Goal: Complete application form: Complete application form

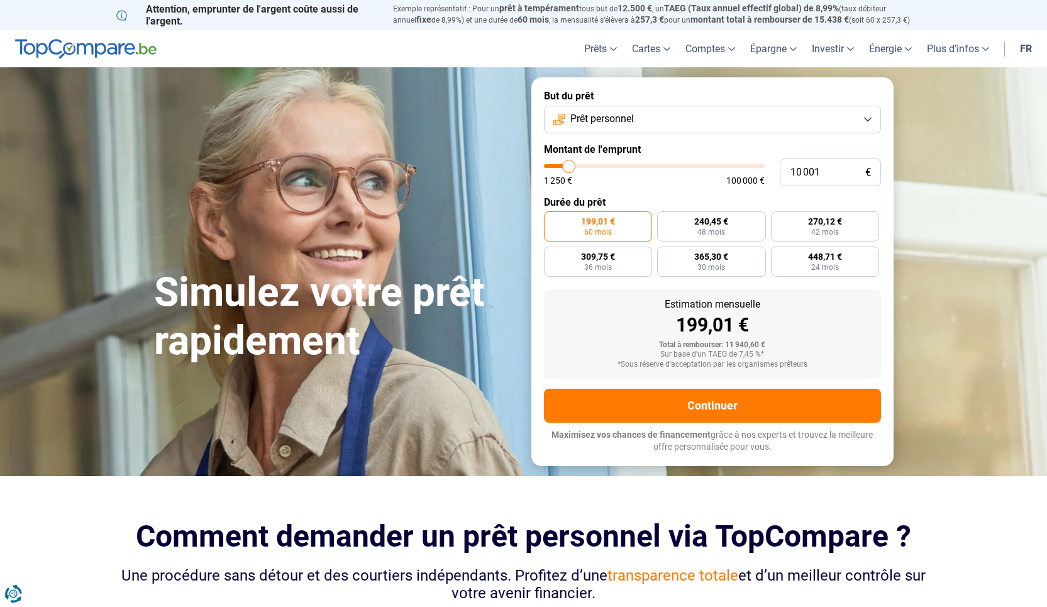
type input "10 250"
type input "10250"
type input "10 500"
type input "10500"
type input "10 750"
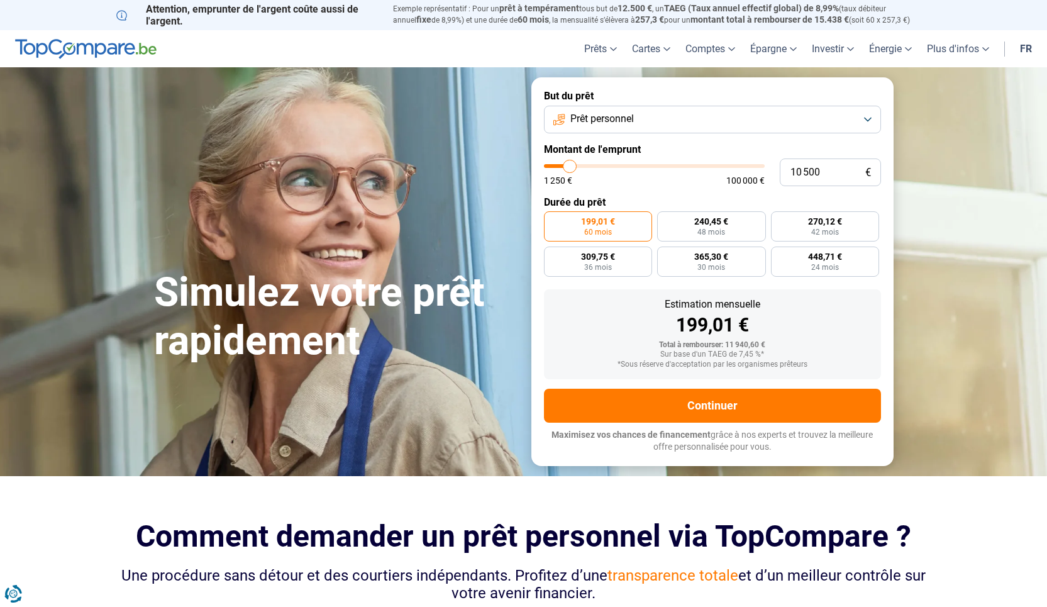
type input "10750"
type input "11 000"
type input "11000"
type input "11 500"
type input "11500"
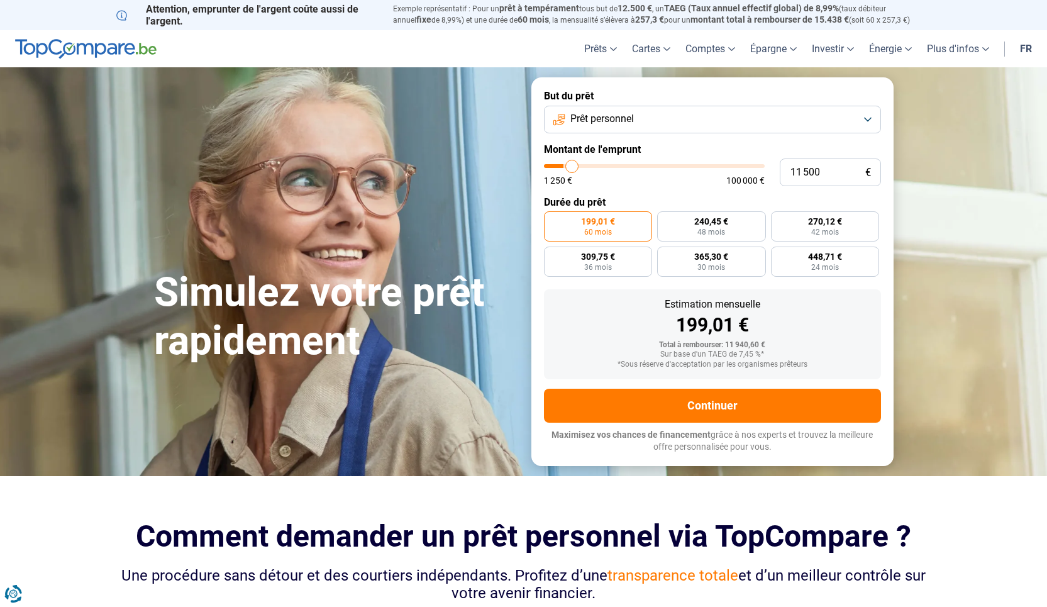
type input "11 750"
type input "11750"
type input "12 000"
type input "12000"
type input "12 250"
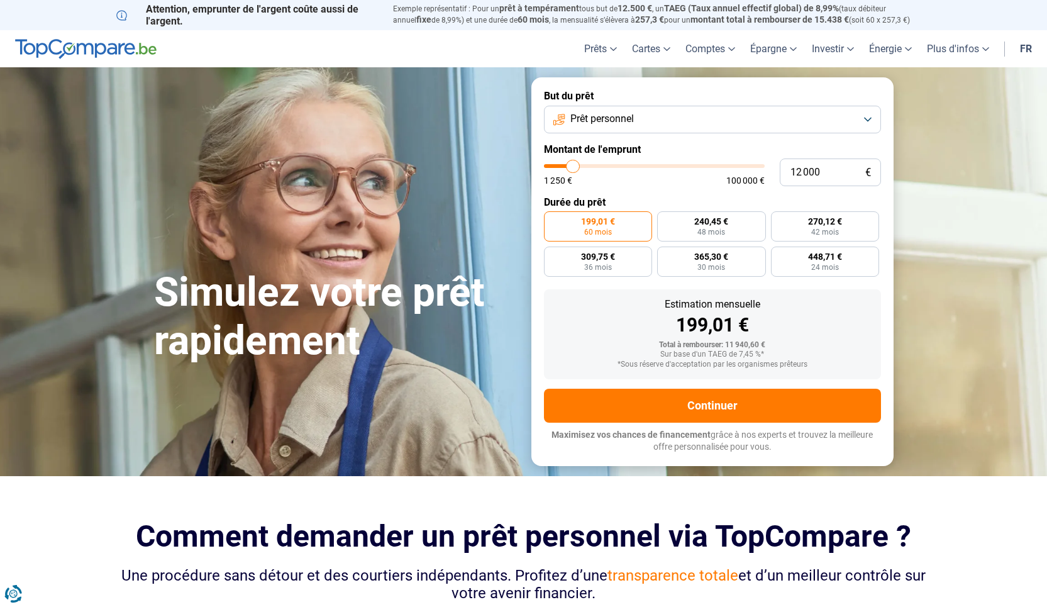
type input "12250"
type input "12 500"
type input "12500"
type input "13 250"
type input "13250"
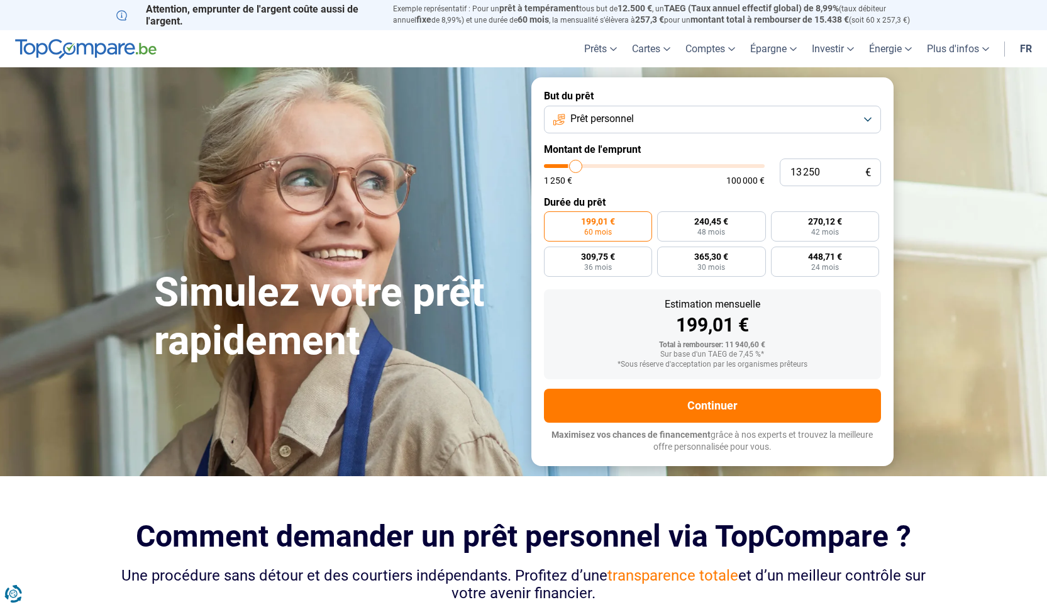
type input "13 750"
type input "13750"
type input "14 500"
type input "14500"
type input "15 000"
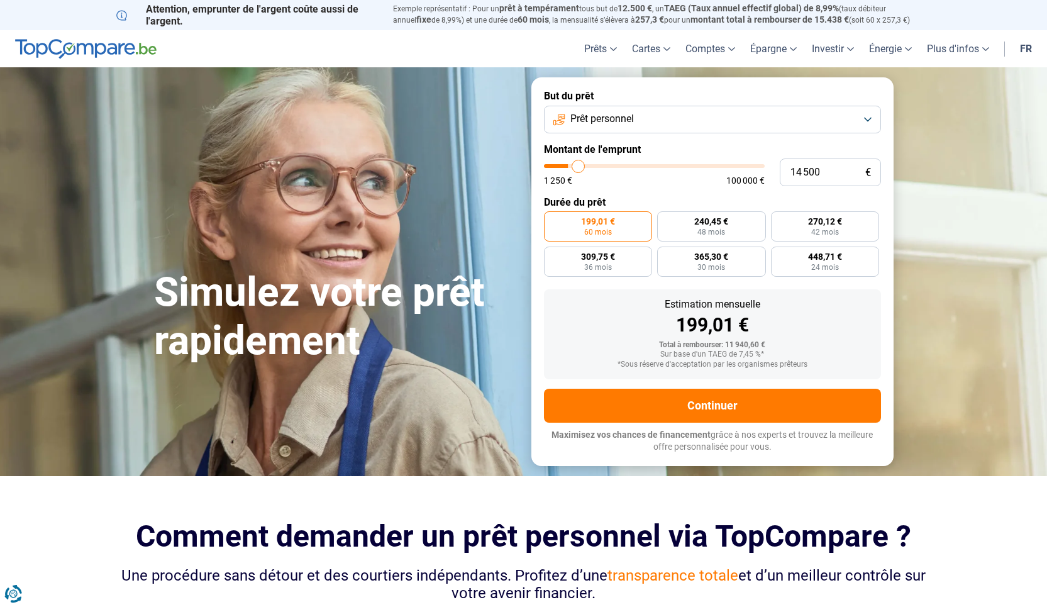
type input "15000"
type input "15 500"
type input "15500"
type input "16 250"
type input "16250"
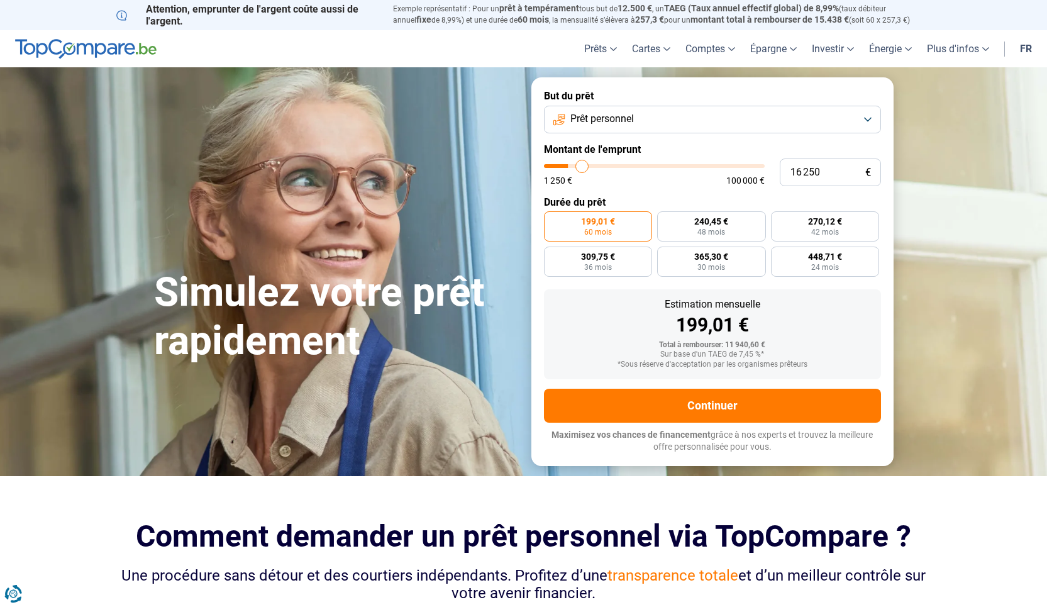
type input "16 750"
type input "16750"
type input "17 500"
type input "17500"
type input "18 000"
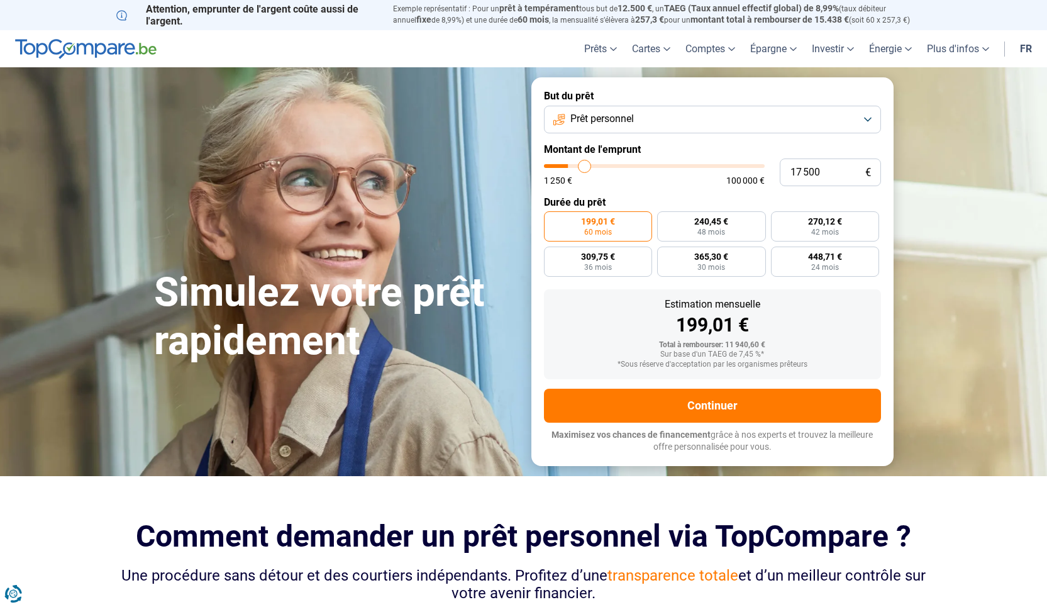
type input "18000"
type input "18 500"
type input "18500"
type input "19 250"
type input "19250"
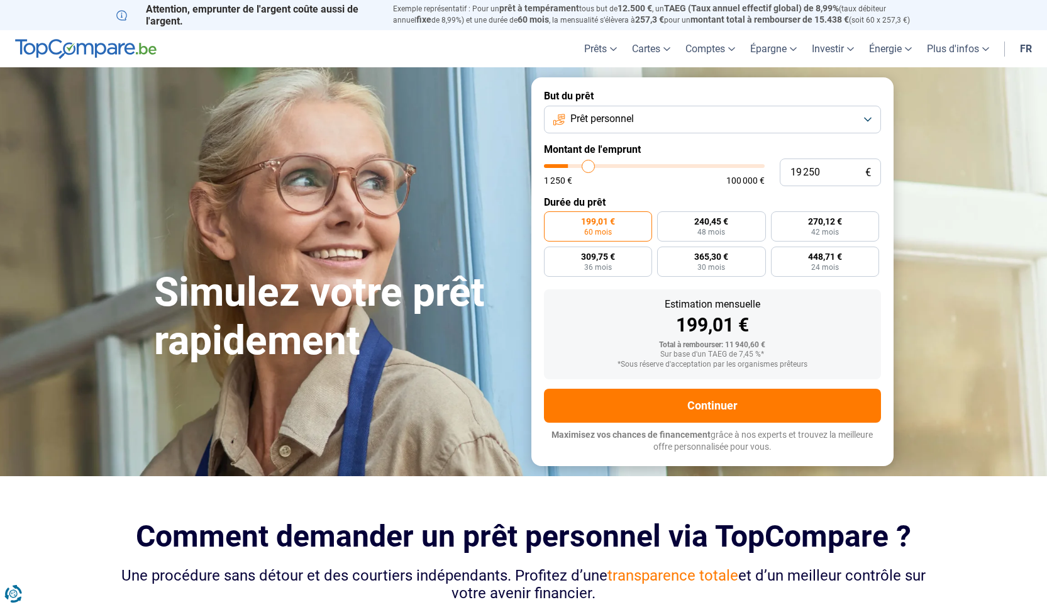
type input "19 750"
type input "19750"
type input "20 250"
type input "20250"
type input "21 000"
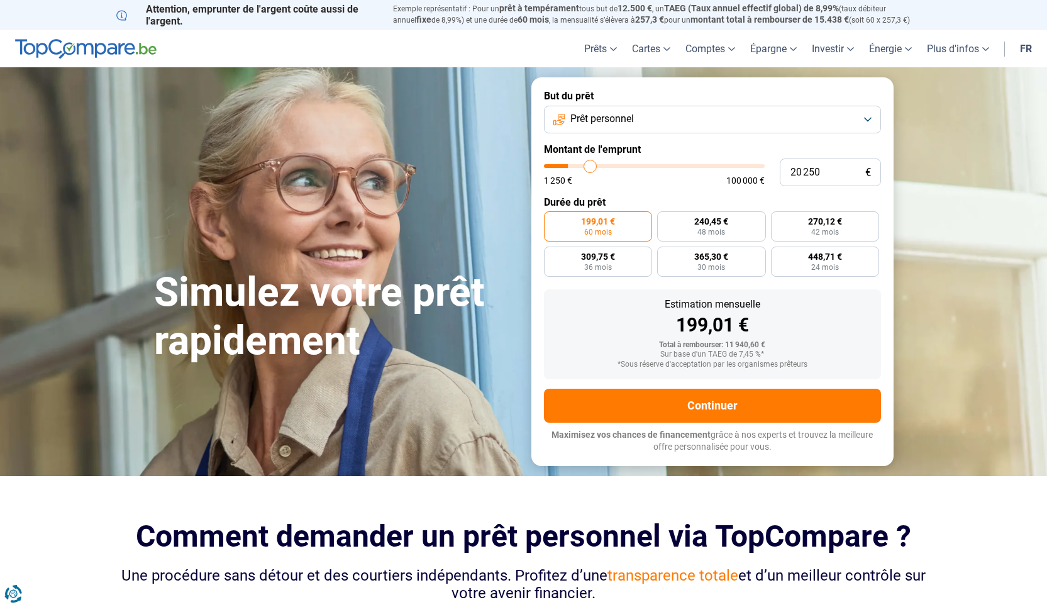
type input "21000"
type input "21 500"
type input "21500"
type input "21 750"
type input "21750"
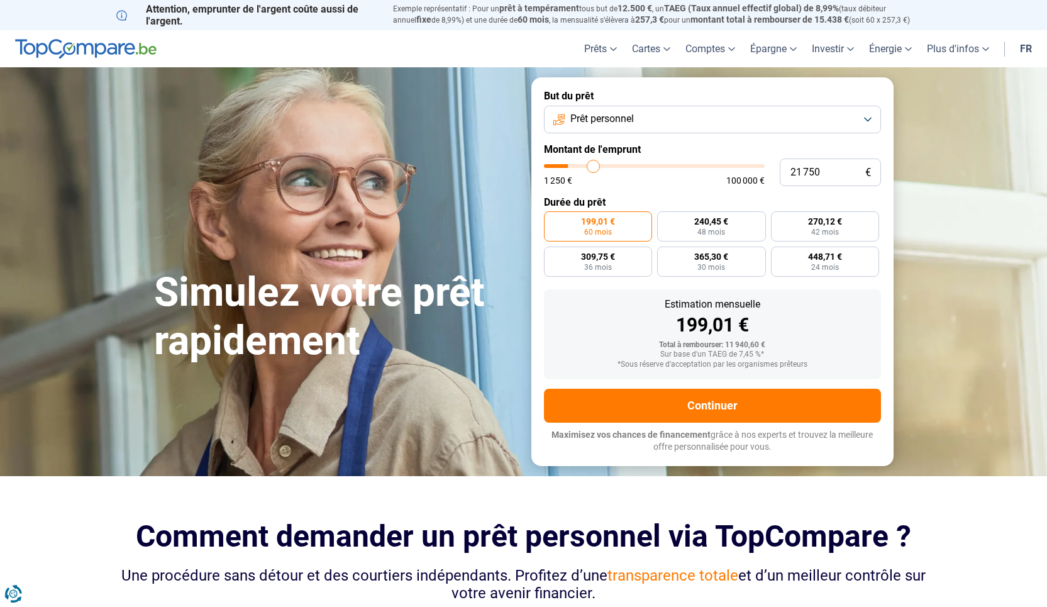
type input "22 500"
type input "22500"
type input "22 750"
type input "22750"
type input "23 250"
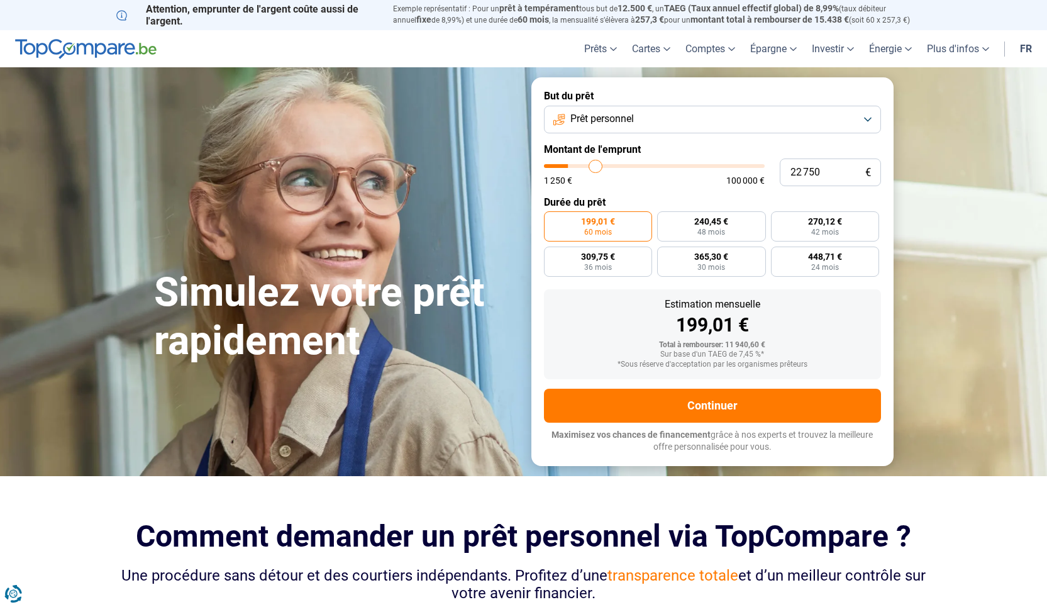
type input "23250"
type input "24 000"
type input "24000"
type input "24 750"
type input "24750"
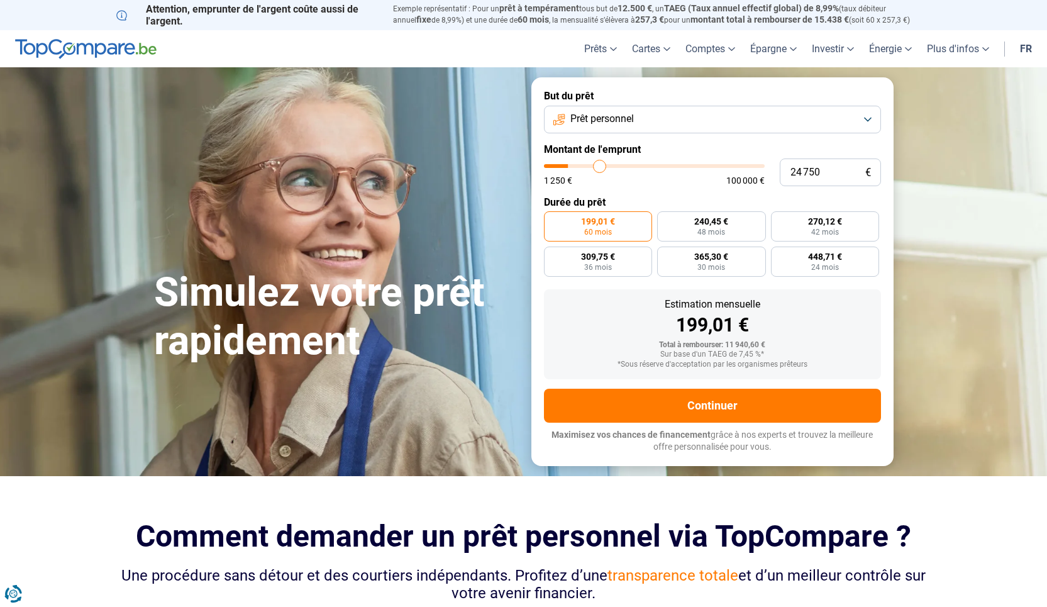
type input "25 500"
type input "25500"
type input "26 000"
type input "26000"
type input "26 750"
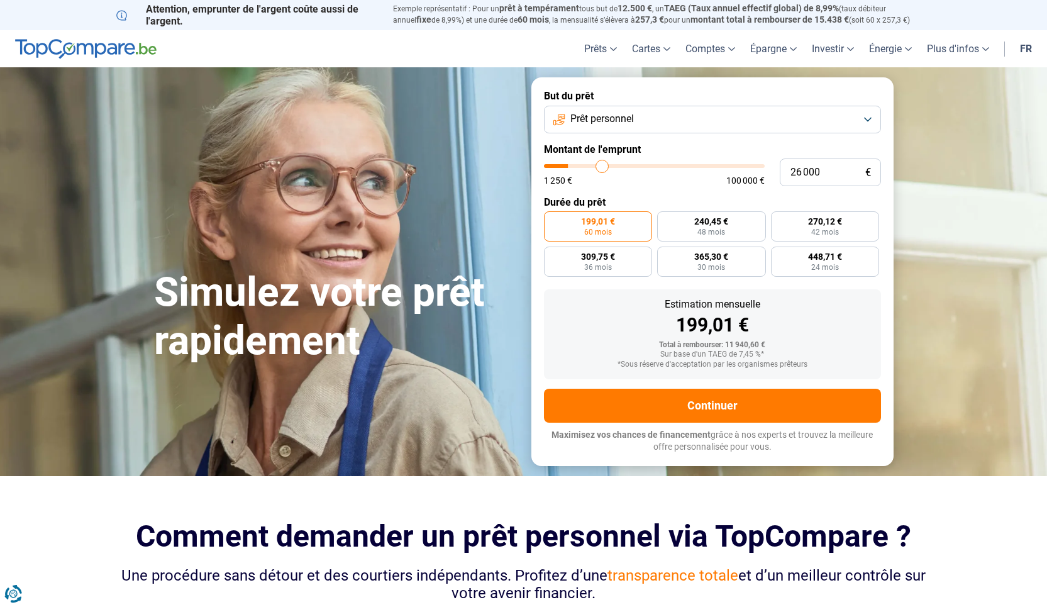
type input "26750"
type input "27 250"
type input "27250"
type input "27 750"
type input "27750"
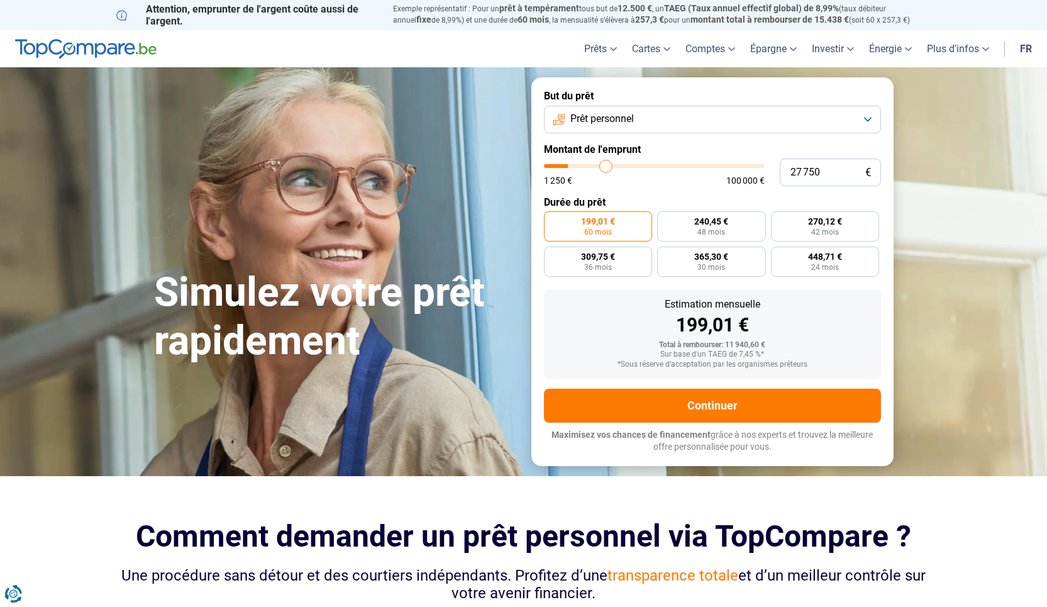
type input "28 250"
type input "28250"
type input "28 500"
type input "28500"
type input "28 750"
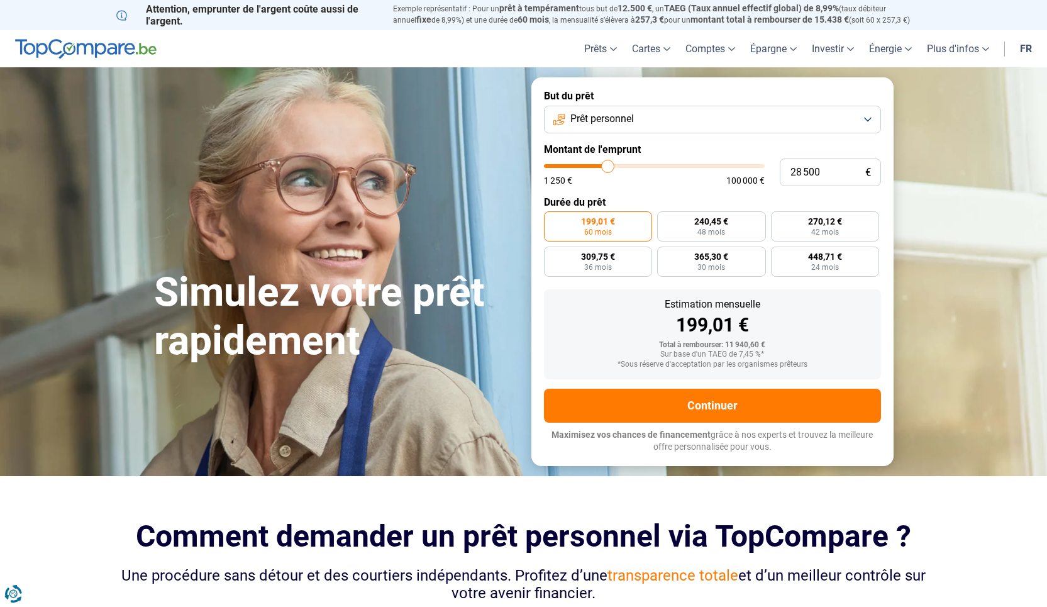
type input "28750"
type input "29 000"
type input "29000"
type input "29 250"
type input "29250"
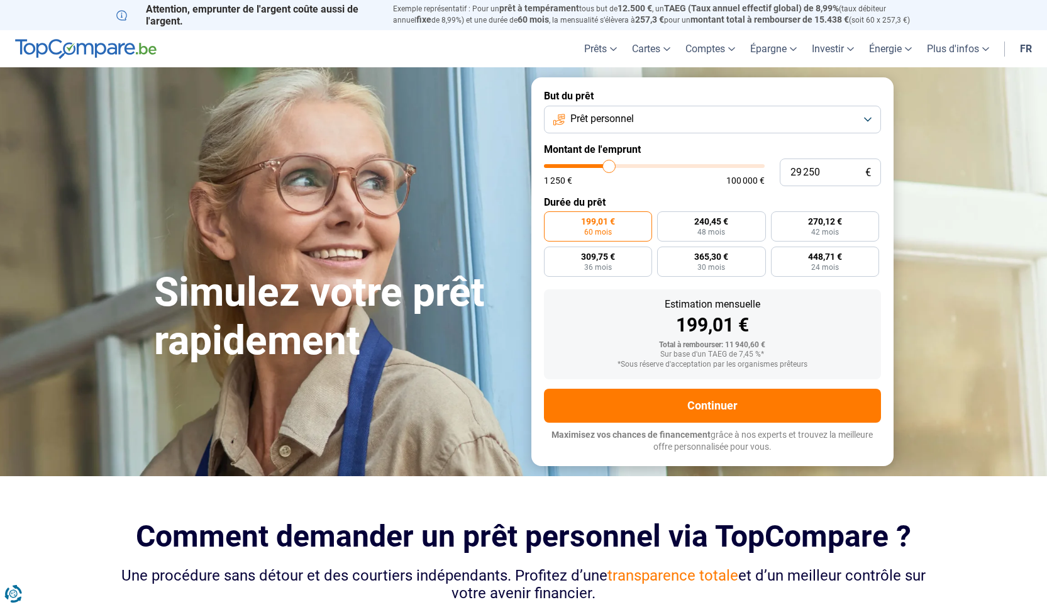
type input "30 000"
type input "30000"
type input "30 250"
type input "30250"
type input "30 750"
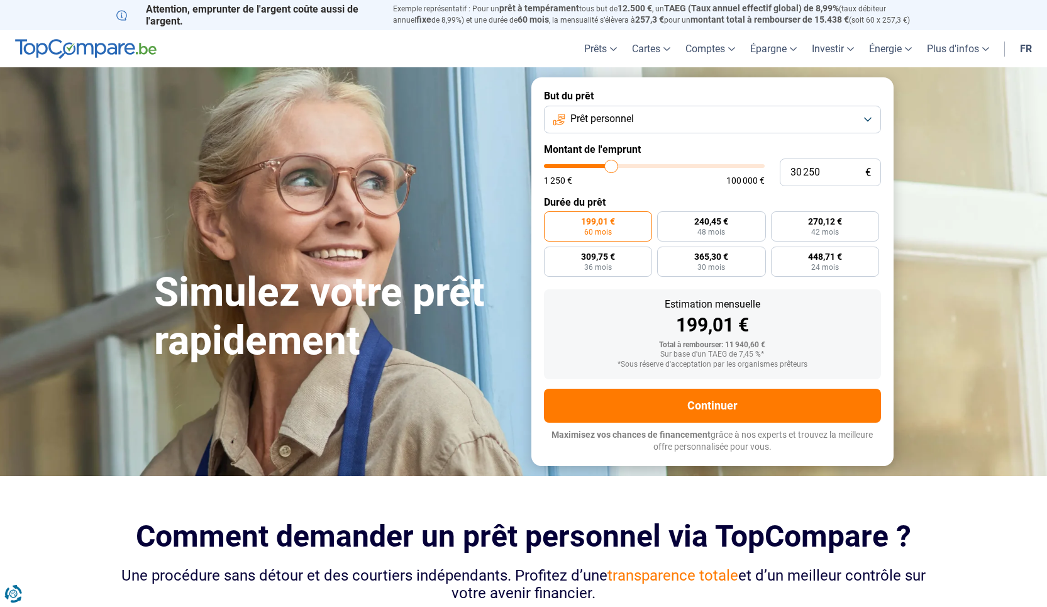
type input "30750"
type input "31 250"
type input "31250"
type input "31 750"
type input "31750"
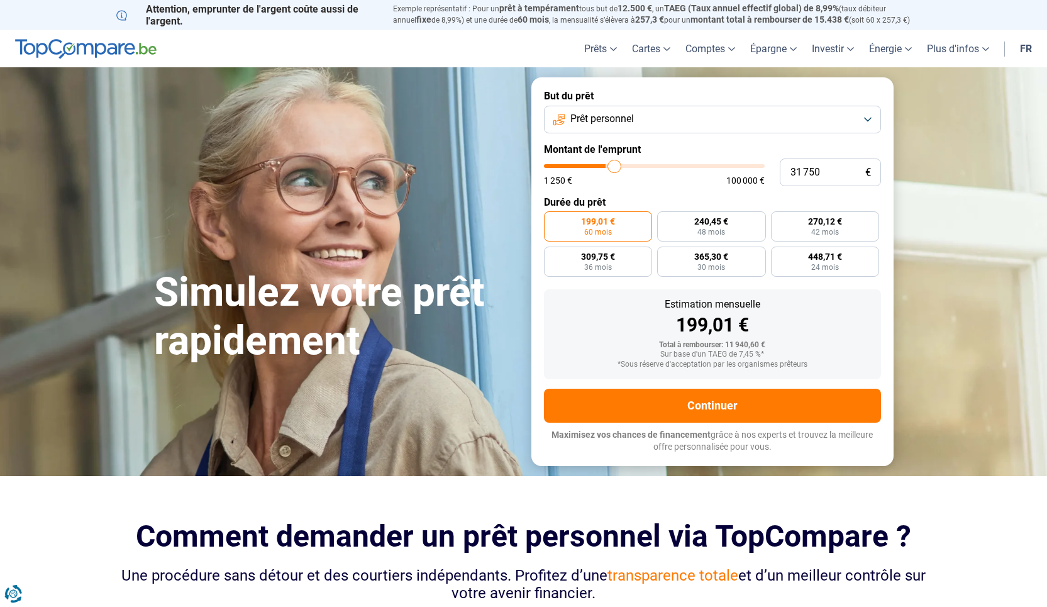
type input "32 000"
type input "32000"
type input "32 250"
type input "32250"
type input "33 000"
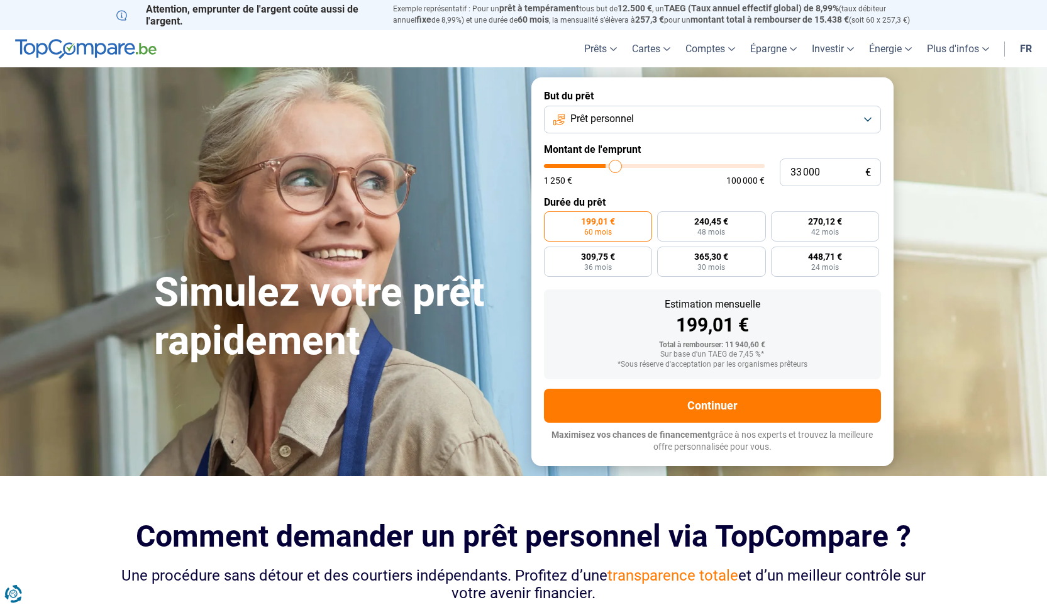
type input "33000"
type input "33 250"
type input "33250"
type input "33 500"
type input "33500"
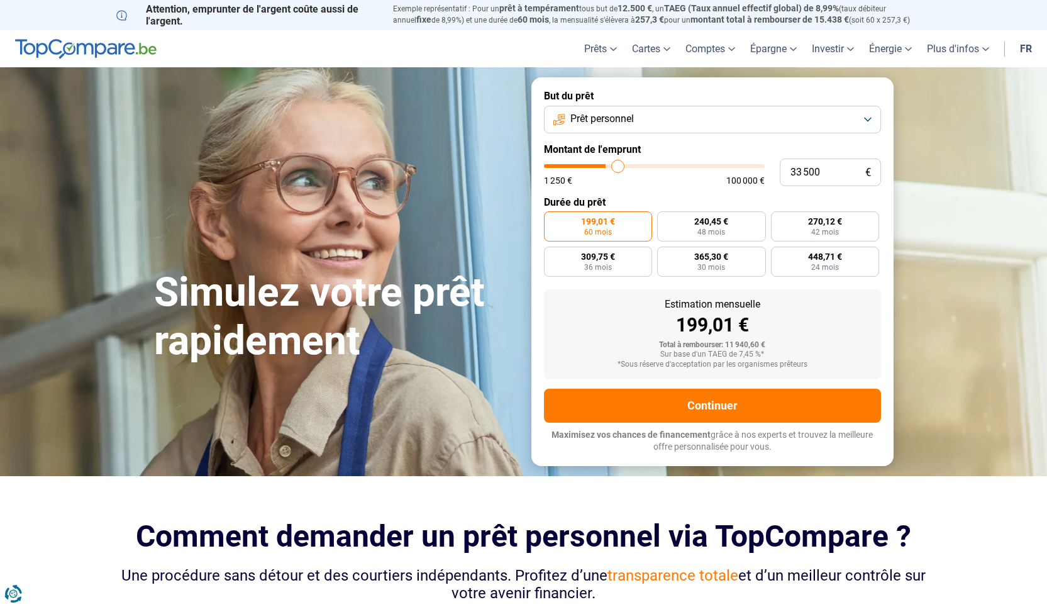
type input "33 750"
type input "33750"
type input "34 250"
type input "34250"
type input "34 500"
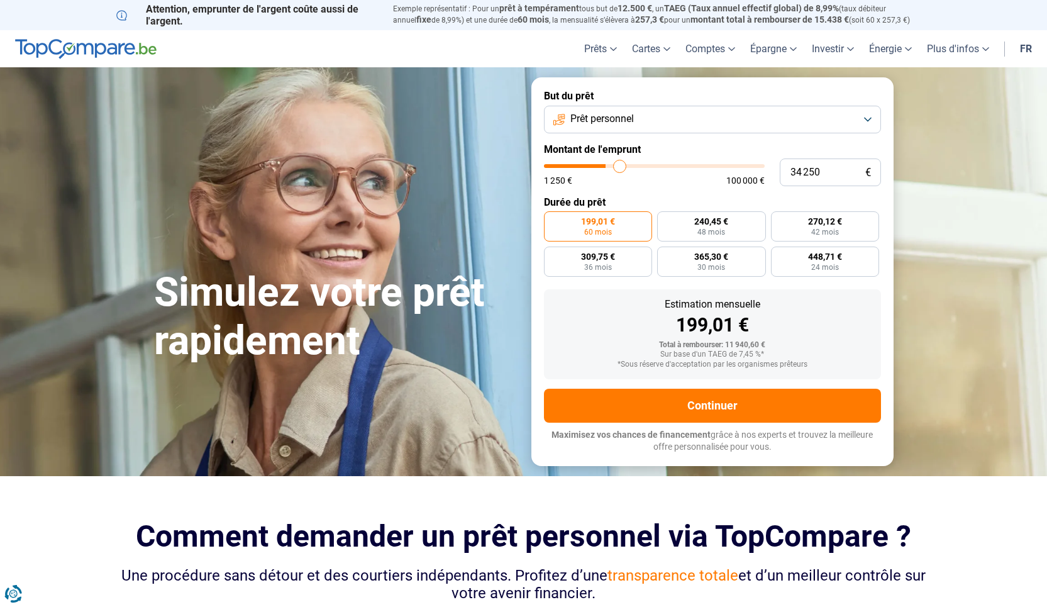
type input "34500"
type input "34 750"
type input "34750"
type input "35 000"
type input "35000"
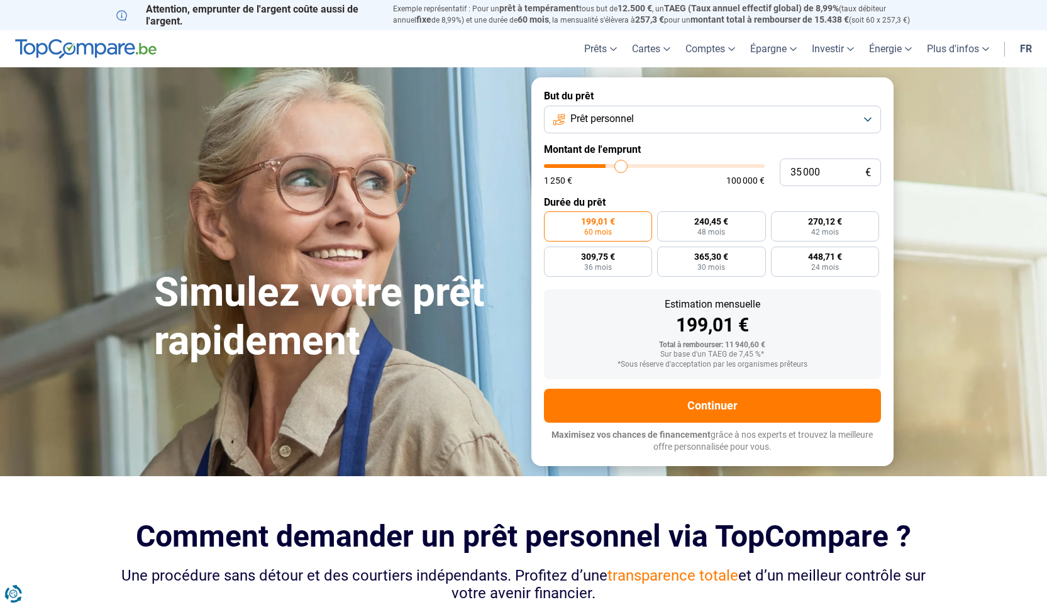
type input "35 250"
type input "35250"
type input "35 750"
type input "35750"
type input "36 000"
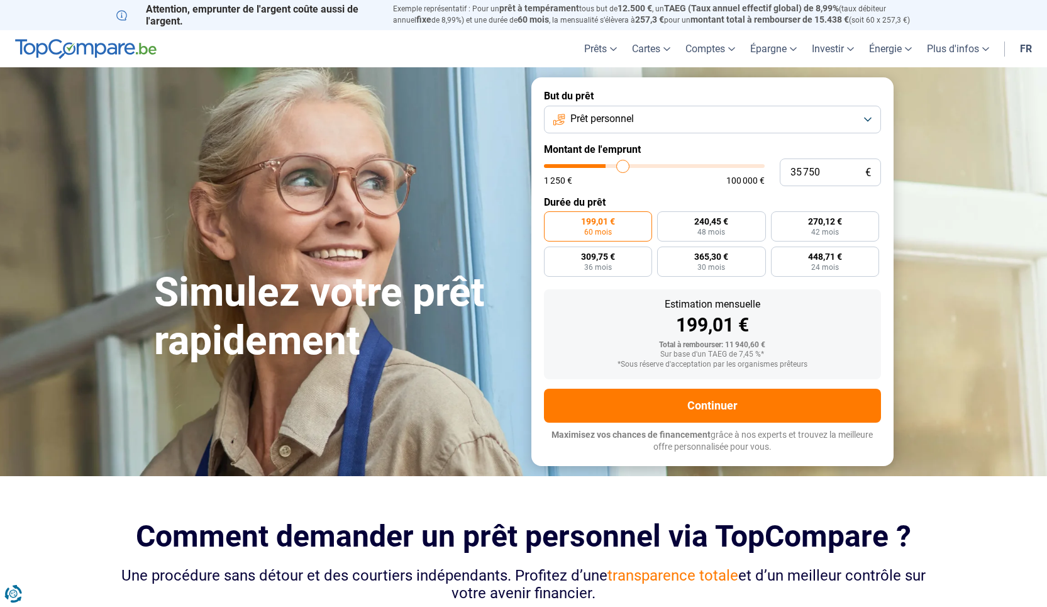
type input "36000"
type input "36 250"
type input "36250"
type input "36 750"
type input "36750"
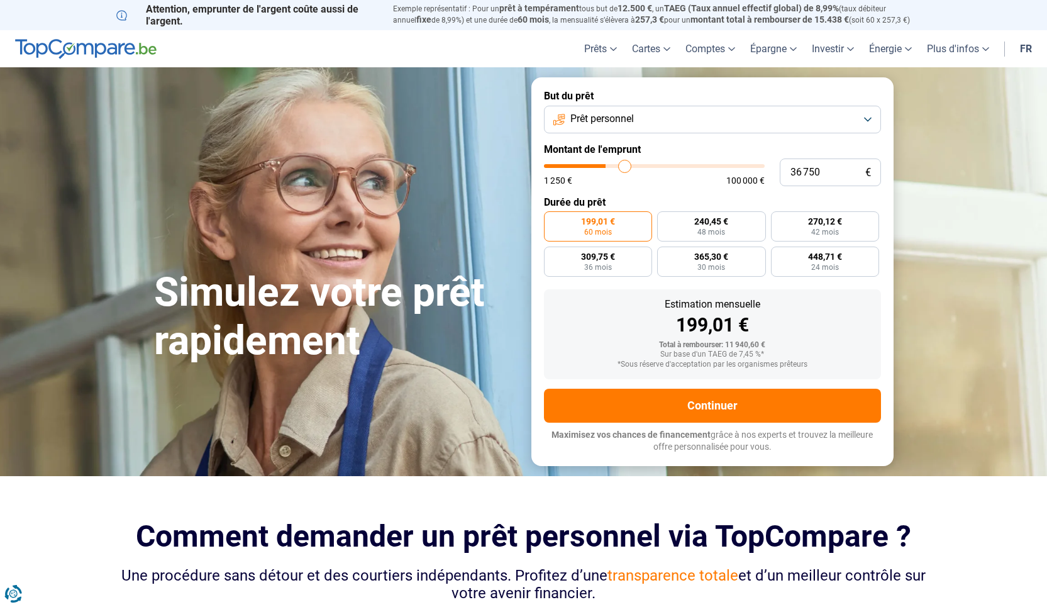
type input "37 250"
type input "37250"
type input "37 500"
type input "37500"
type input "37 750"
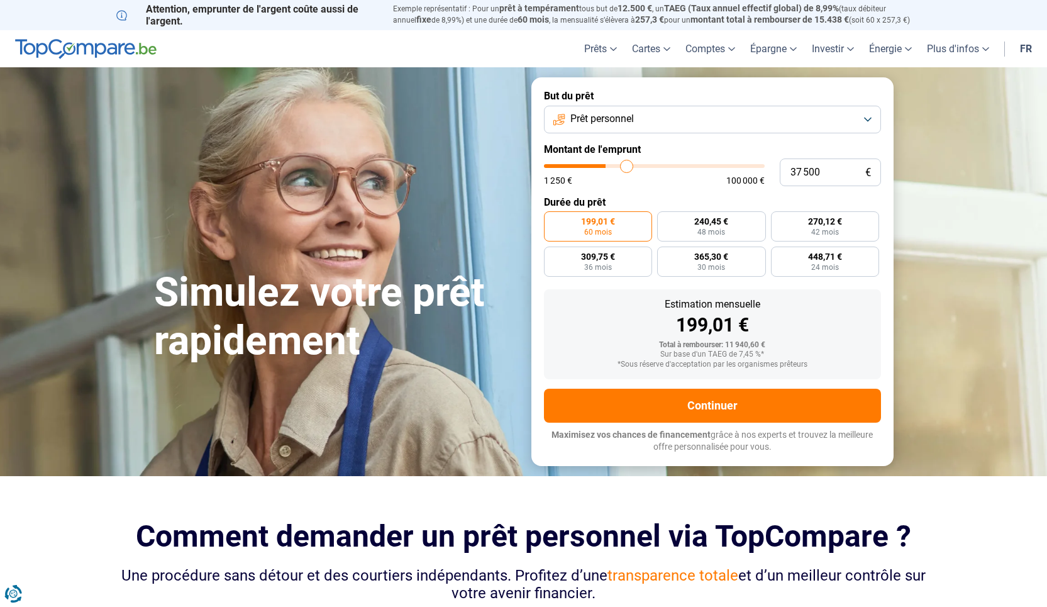
type input "37750"
type input "38 000"
type input "38000"
type input "38 250"
type input "38250"
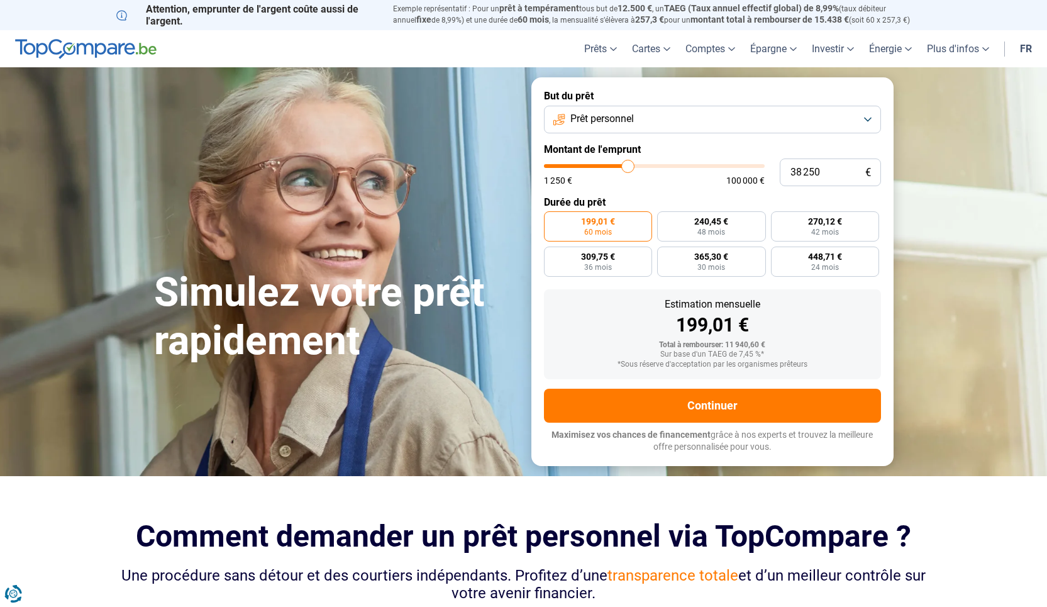
type input "38 750"
type input "38750"
type input "39 250"
type input "39250"
type input "39 500"
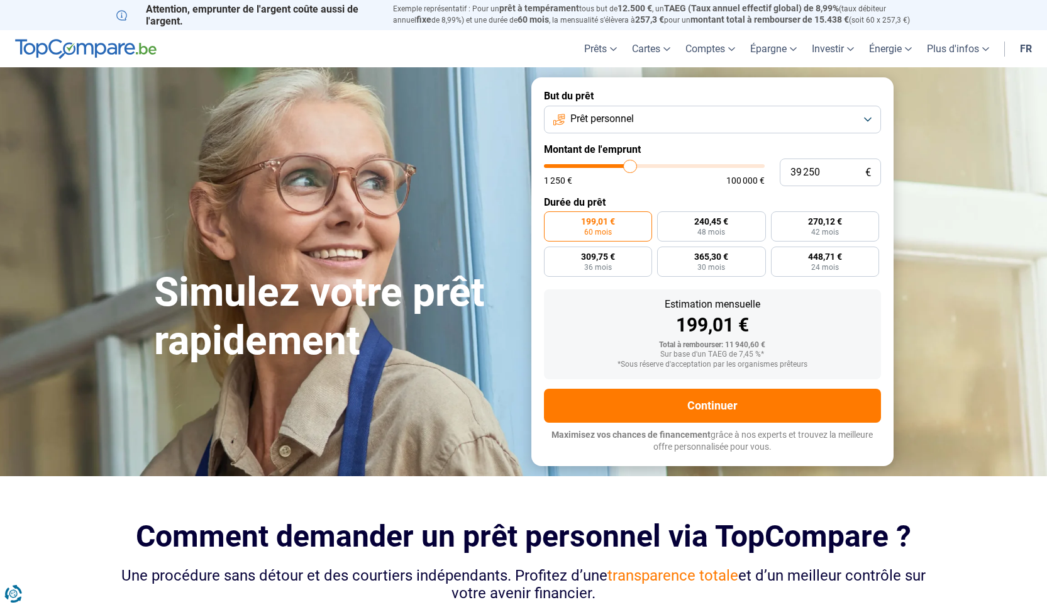
type input "39500"
type input "40 500"
type input "40500"
type input "41 000"
type input "41000"
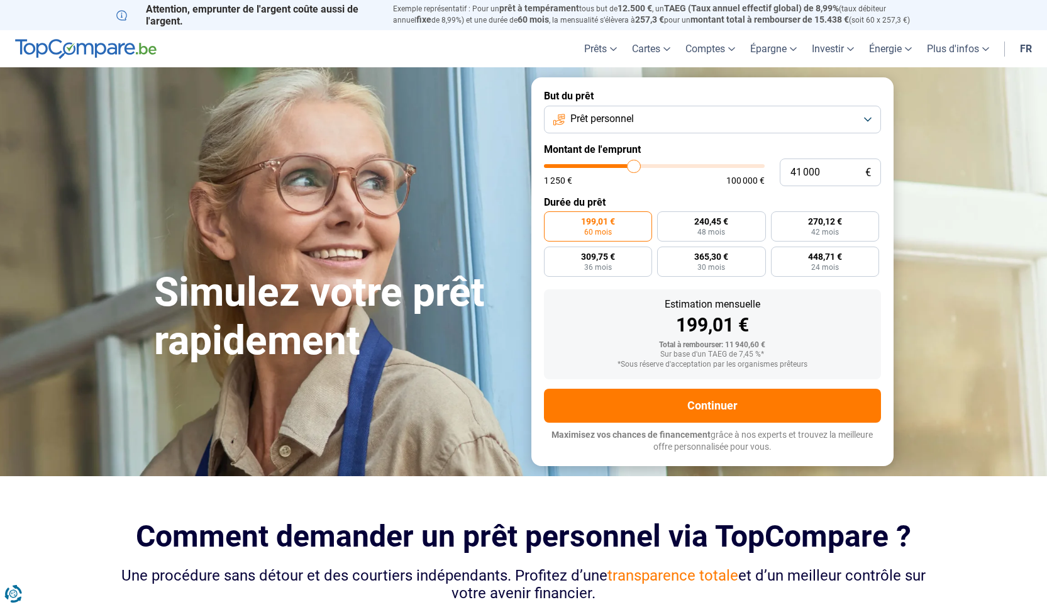
type input "42 000"
type input "42000"
type input "42 750"
type input "42750"
type input "43 750"
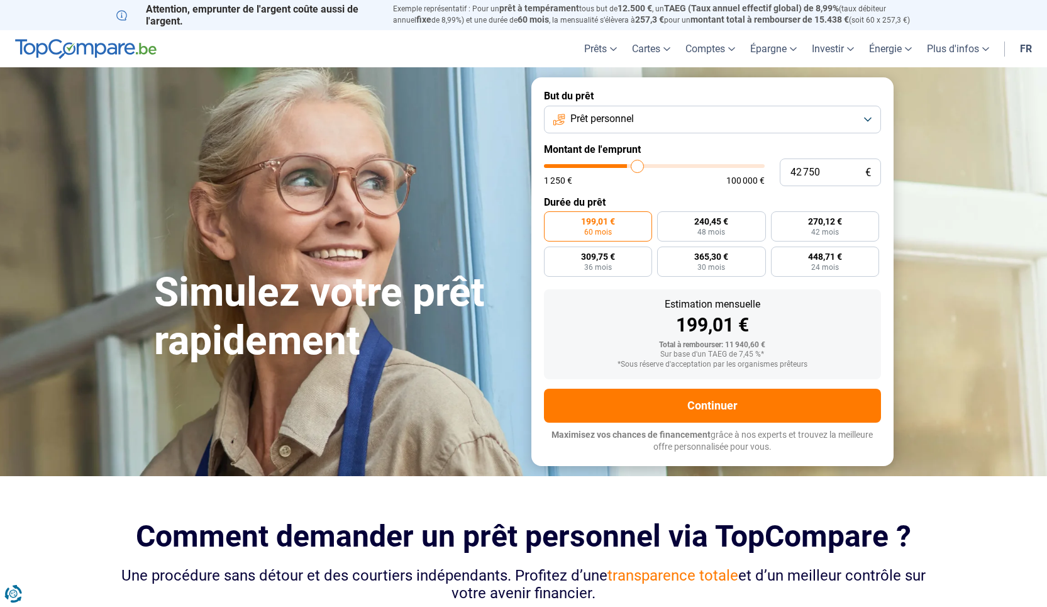
type input "43750"
type input "44 250"
type input "44250"
type input "45 000"
type input "45000"
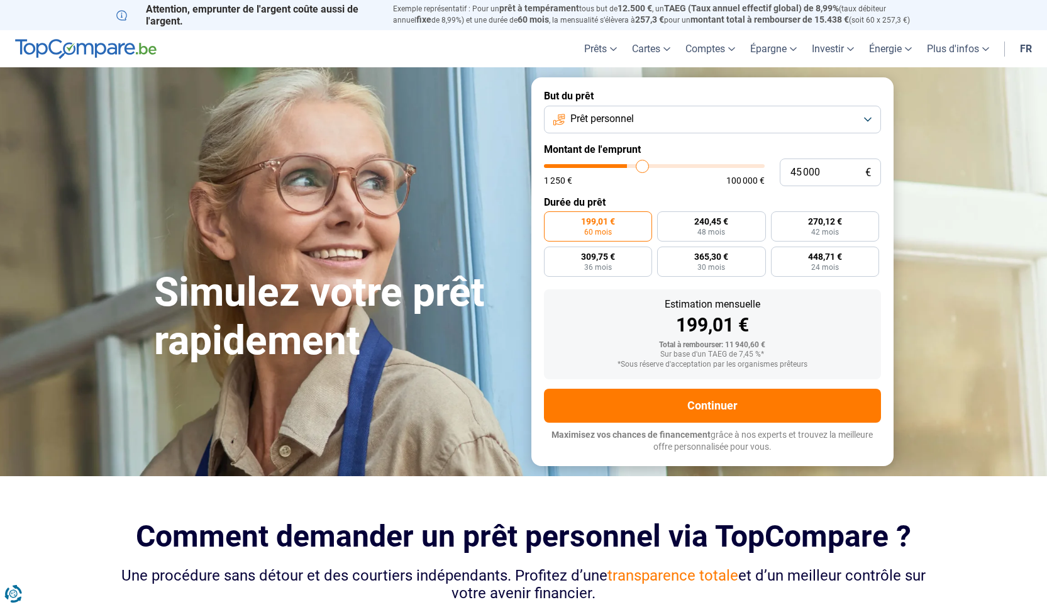
type input "45 750"
type input "45750"
type input "46 750"
type input "46750"
type input "47 500"
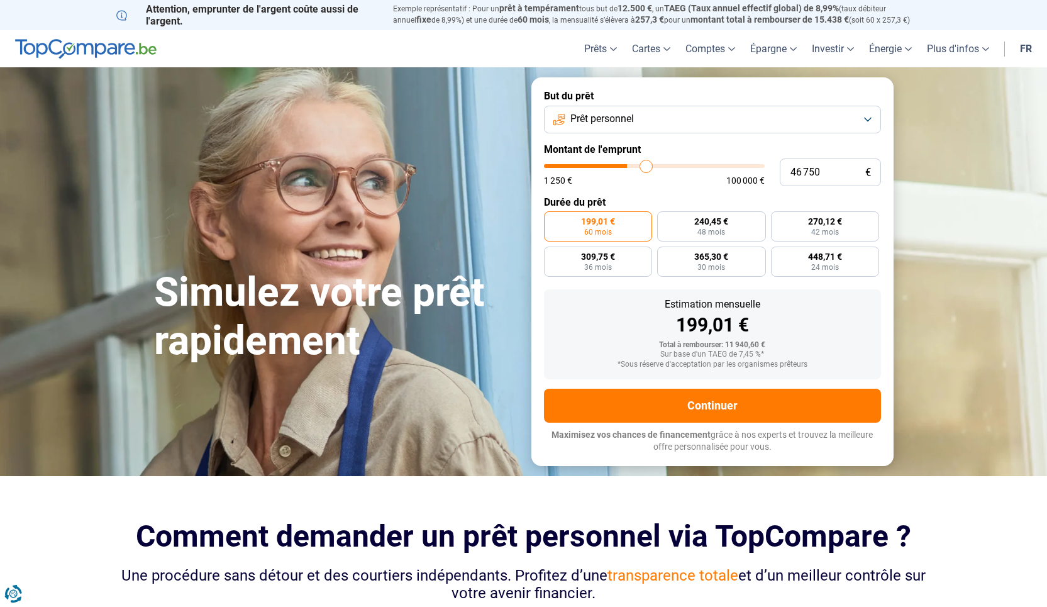
type input "47500"
type input "48 500"
type input "48500"
type input "49 750"
type input "49750"
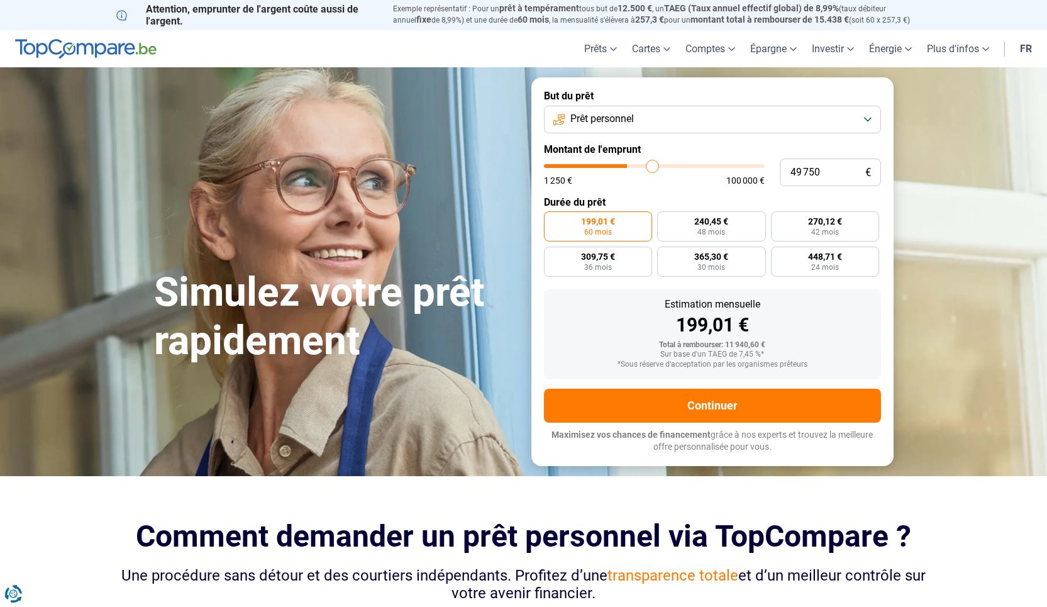
type input "51 000"
type input "51000"
type input "52 500"
type input "52500"
type input "54 000"
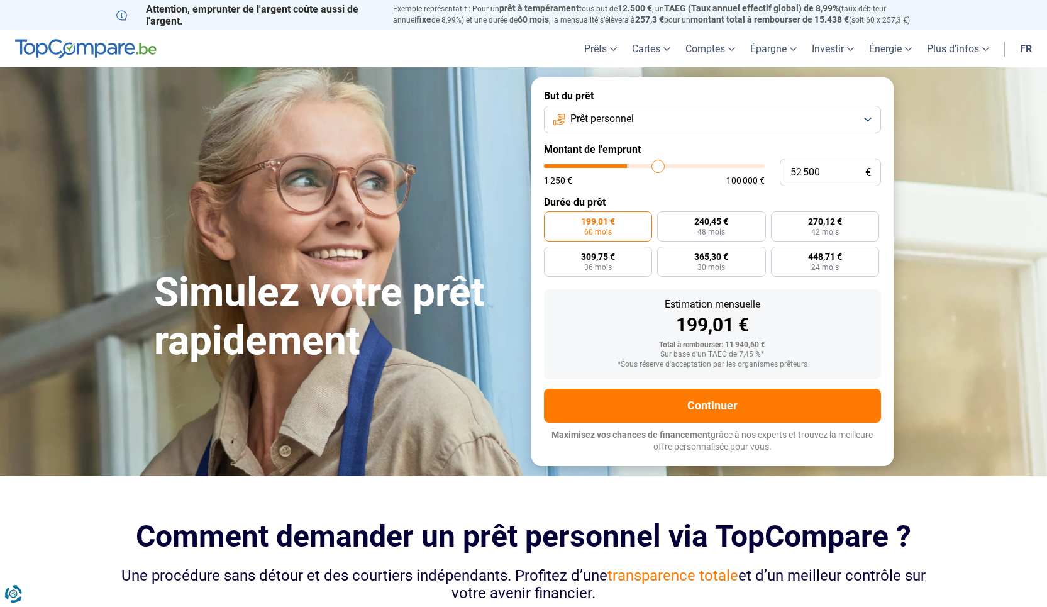
type input "54000"
type input "55 500"
type input "55500"
type input "57 250"
type input "57250"
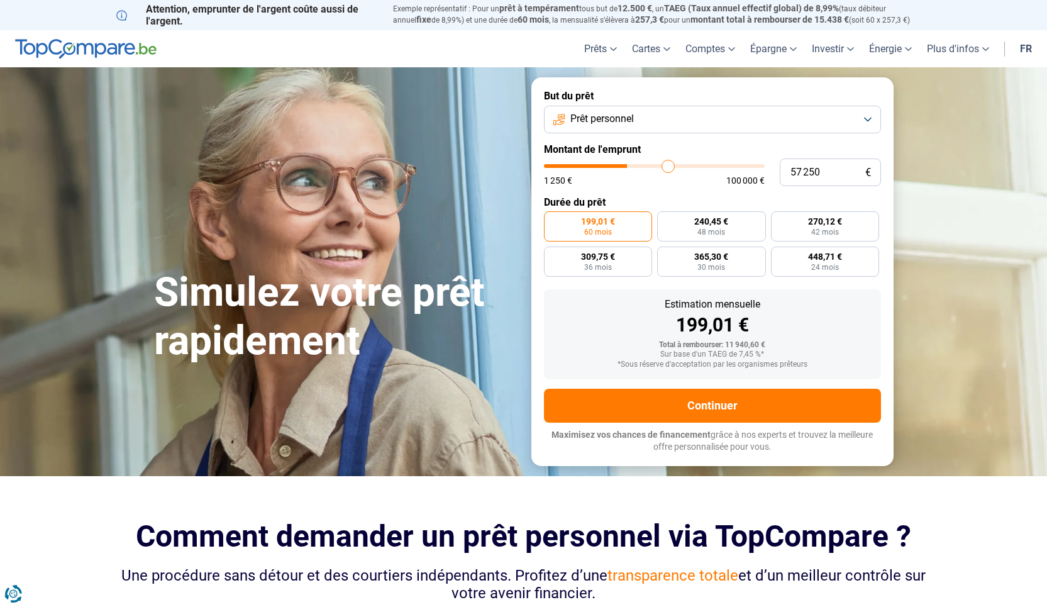
type input "58 500"
type input "58500"
type input "60 250"
type input "60250"
type input "61 250"
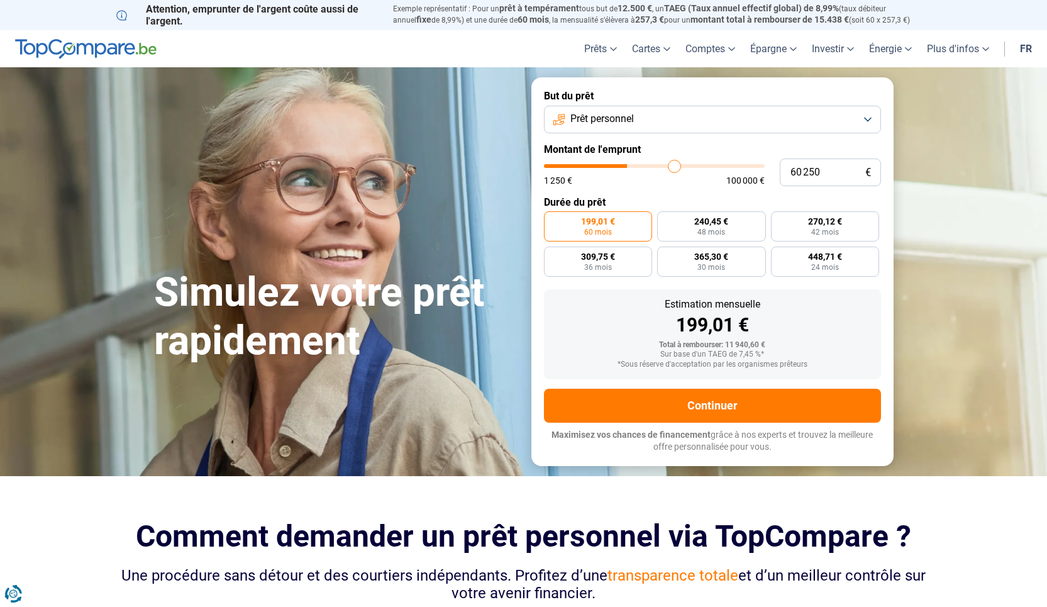
type input "61250"
type input "62 500"
type input "62500"
type input "63 500"
type input "63500"
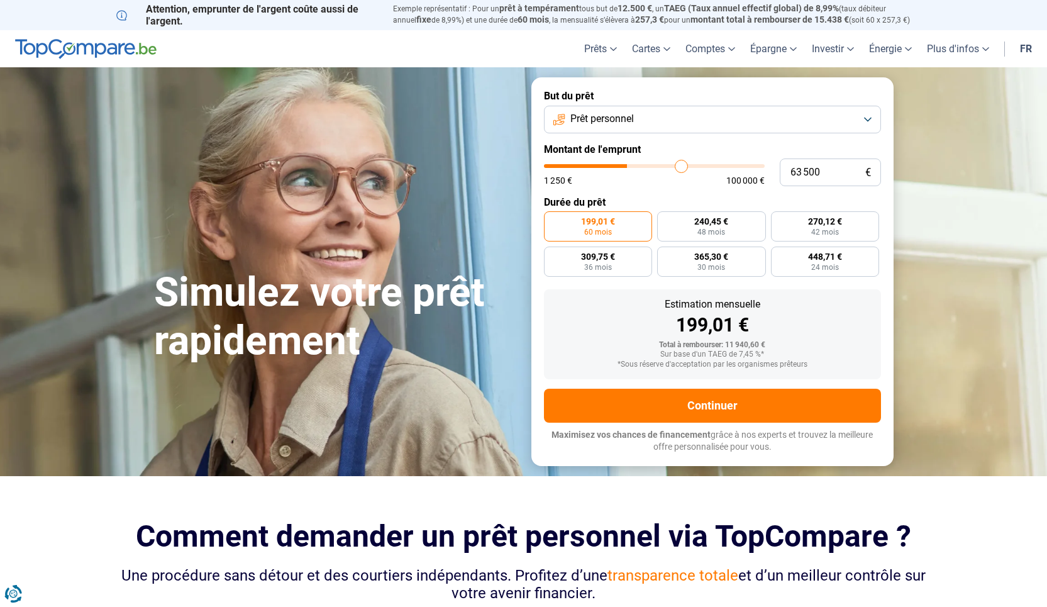
type input "64 000"
type input "64000"
type input "64 250"
type input "64250"
type input "64 750"
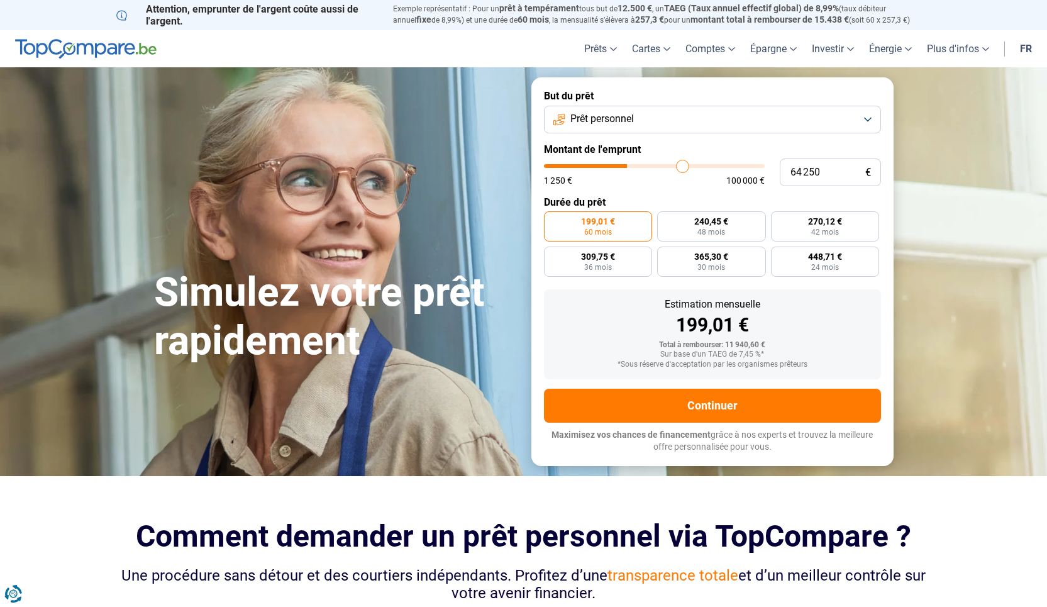
type input "64750"
type input "65 250"
type input "65250"
type input "65 500"
type input "65500"
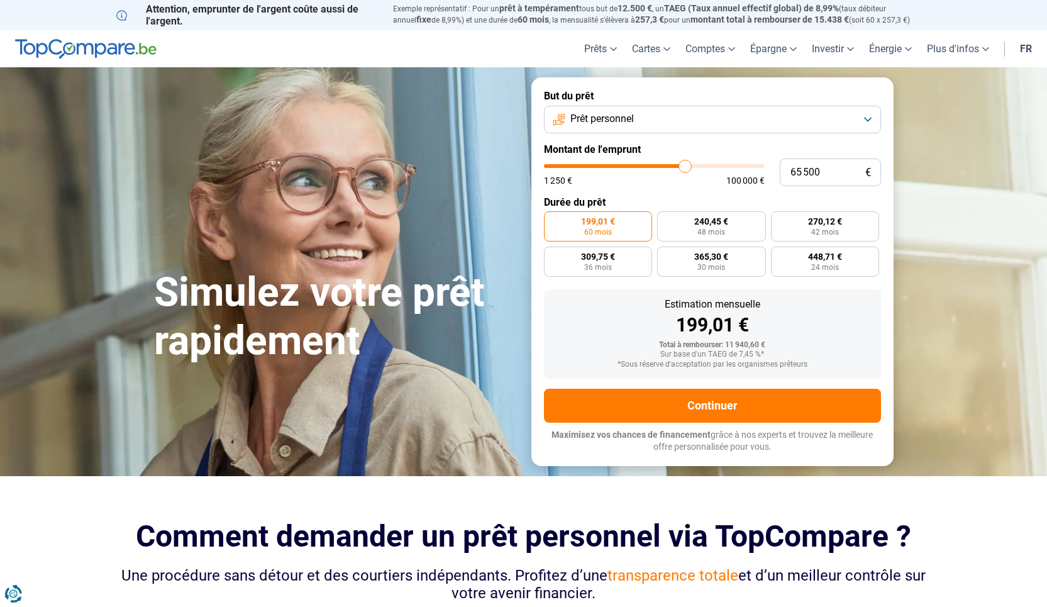
type input "66 250"
type input "66250"
type input "66 500"
type input "66500"
type input "67 000"
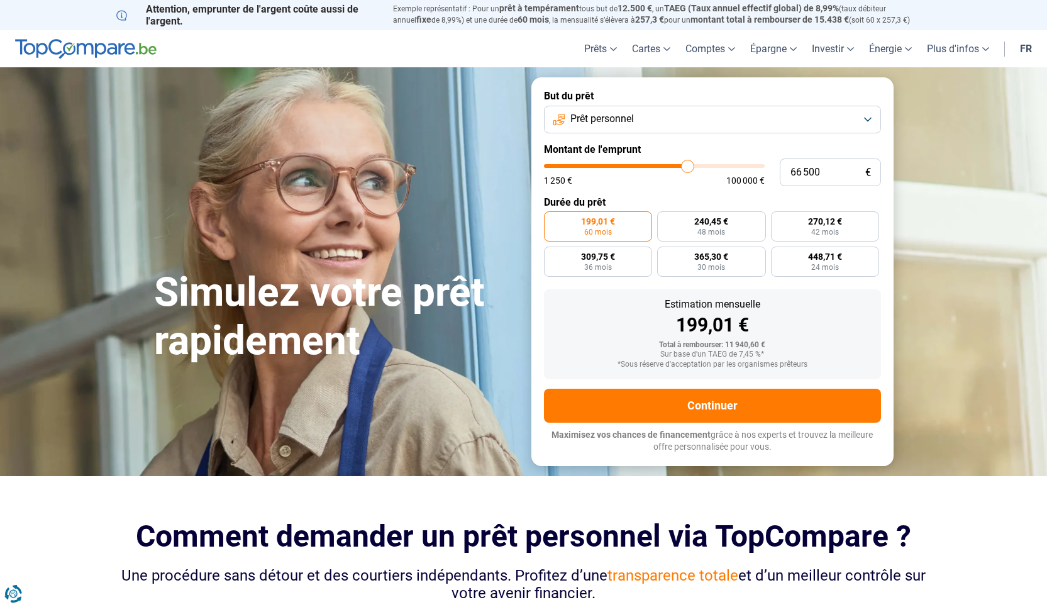
type input "67000"
type input "67 750"
type input "67750"
type input "68 250"
type input "68250"
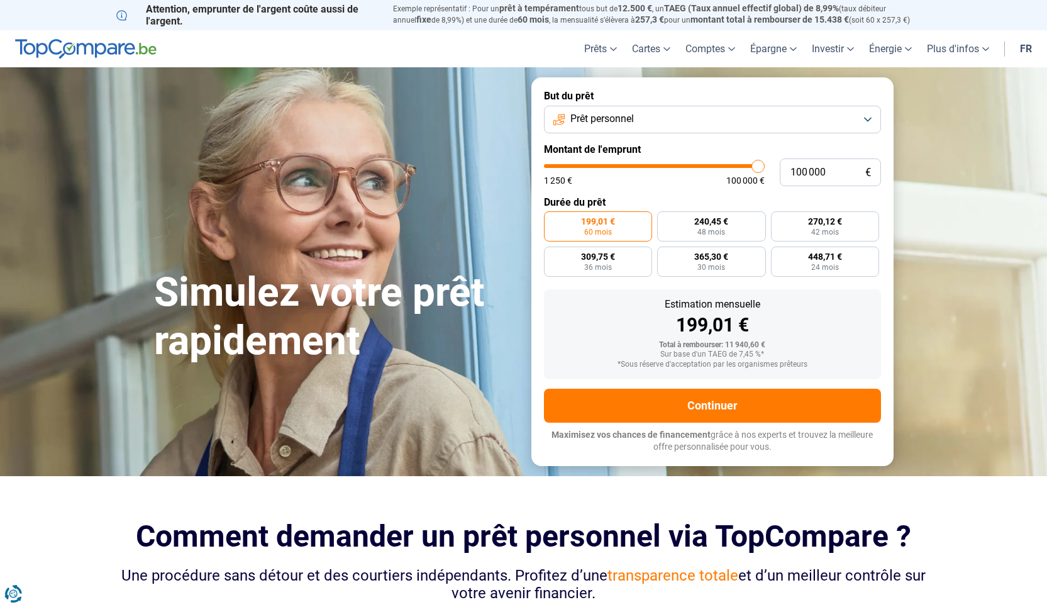
drag, startPoint x: 569, startPoint y: 170, endPoint x: 755, endPoint y: 178, distance: 185.7
click at [764, 168] on input "range" at bounding box center [654, 166] width 221 height 4
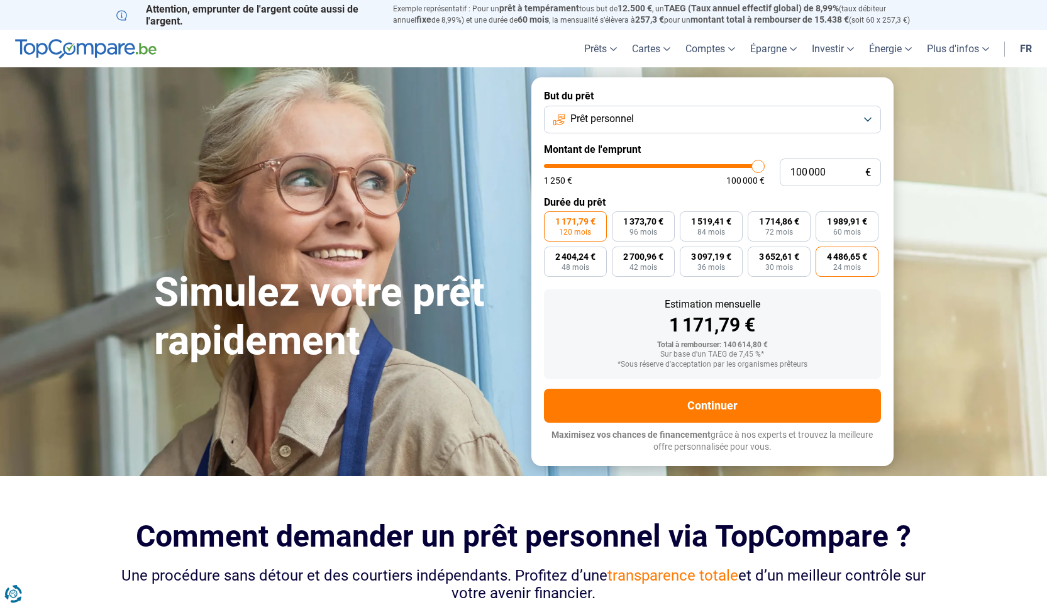
click at [847, 264] on span "24 mois" at bounding box center [848, 268] width 28 height 8
click at [824, 255] on input "4 486,65 € 24 mois" at bounding box center [820, 251] width 8 height 8
click at [794, 257] on span "3 652,61 €" at bounding box center [779, 256] width 40 height 9
click at [756, 255] on input "3 652,61 € 30 mois" at bounding box center [752, 251] width 8 height 8
click at [734, 259] on label "3 097,19 € 36 mois" at bounding box center [711, 262] width 63 height 30
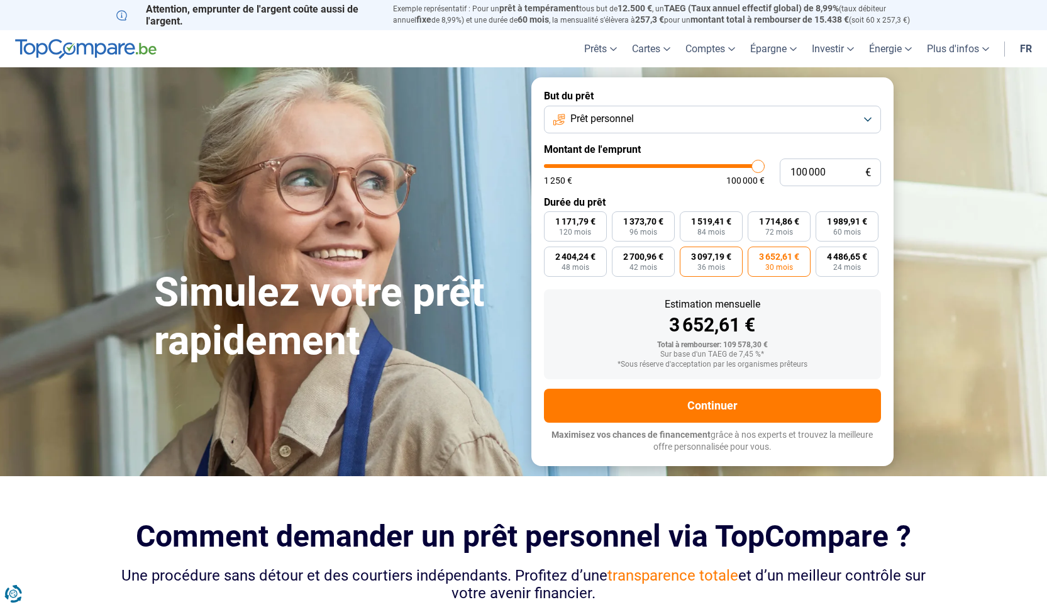
click at [688, 255] on input "3 097,19 € 36 mois" at bounding box center [684, 251] width 8 height 8
click at [592, 228] on label "1 171,79 € 120 mois" at bounding box center [575, 226] width 63 height 30
click at [552, 220] on input "1 171,79 € 120 mois" at bounding box center [548, 215] width 8 height 8
drag, startPoint x: 633, startPoint y: 233, endPoint x: 644, endPoint y: 228, distance: 12.1
click at [633, 233] on span "96 mois" at bounding box center [644, 232] width 28 height 8
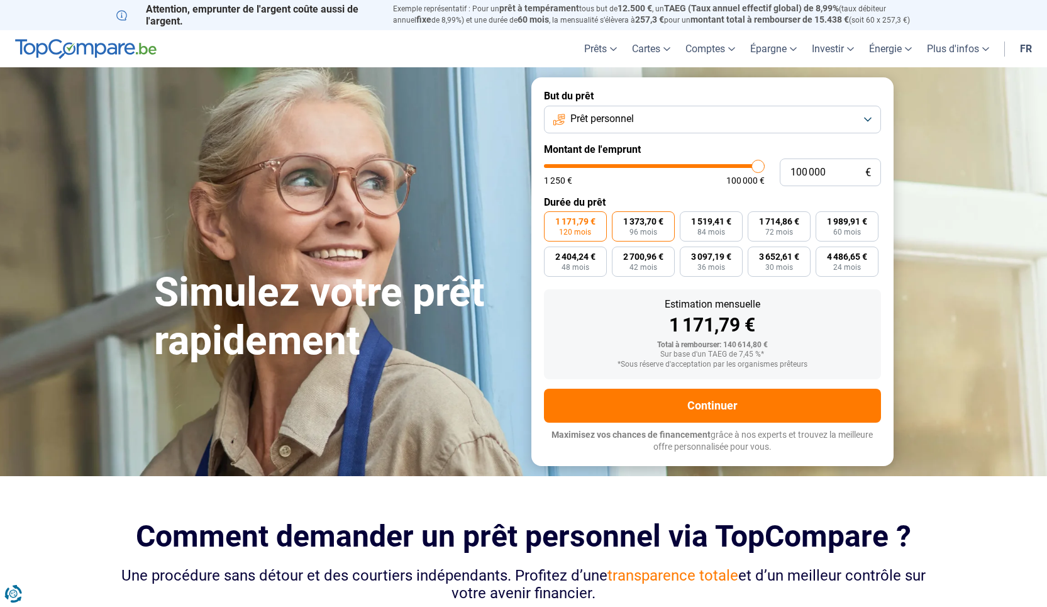
click at [620, 220] on input "1 373,70 € 96 mois" at bounding box center [616, 215] width 8 height 8
drag, startPoint x: 717, startPoint y: 227, endPoint x: 740, endPoint y: 225, distance: 24.0
click at [717, 227] on label "1 519,41 € 84 mois" at bounding box center [711, 226] width 63 height 30
click at [688, 220] on input "1 519,41 € 84 mois" at bounding box center [684, 215] width 8 height 8
drag, startPoint x: 785, startPoint y: 226, endPoint x: 795, endPoint y: 226, distance: 9.4
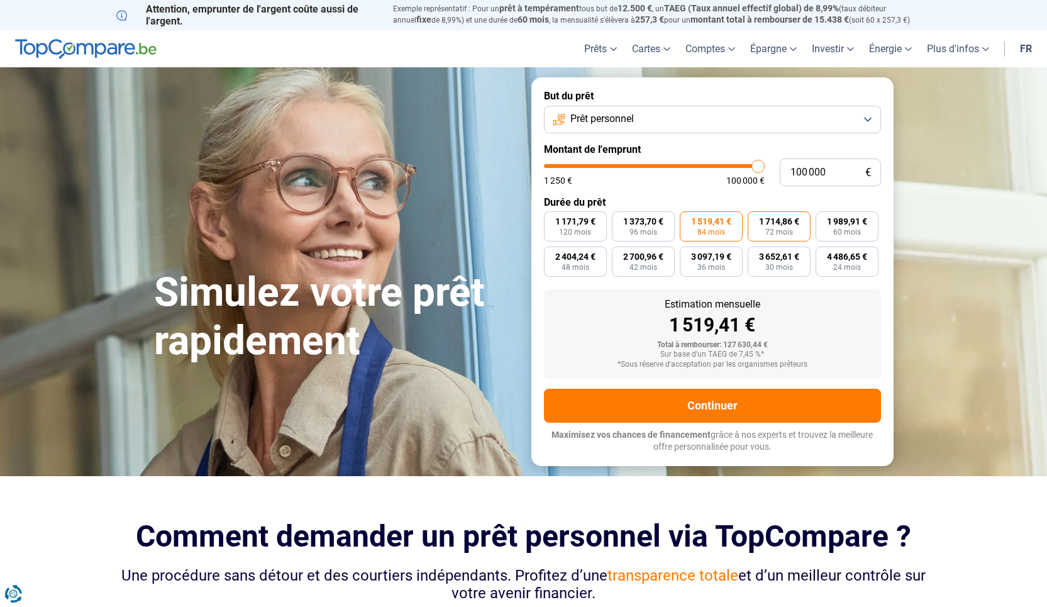
click at [787, 226] on span "1 714,86 €" at bounding box center [779, 221] width 40 height 9
click at [864, 224] on span "1 989,91 €" at bounding box center [847, 221] width 40 height 9
click at [824, 220] on input "1 989,91 € 60 mois" at bounding box center [820, 215] width 8 height 8
click at [767, 255] on span "3 652,61 €" at bounding box center [779, 256] width 40 height 9
click at [756, 255] on input "3 652,61 € 30 mois" at bounding box center [752, 251] width 8 height 8
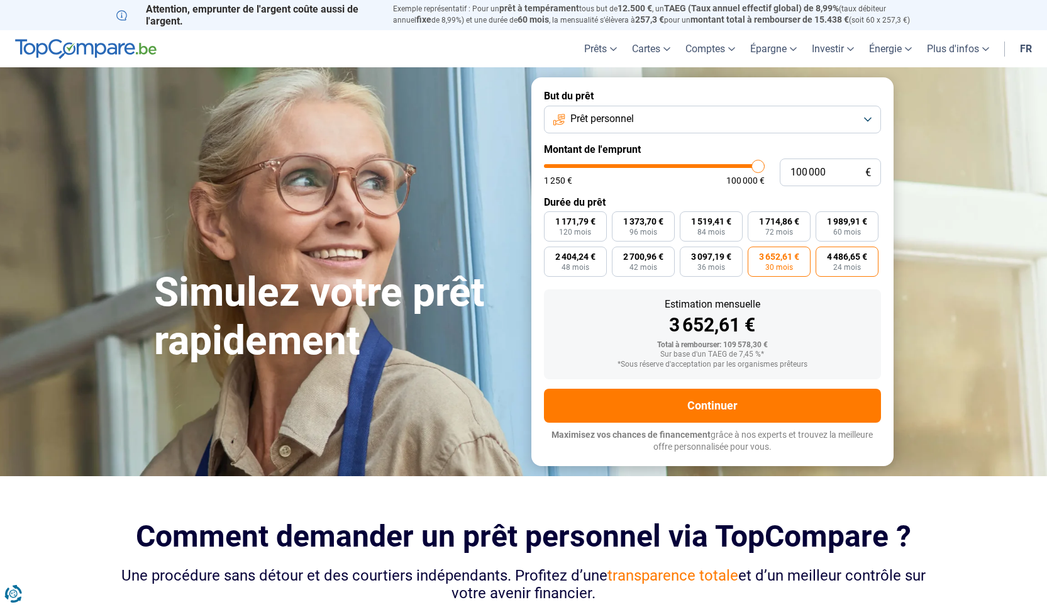
click at [836, 260] on span "4 486,65 €" at bounding box center [847, 256] width 40 height 9
click at [824, 255] on input "4 486,65 € 24 mois" at bounding box center [820, 251] width 8 height 8
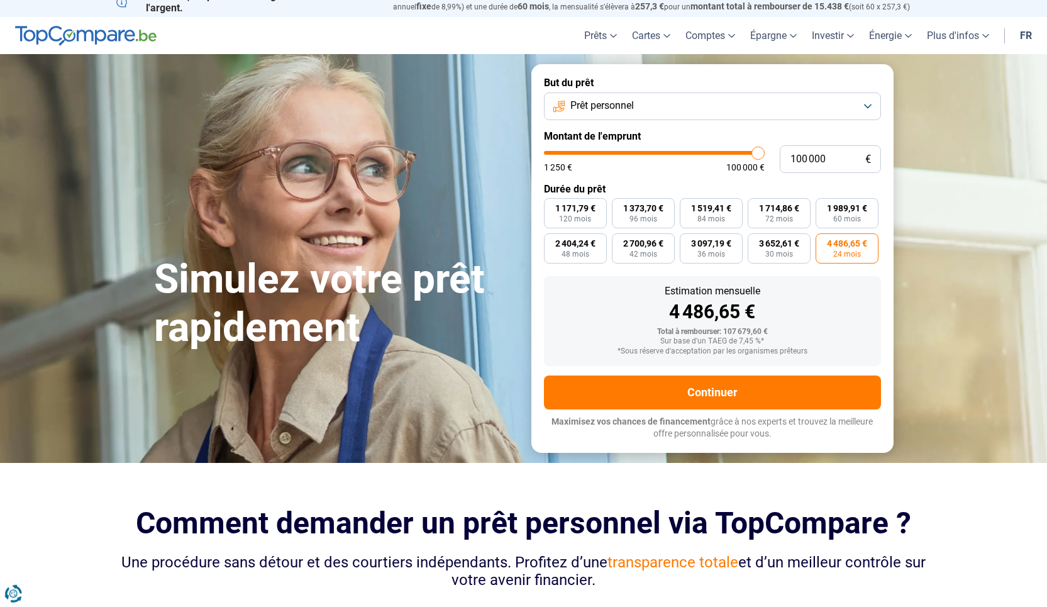
scroll to position [20, 0]
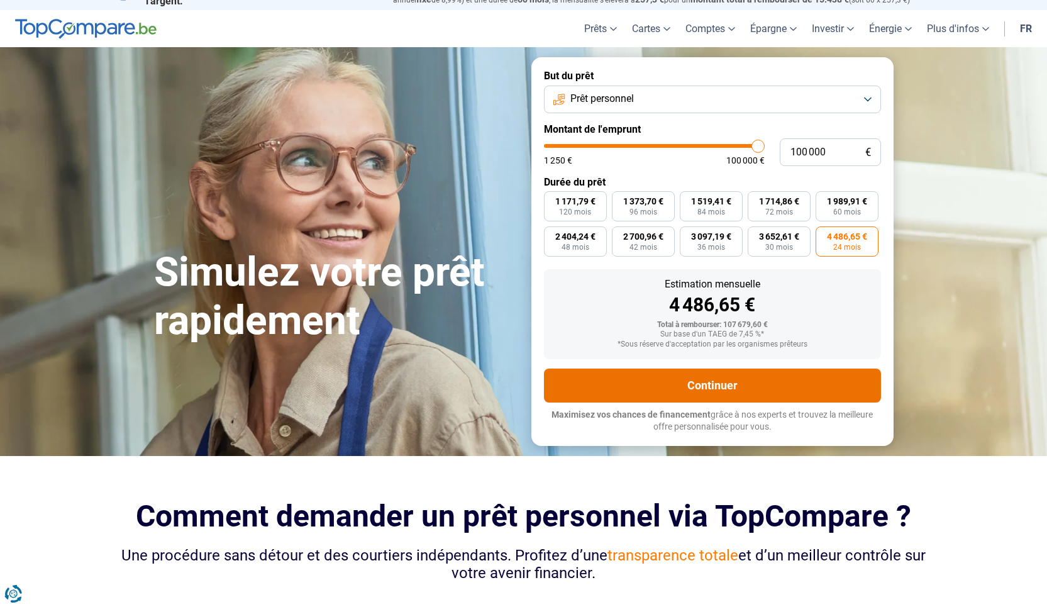
click at [700, 388] on button "Continuer" at bounding box center [712, 386] width 337 height 34
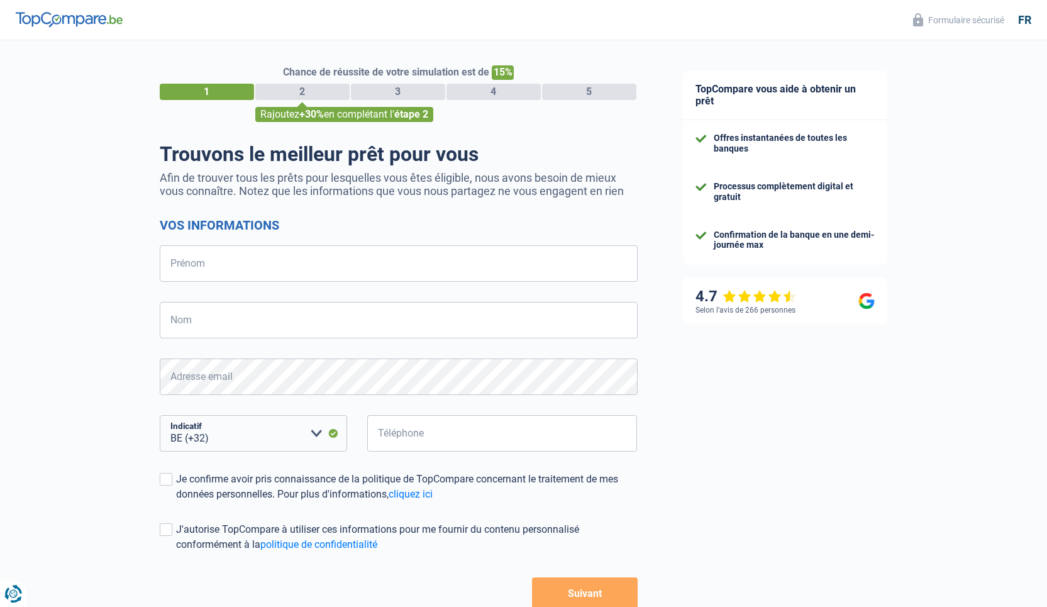
select select "32"
click at [259, 253] on input "Prénom" at bounding box center [399, 263] width 478 height 36
type input "[PERSON_NAME]"
type input "Suc"
click at [394, 442] on input "Téléphone" at bounding box center [502, 433] width 270 height 36
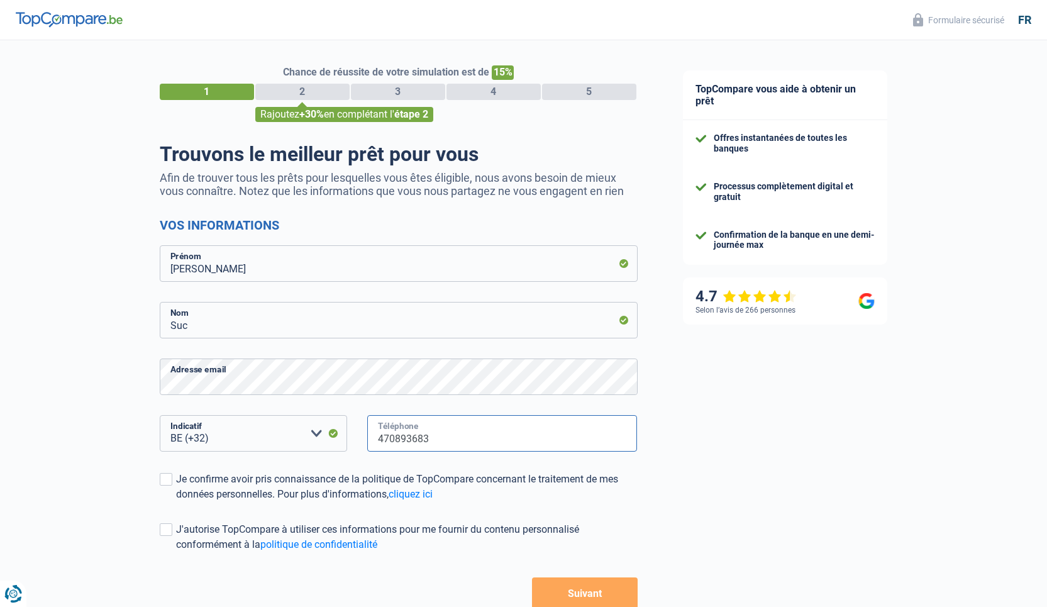
scroll to position [76, 0]
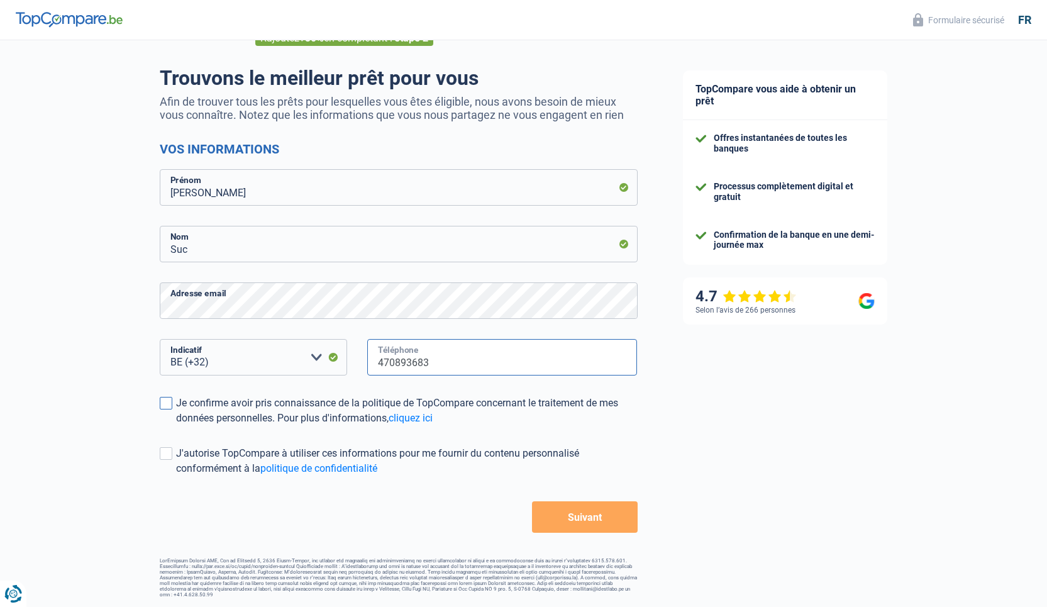
type input "470893683"
click at [169, 403] on span at bounding box center [166, 403] width 13 height 13
click at [176, 426] on input "Je confirme avoir pris connaissance de la politique de TopCompare concernant le…" at bounding box center [176, 426] width 0 height 0
click at [170, 454] on span at bounding box center [166, 453] width 13 height 13
click at [176, 476] on input "J'autorise TopCompare à utiliser ces informations pour me fournir du contenu pe…" at bounding box center [176, 476] width 0 height 0
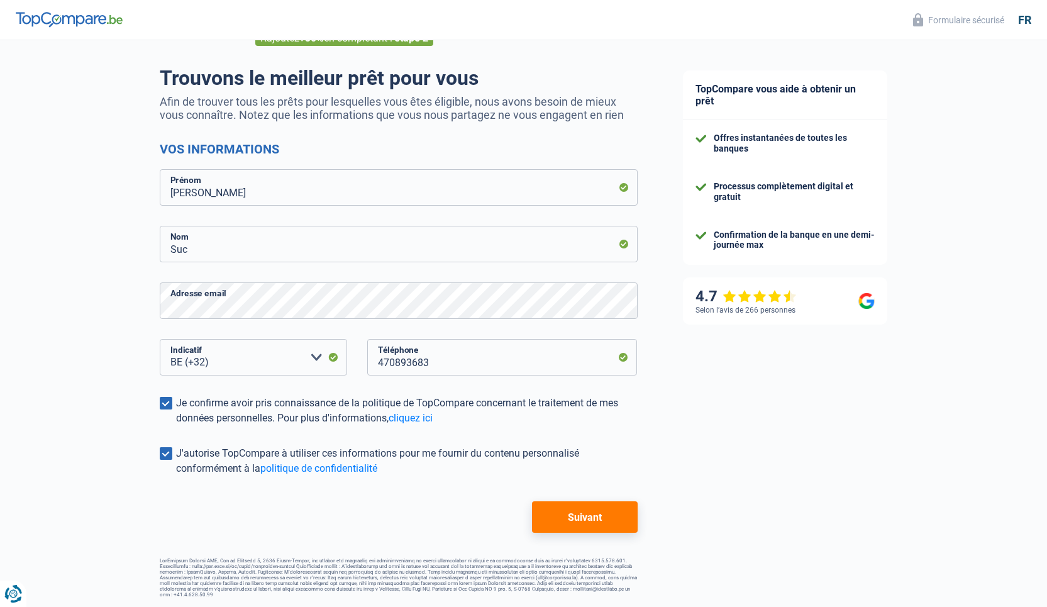
click at [617, 520] on button "Suivant" at bounding box center [584, 516] width 105 height 31
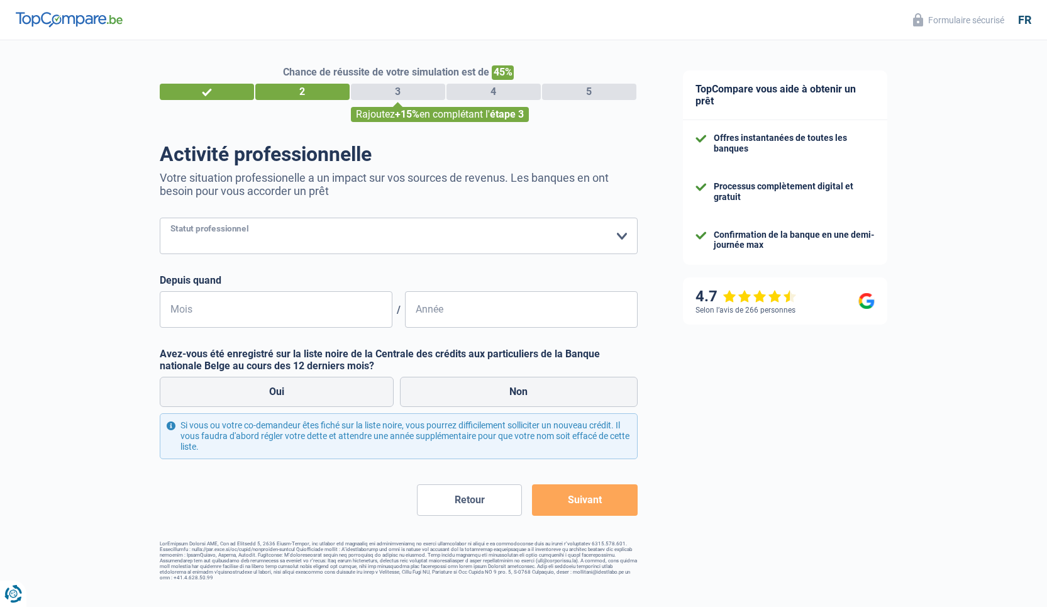
click at [160, 218] on select "Ouvrier Employé privé Employé public Invalide Indépendant Pensionné Chômeur Mut…" at bounding box center [399, 236] width 478 height 36
select select "independent"
click option "Indépendant" at bounding box center [0, 0] width 0 height 0
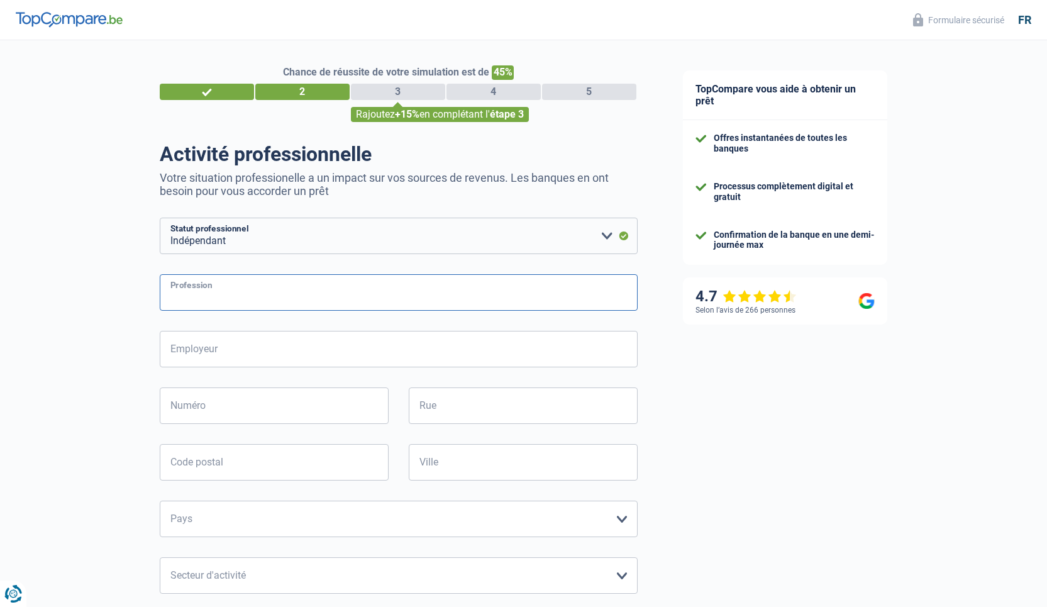
click at [223, 291] on input "Profession" at bounding box center [399, 292] width 478 height 36
type input "Courtier immobilier"
click at [221, 352] on input "Employeur" at bounding box center [399, 349] width 478 height 36
type input "Tourelle Courtage"
click at [231, 407] on input "Numéro" at bounding box center [274, 406] width 229 height 36
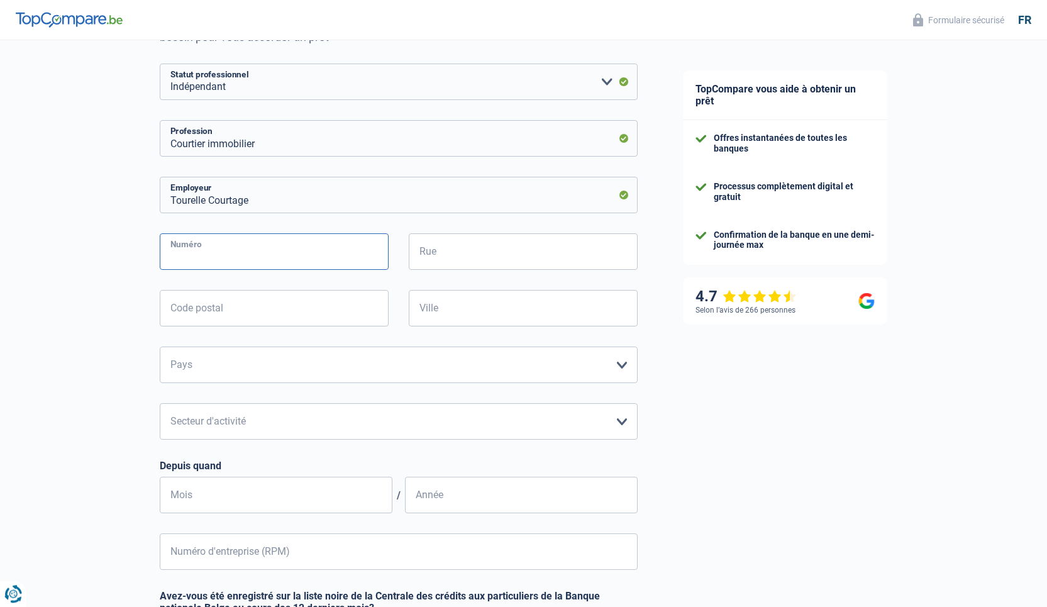
scroll to position [191, 0]
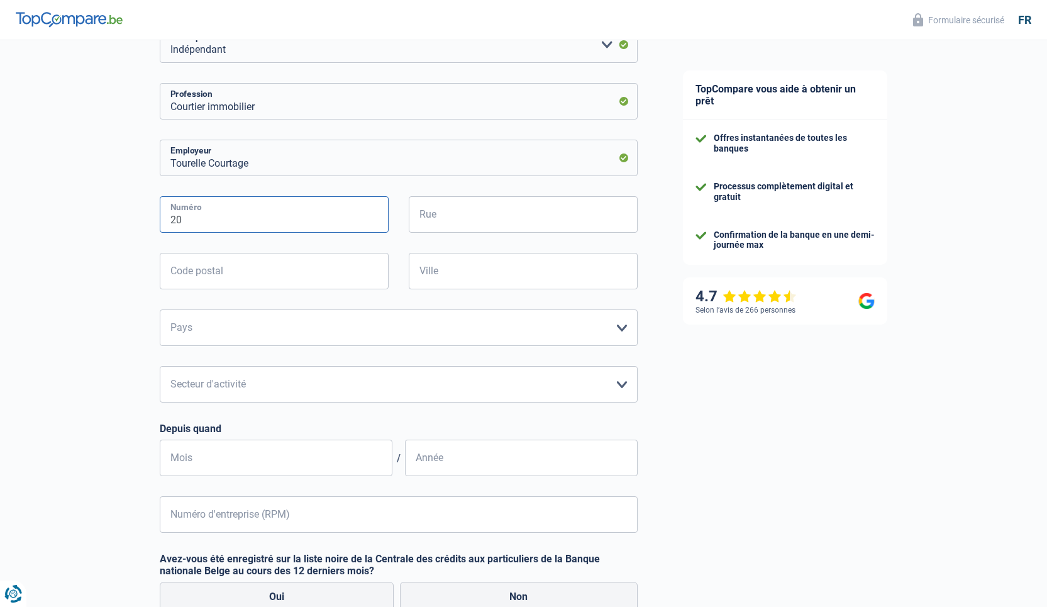
type input "20"
type input "[GEOGRAPHIC_DATA]"
type input "1040"
type input "[GEOGRAPHIC_DATA]"
click at [160, 310] on select "Belgique Luxembourg Veuillez sélectionner une option" at bounding box center [399, 328] width 478 height 36
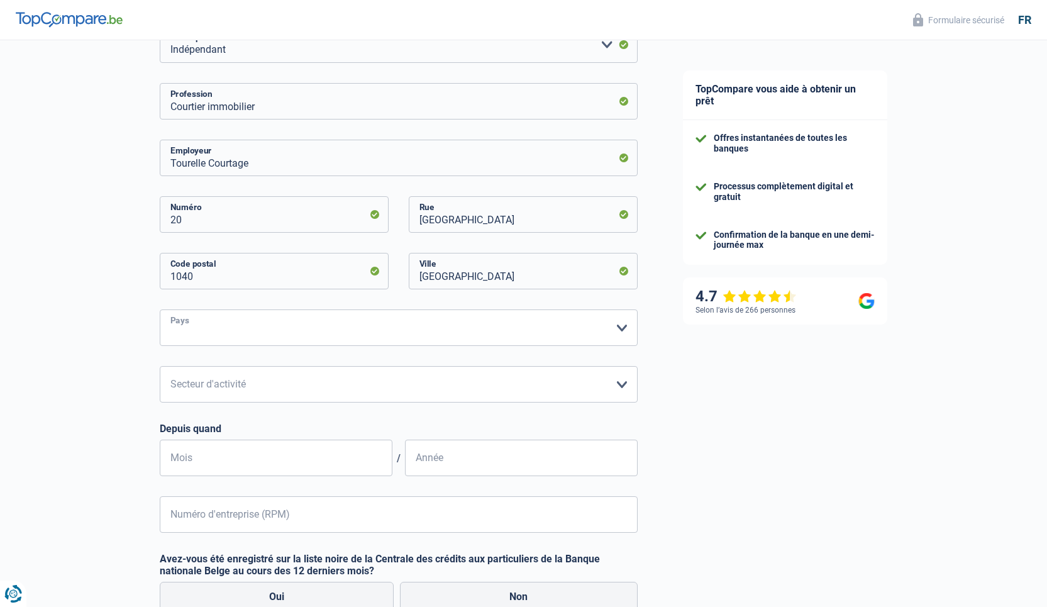
select select "BE"
click option "[GEOGRAPHIC_DATA]" at bounding box center [0, 0] width 0 height 0
click at [160, 366] on select "Agriculture/Pêche Industrie Horeca Courier/Fitness/Taxi Construction Banques/As…" at bounding box center [399, 384] width 478 height 36
select select "smallCompanies"
click option "Petites entreprises (-50pers)" at bounding box center [0, 0] width 0 height 0
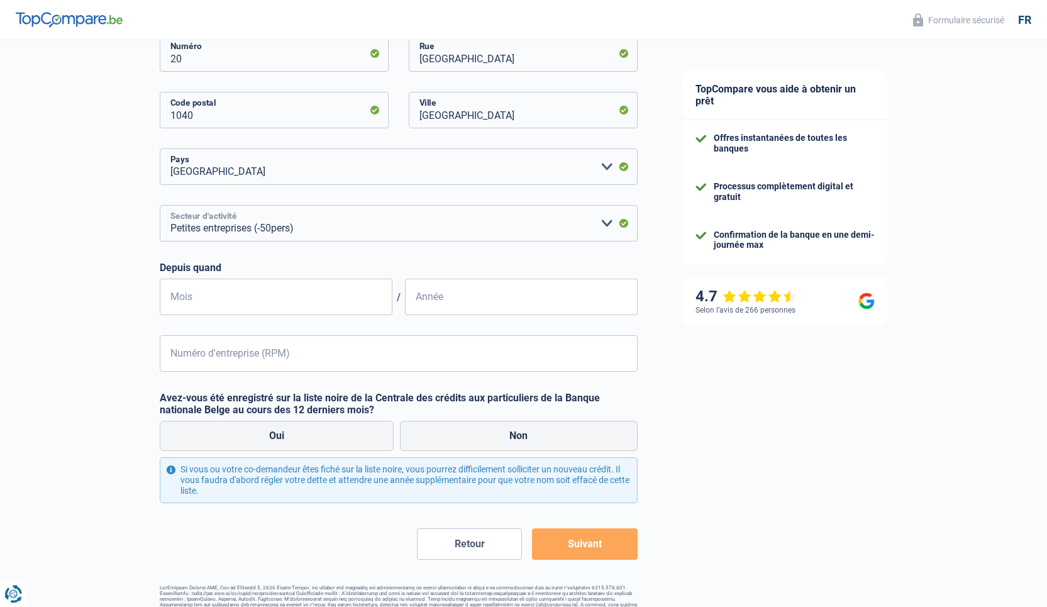
scroll to position [379, 0]
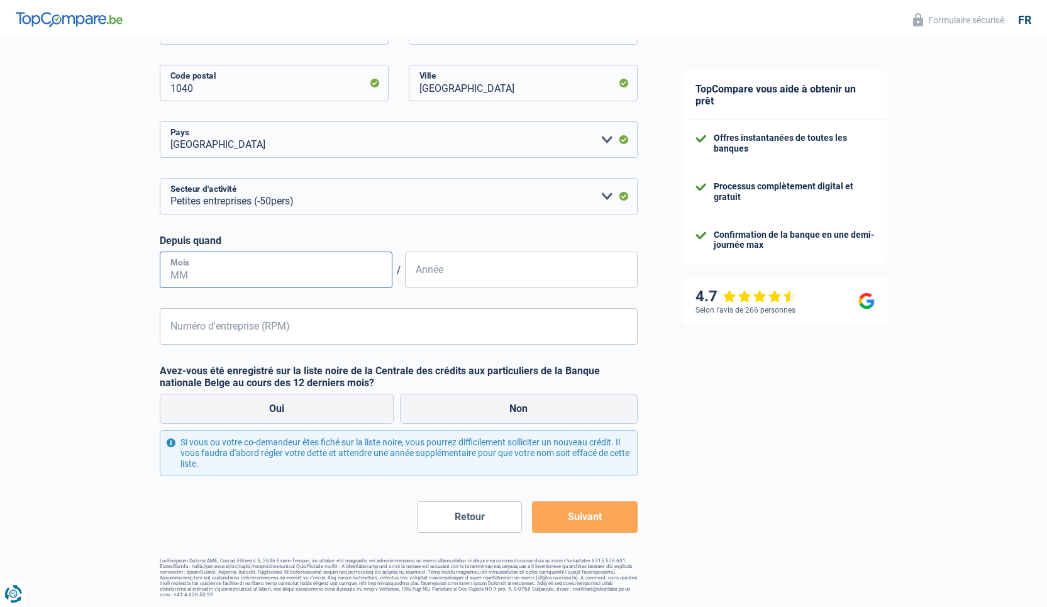
click at [315, 270] on input "Mois" at bounding box center [276, 270] width 233 height 36
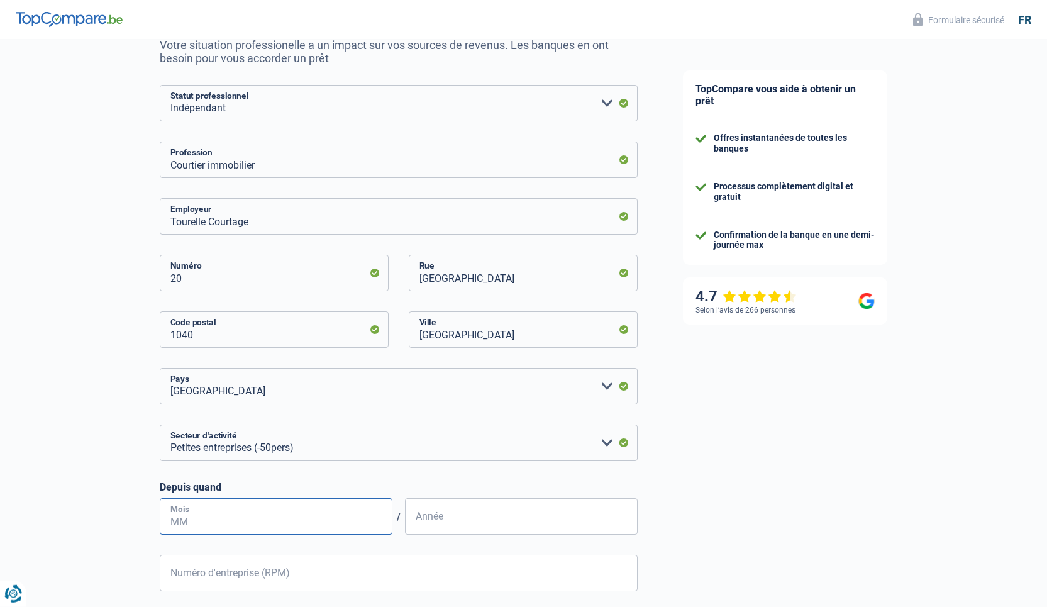
scroll to position [128, 0]
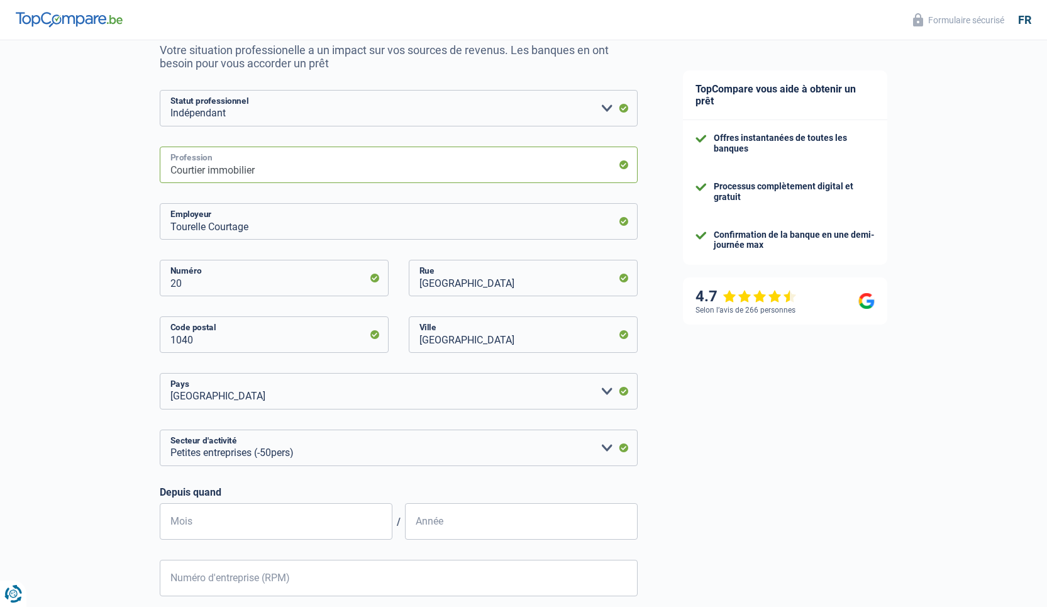
drag, startPoint x: 292, startPoint y: 176, endPoint x: 159, endPoint y: 167, distance: 133.0
click at [160, 167] on input "Courtier immobilier" at bounding box center [399, 165] width 478 height 36
click at [274, 171] on input "Courtier immobilier" at bounding box center [399, 165] width 478 height 36
type input "Courtier immobilier / conseil"
drag, startPoint x: 252, startPoint y: 231, endPoint x: 129, endPoint y: 227, distance: 122.7
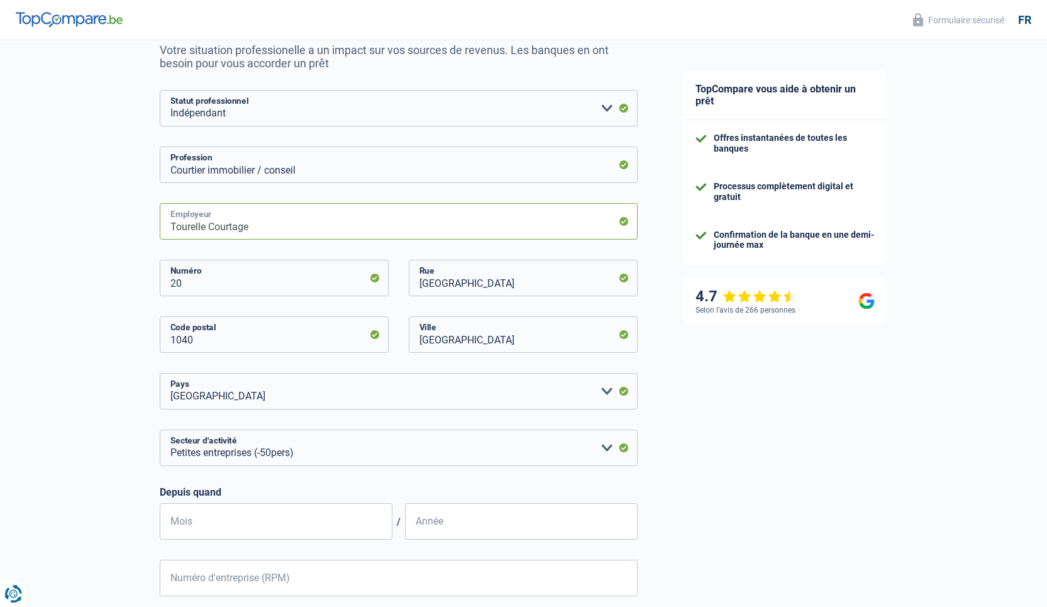
click at [160, 227] on input "Tourelle Courtage" at bounding box center [399, 221] width 478 height 36
type input "Anteo Conseils"
click at [229, 519] on input "Mois" at bounding box center [276, 521] width 233 height 36
type input "09"
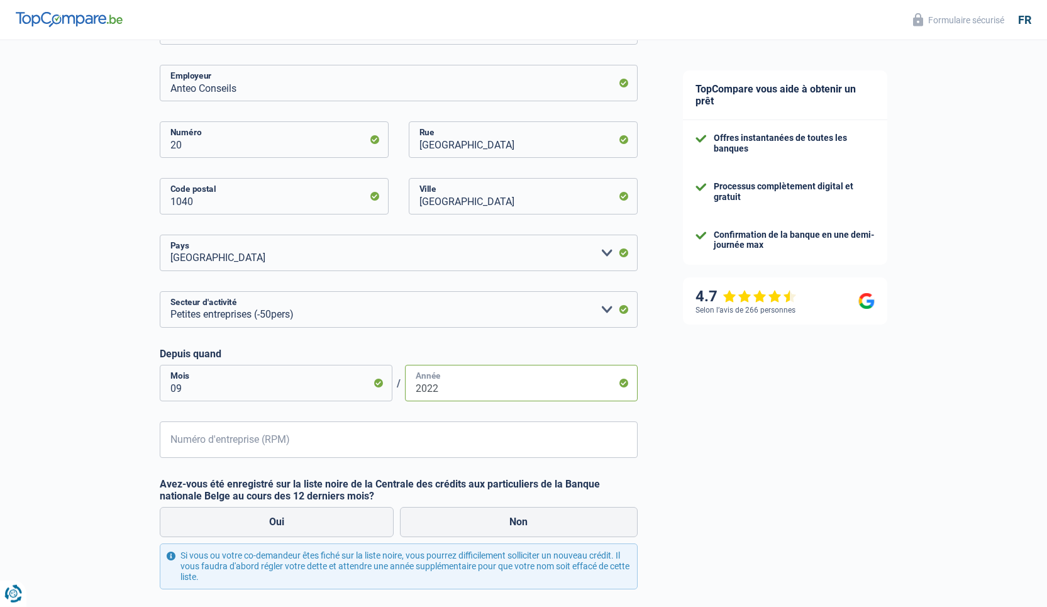
scroll to position [299, 0]
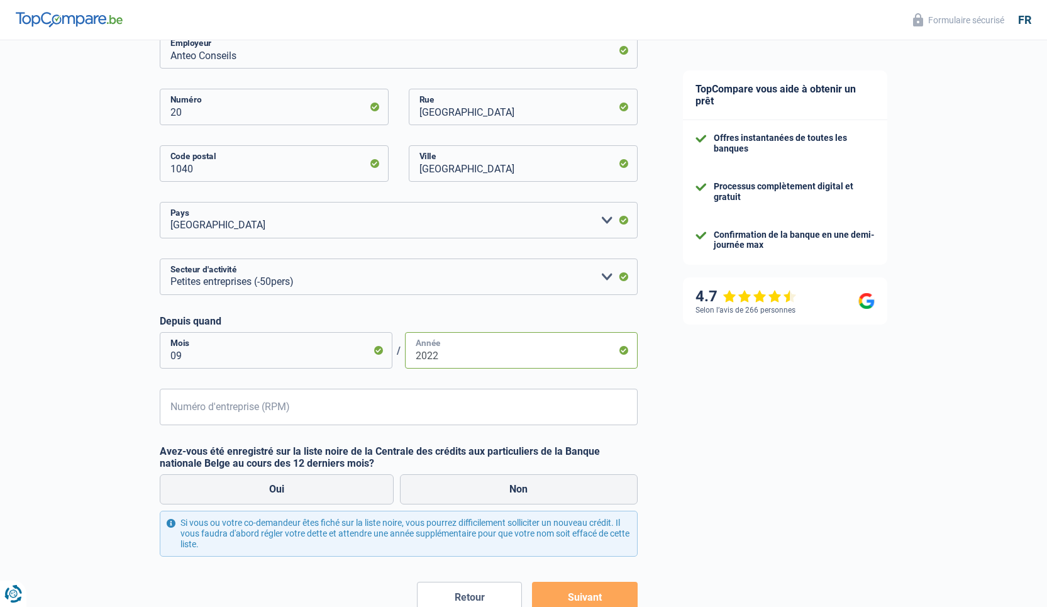
type input "2022"
click at [359, 413] on input "Numéro d'entreprise (RPM)" at bounding box center [399, 407] width 478 height 36
paste input "BE07878959"
click at [182, 414] on input "BE07878959" at bounding box center [399, 407] width 478 height 36
click at [579, 490] on div "Oui Non" at bounding box center [399, 489] width 484 height 36
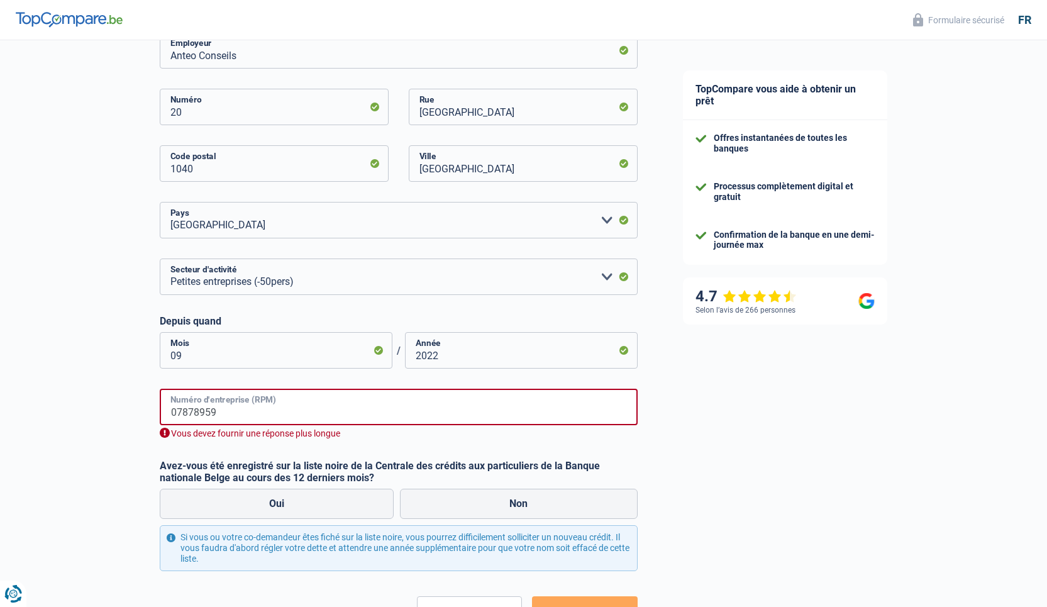
click at [168, 414] on input "07878959" at bounding box center [399, 407] width 478 height 36
click at [225, 415] on input "07878959" at bounding box center [399, 407] width 478 height 36
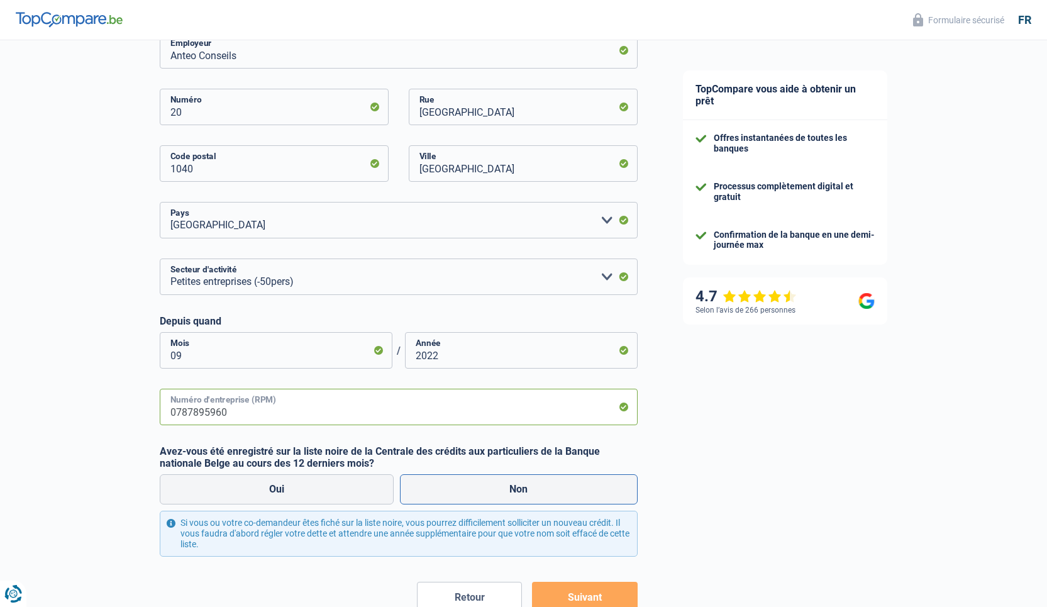
type input "0787895960"
click at [527, 493] on label "Non" at bounding box center [519, 489] width 238 height 30
click at [527, 493] on input "Non" at bounding box center [519, 489] width 238 height 30
radio input "true"
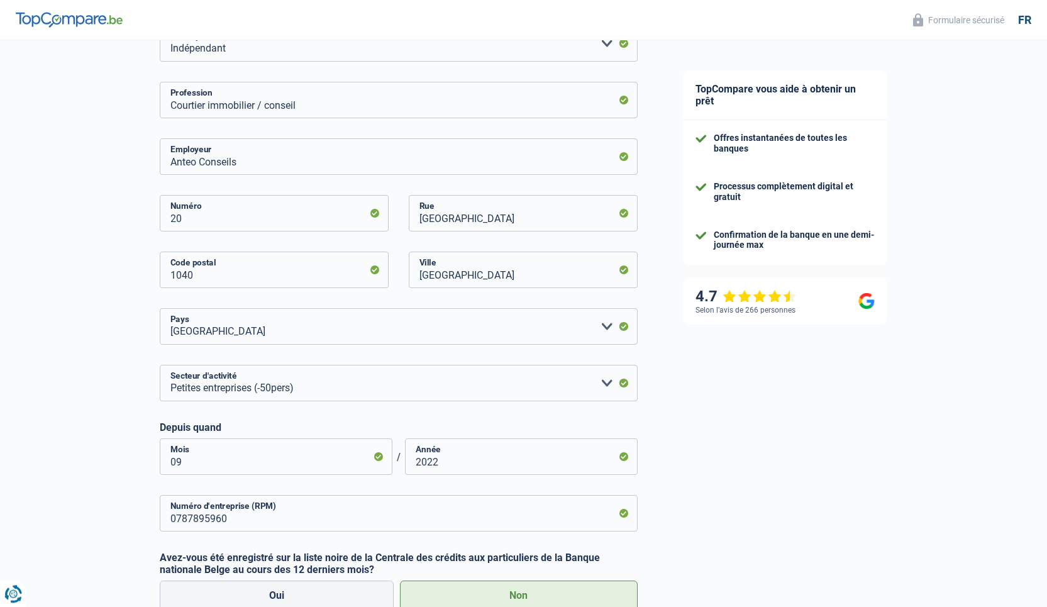
scroll to position [379, 0]
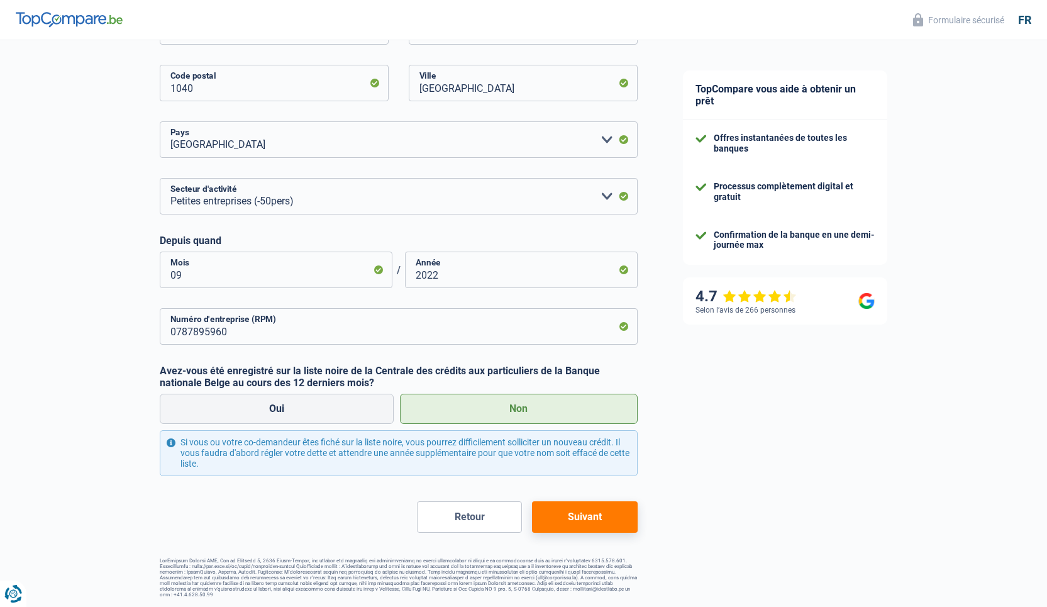
click at [547, 524] on button "Suivant" at bounding box center [584, 516] width 105 height 31
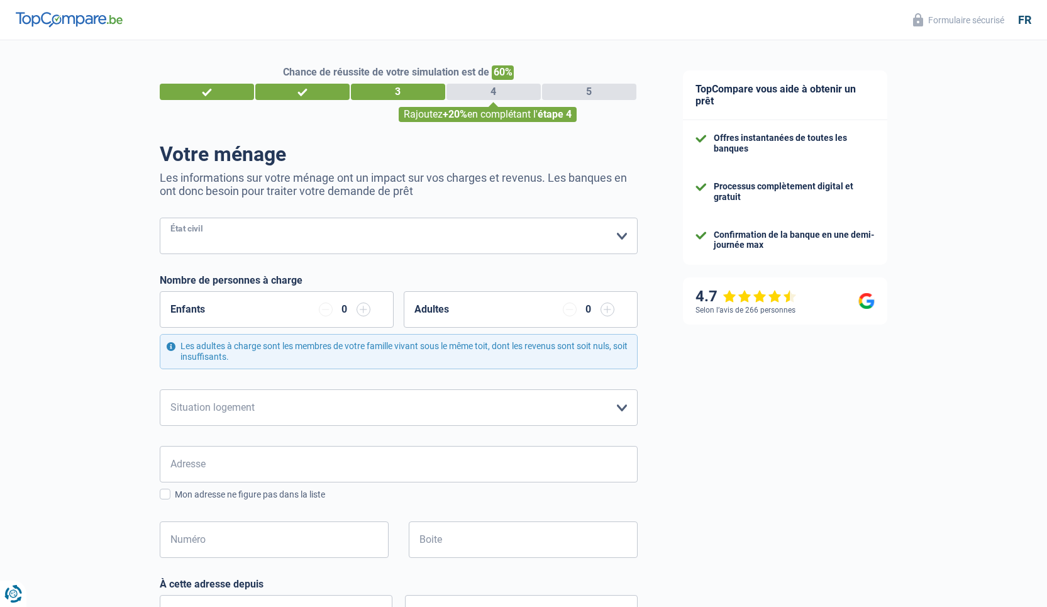
click at [160, 218] on select "[PERSON_NAME](e) Cohabitant(e) légal(e) Divorcé(e) Veuf(ve) Séparé (de fait) Ve…" at bounding box center [399, 236] width 478 height 36
select select "cohabitation"
click option "Cohabitant(e) légal(e)" at bounding box center [0, 0] width 0 height 0
click at [366, 313] on input "button" at bounding box center [364, 310] width 14 height 14
click at [363, 313] on input "button" at bounding box center [364, 310] width 14 height 14
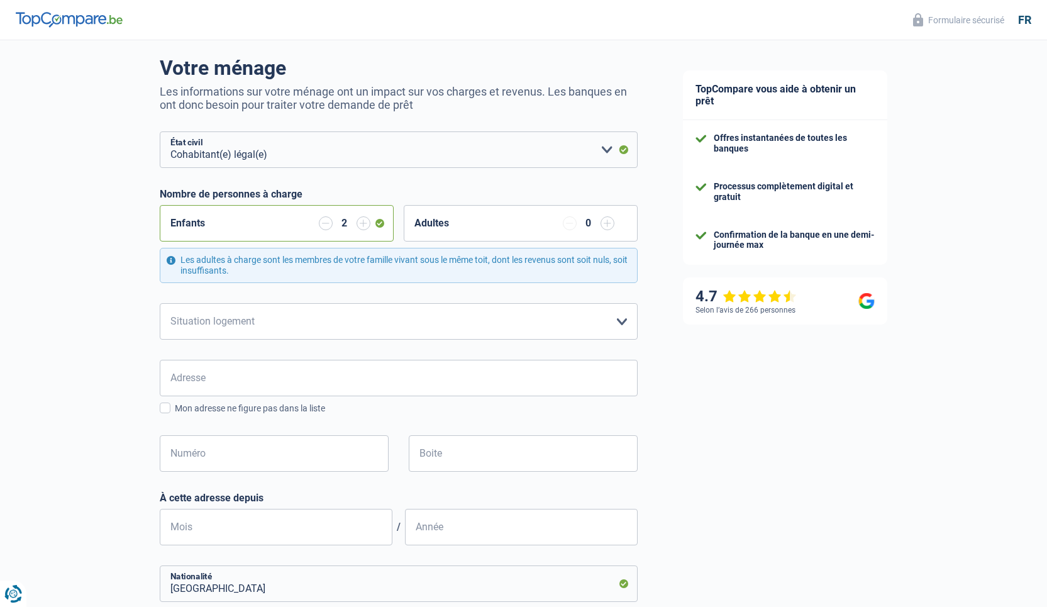
scroll to position [111, 0]
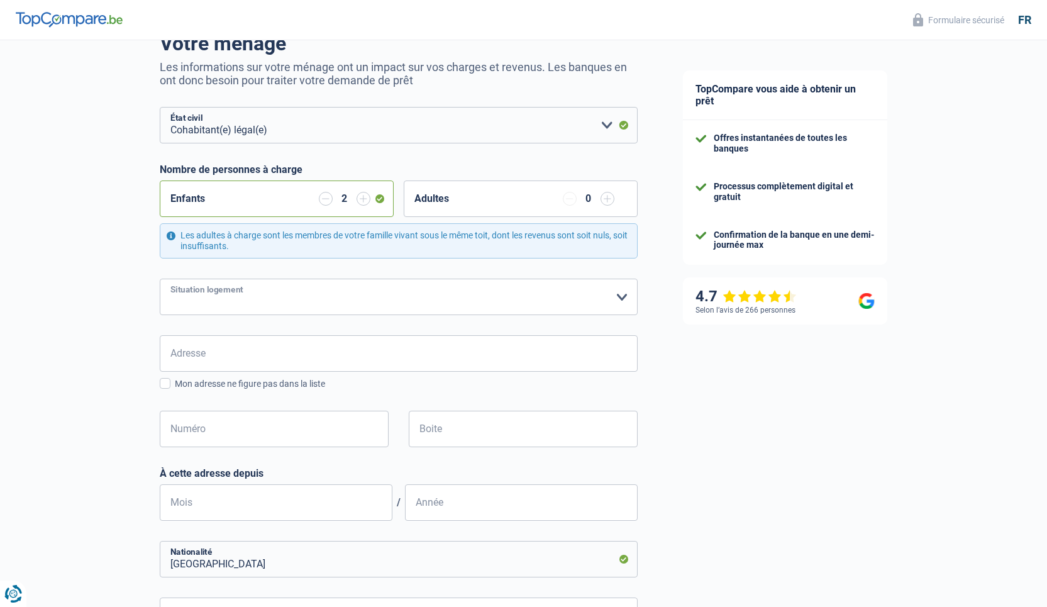
click at [160, 279] on select "Locataire Propriétaire avec prêt hypothécaire Propriétaire sans prêt hypothécai…" at bounding box center [399, 297] width 478 height 36
select select "ownerWithMortgage"
click option "Propriétaire avec prêt hypothécaire" at bounding box center [0, 0] width 0 height 0
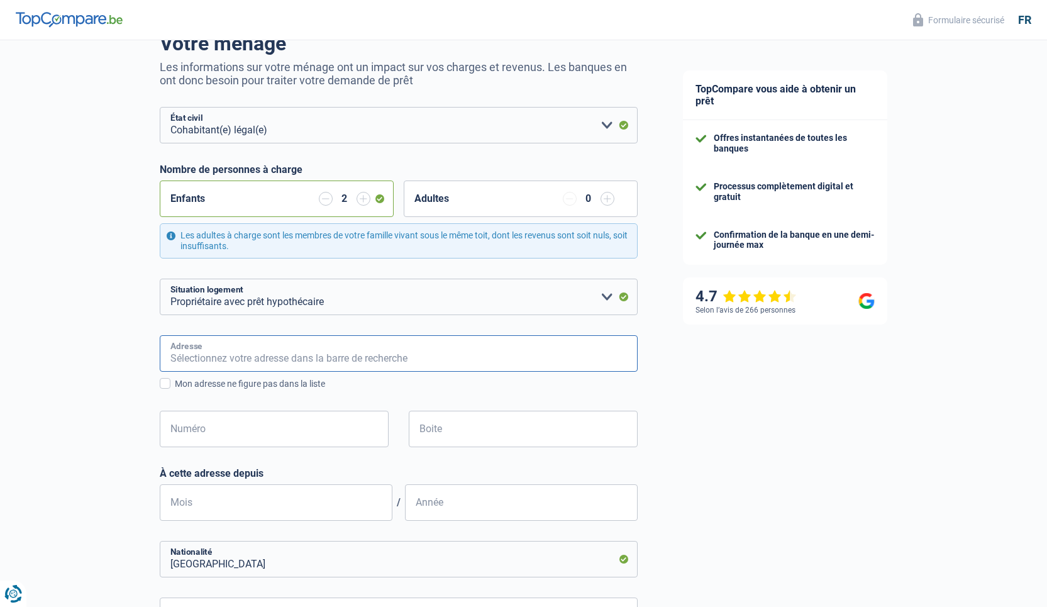
click at [283, 354] on input "Adresse" at bounding box center [399, 353] width 478 height 36
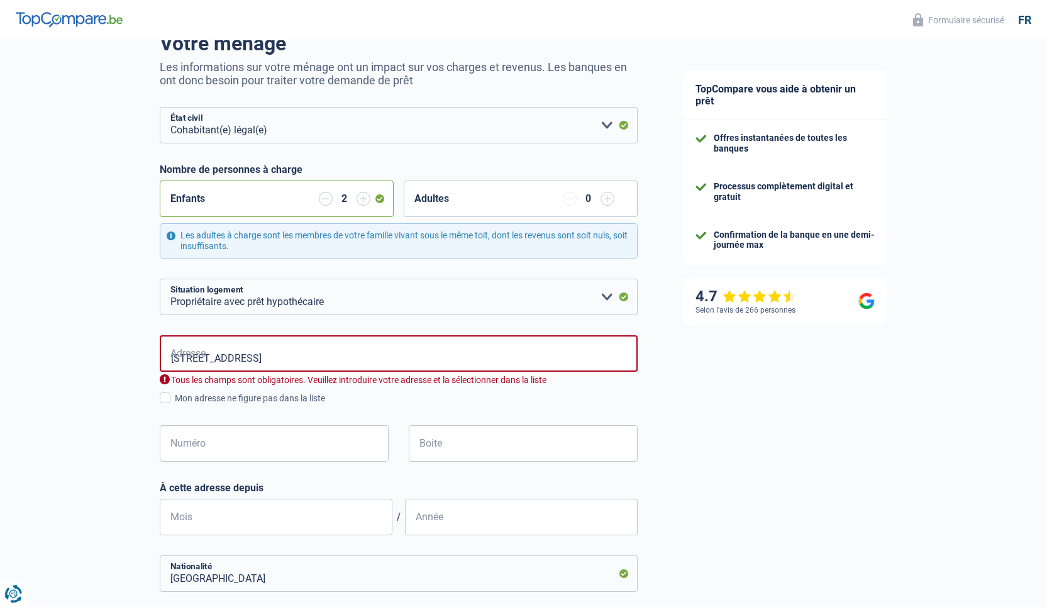
type input "[GEOGRAPHIC_DATA], 1040, [GEOGRAPHIC_DATA], BE"
type input "20"
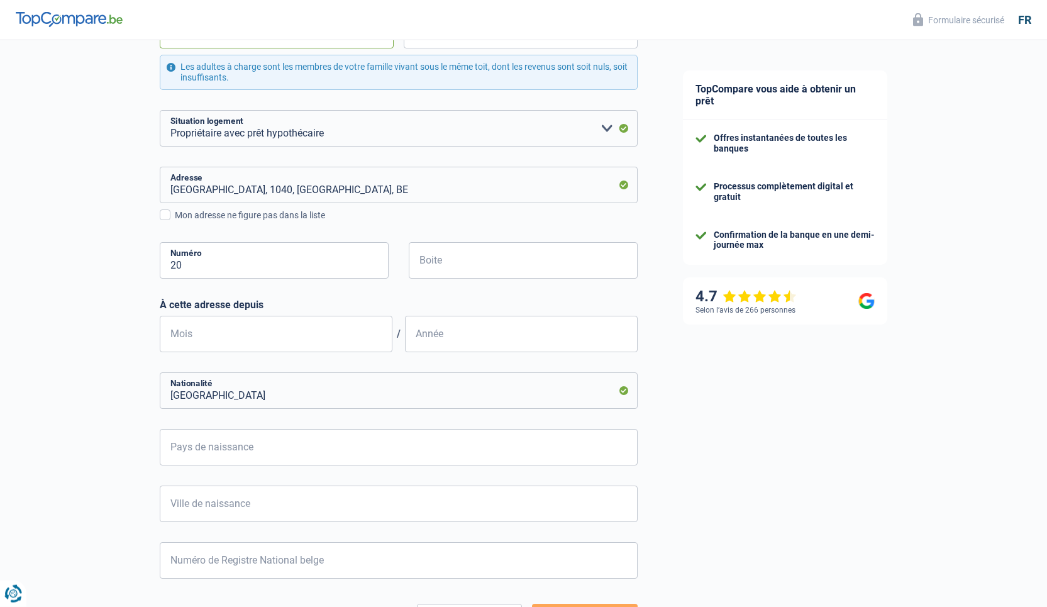
scroll to position [322, 0]
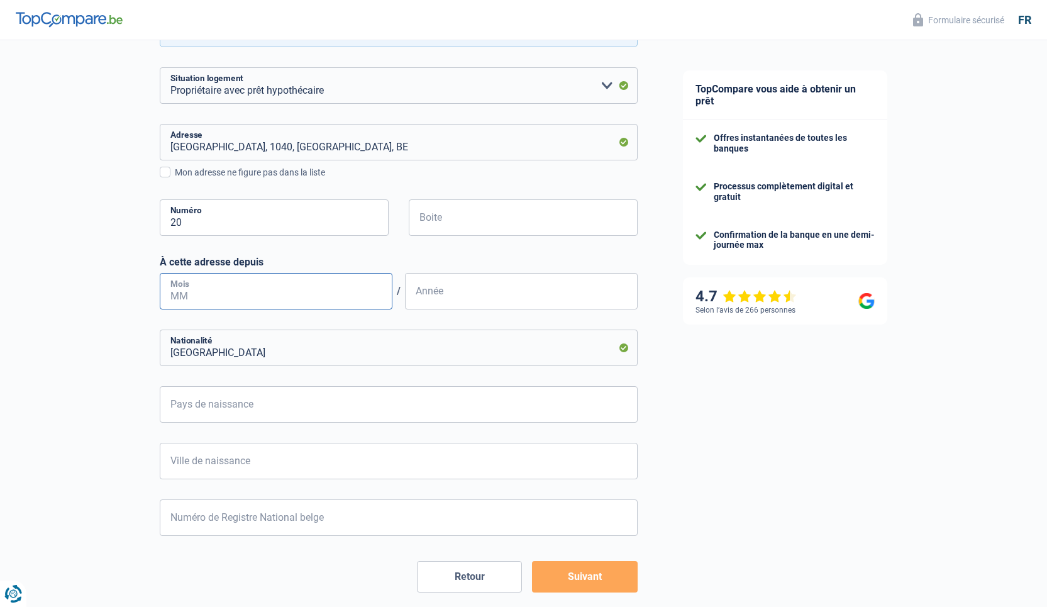
click at [201, 288] on input "Mois" at bounding box center [276, 291] width 233 height 36
type input "07"
type input "2022"
click at [291, 359] on input "[GEOGRAPHIC_DATA]" at bounding box center [399, 348] width 478 height 36
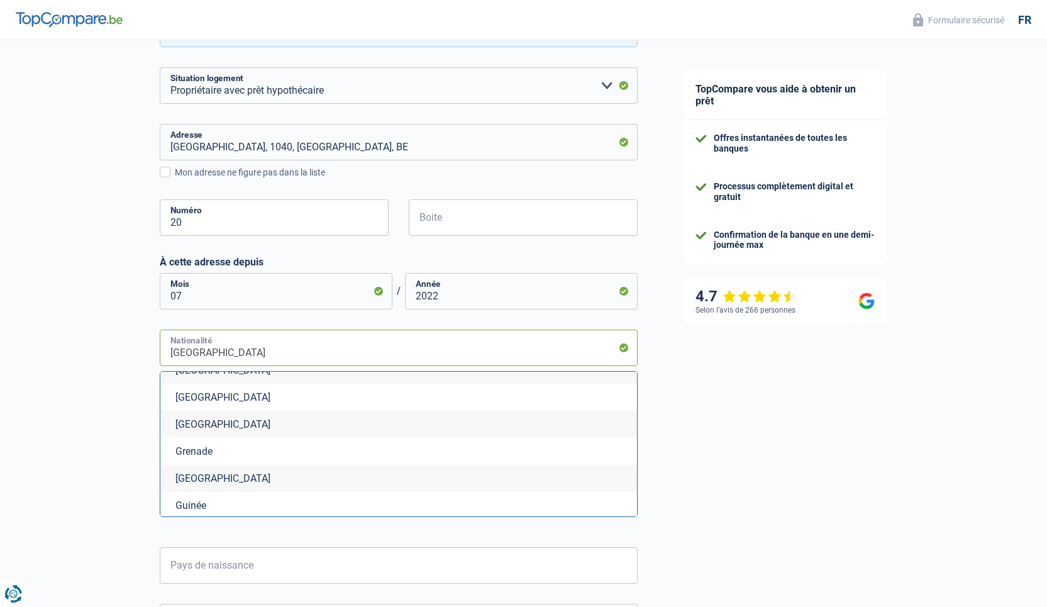
scroll to position [1709, 0]
click at [235, 390] on li "[GEOGRAPHIC_DATA]" at bounding box center [398, 393] width 477 height 27
type input "[GEOGRAPHIC_DATA]"
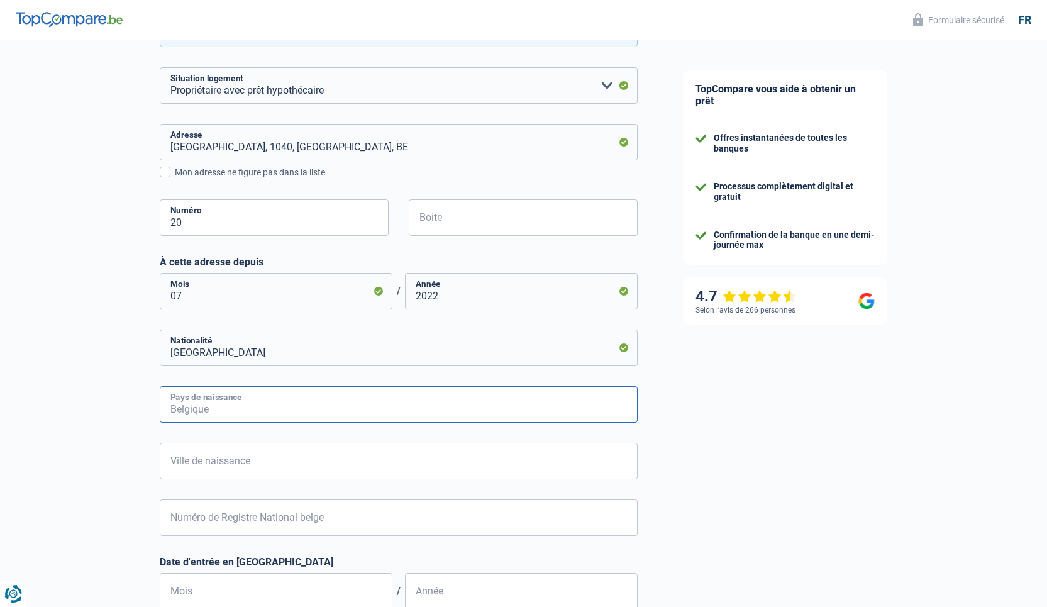
click at [245, 405] on input "Pays de naissance" at bounding box center [399, 404] width 478 height 36
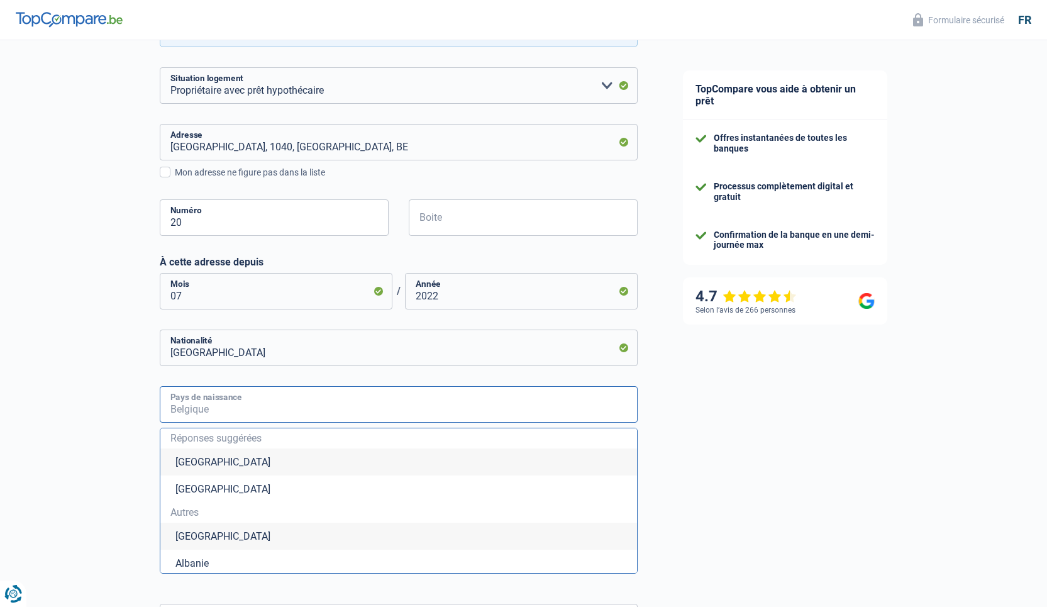
type input "f"
type input "r"
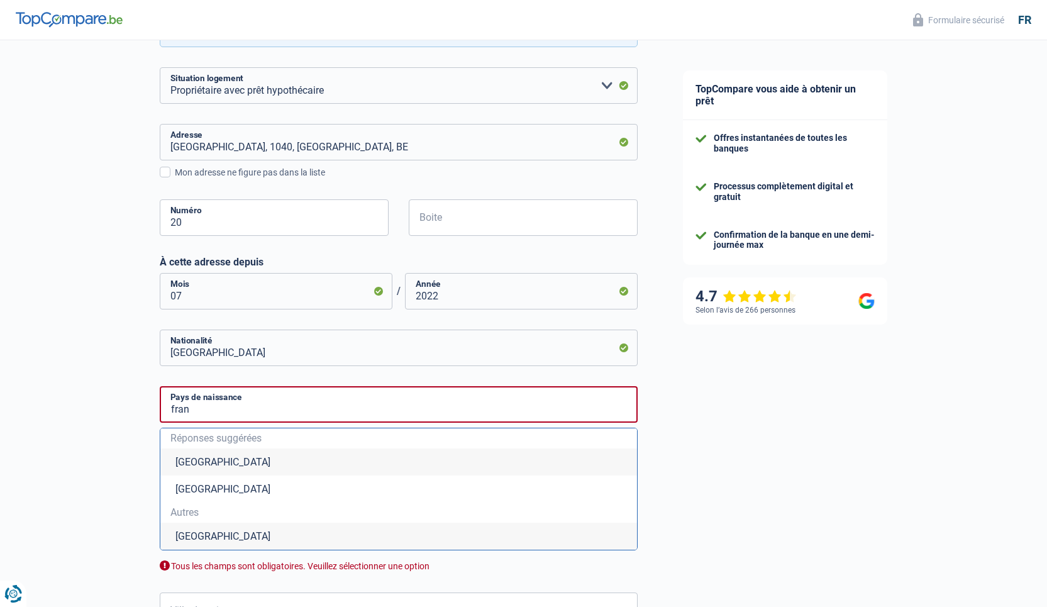
click at [208, 537] on li "[GEOGRAPHIC_DATA]" at bounding box center [398, 536] width 477 height 27
type input "[GEOGRAPHIC_DATA]"
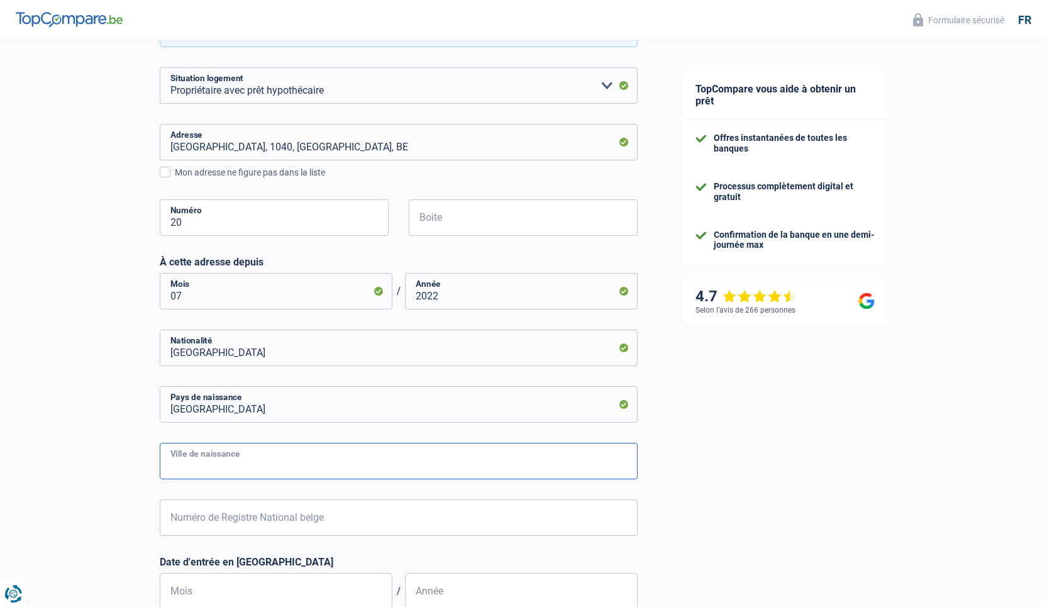
click at [212, 460] on input "Ville de naissance" at bounding box center [399, 461] width 478 height 36
type input "Sète"
click at [257, 520] on input "Numéro de Registre National belge" at bounding box center [399, 517] width 478 height 36
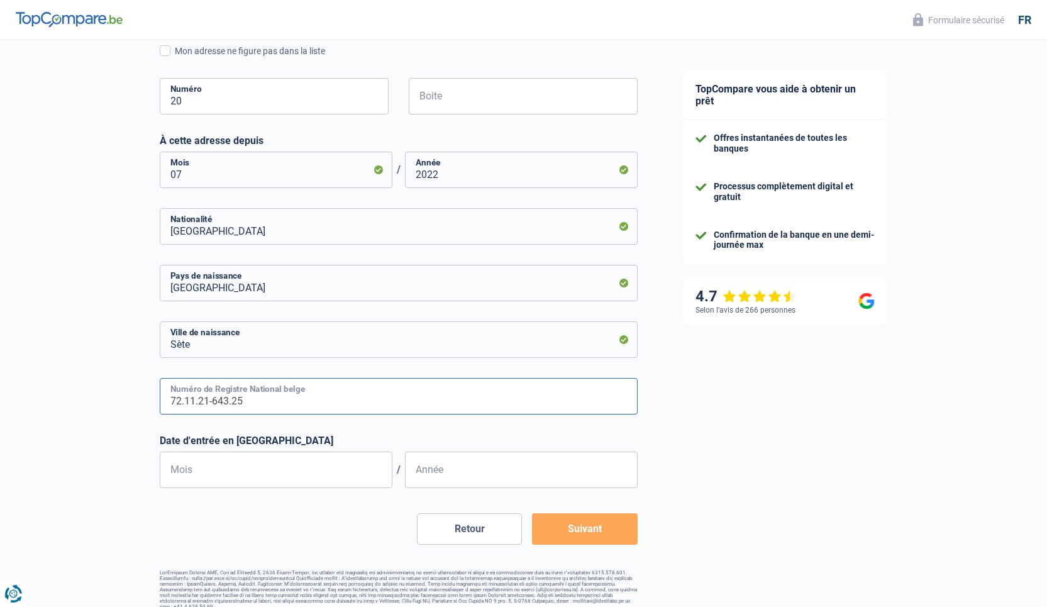
scroll to position [455, 0]
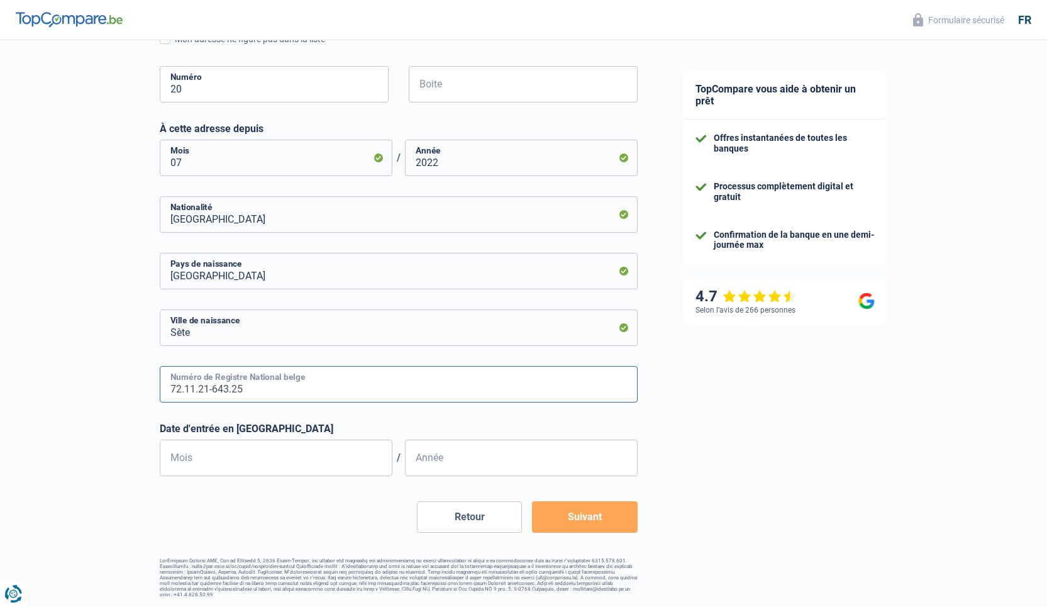
type input "72.11.21-643.25"
click at [250, 461] on input "Mois" at bounding box center [276, 458] width 233 height 36
type input "07"
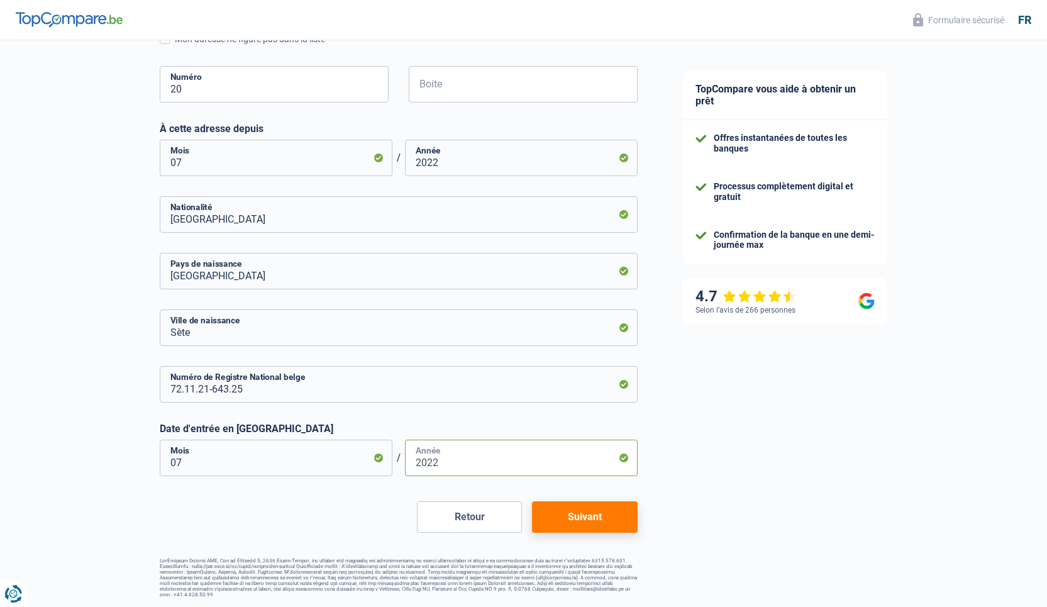
type input "2022"
click at [611, 523] on button "Suivant" at bounding box center [584, 516] width 105 height 31
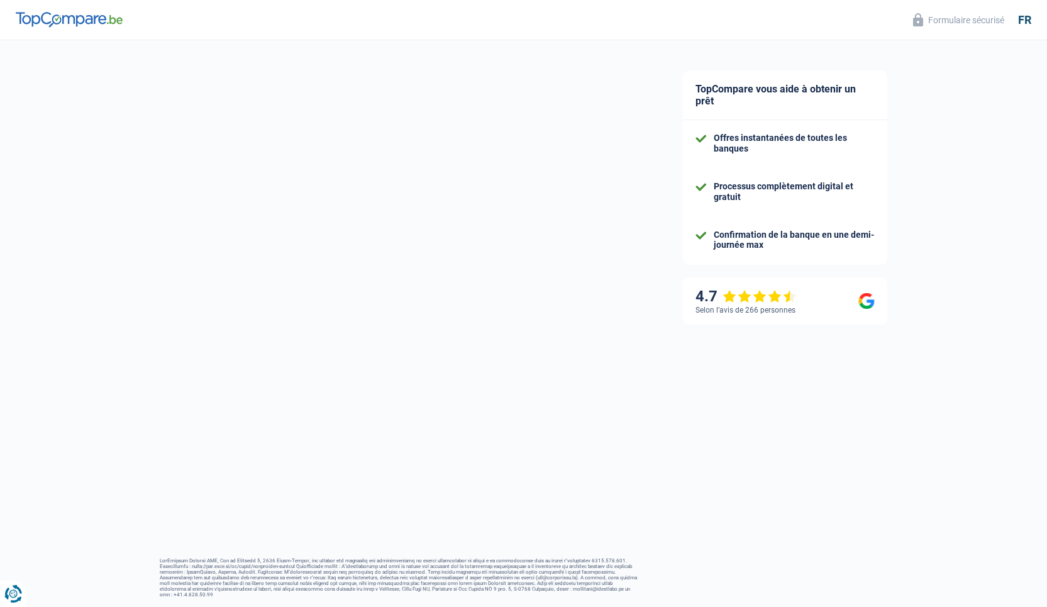
select select "familyAllowances"
select select "netSalary"
select select "mortgage"
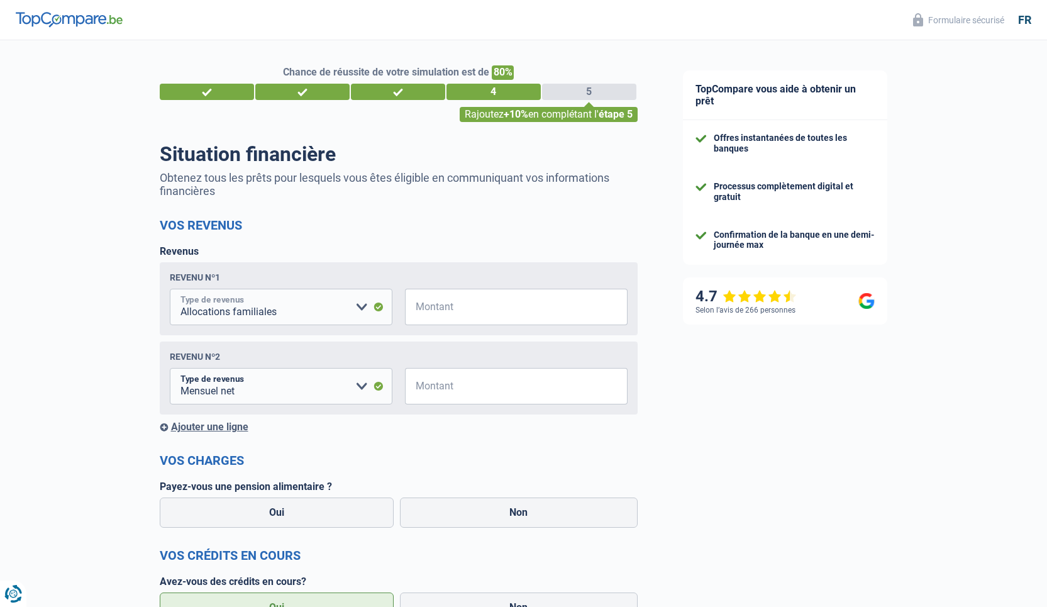
select select "netSalary"
click option "Mensuel net" at bounding box center [0, 0] width 0 height 0
click at [435, 309] on input "Montant" at bounding box center [524, 307] width 207 height 36
type input "7.000"
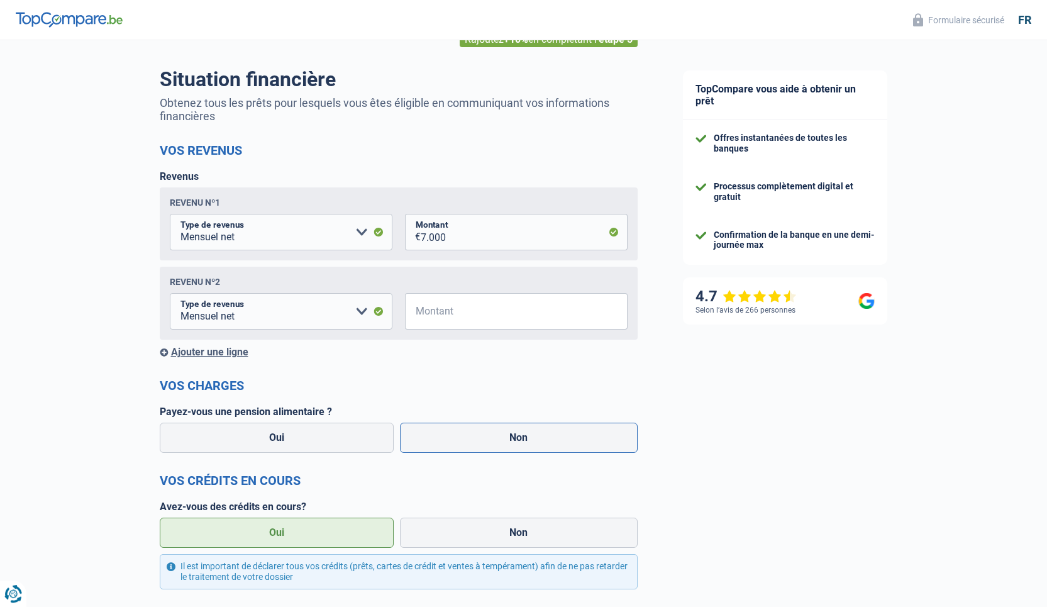
scroll to position [81, 0]
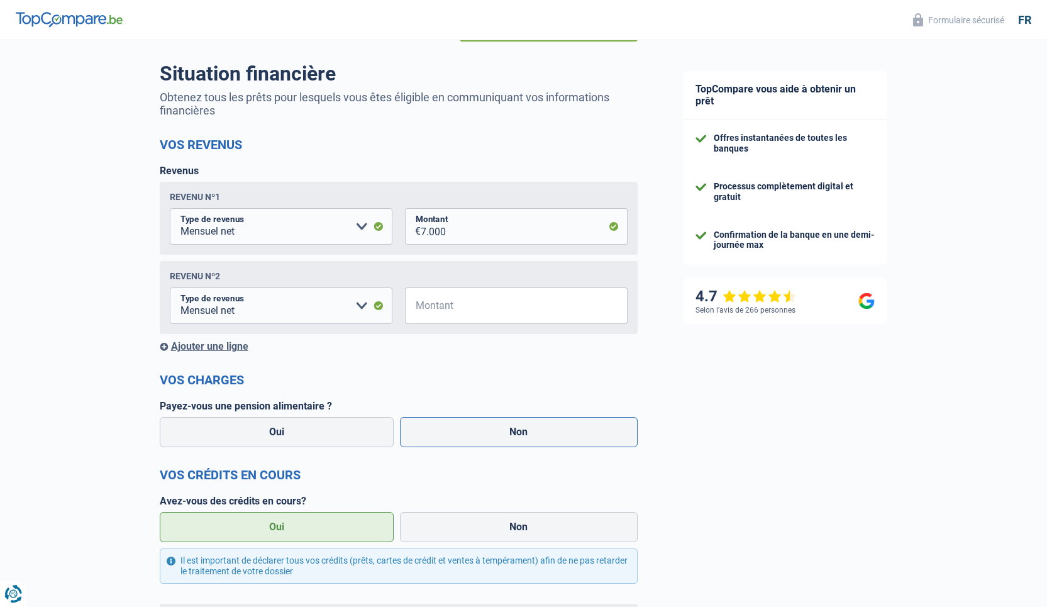
click at [492, 430] on label "Non" at bounding box center [519, 432] width 238 height 30
click at [492, 430] on input "Non" at bounding box center [519, 432] width 238 height 30
radio input "true"
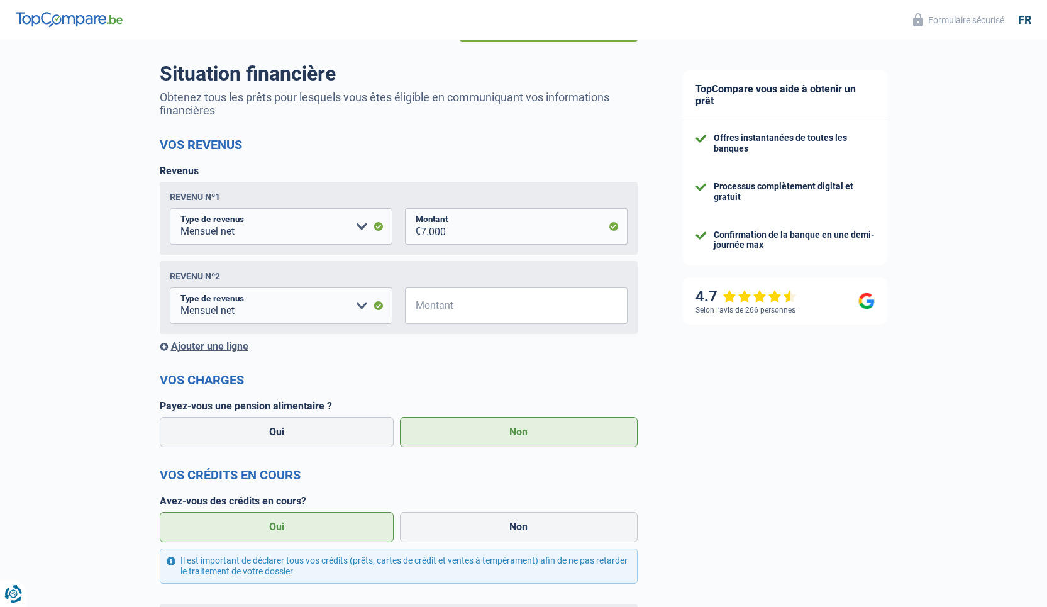
select select "familyAllowances"
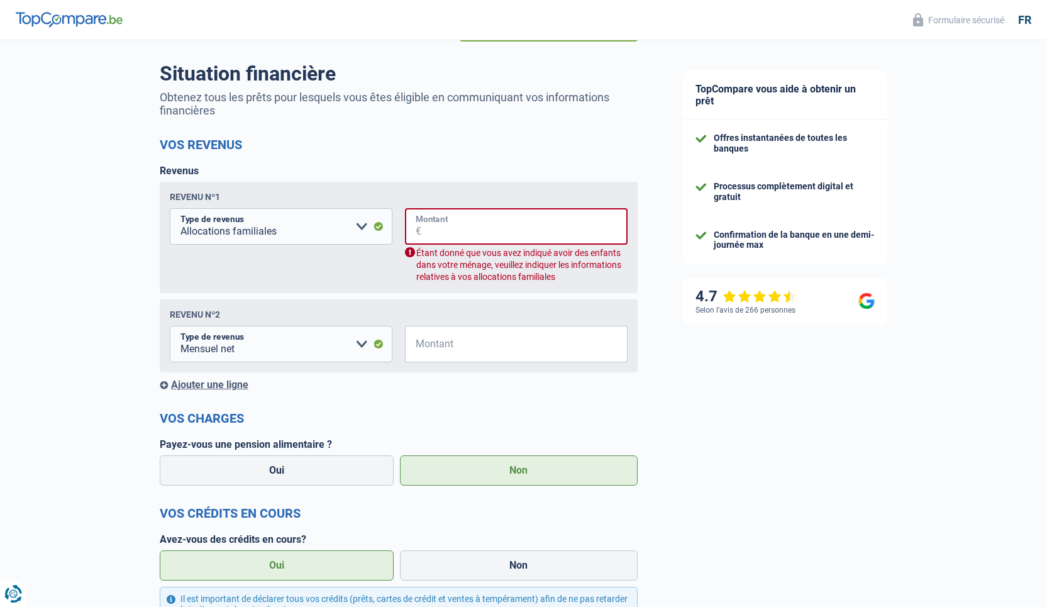
click at [486, 228] on input "Montant" at bounding box center [524, 226] width 206 height 36
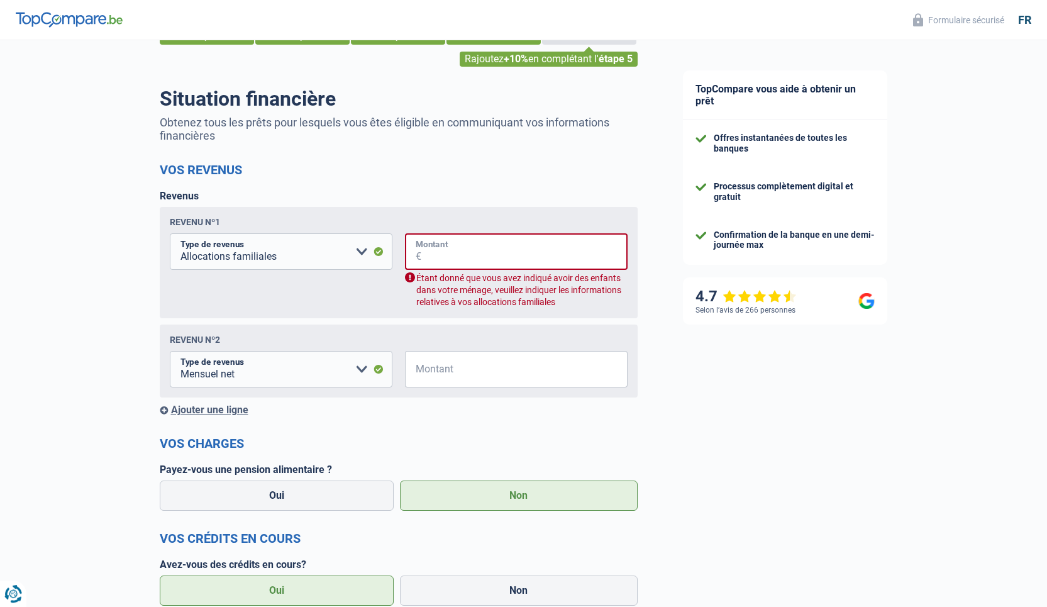
scroll to position [50, 0]
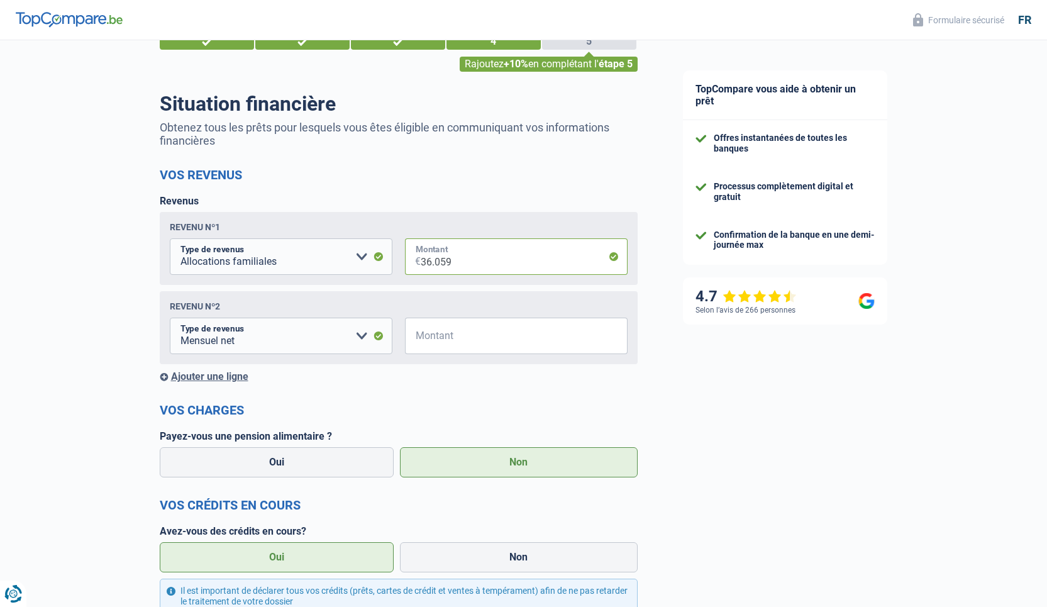
drag, startPoint x: 459, startPoint y: 262, endPoint x: 421, endPoint y: 260, distance: 37.2
click at [421, 260] on input "36.059" at bounding box center [524, 256] width 207 height 36
drag, startPoint x: 486, startPoint y: 264, endPoint x: 388, endPoint y: 263, distance: 98.1
click at [421, 263] on input "36.059" at bounding box center [524, 256] width 207 height 36
type input "4.327"
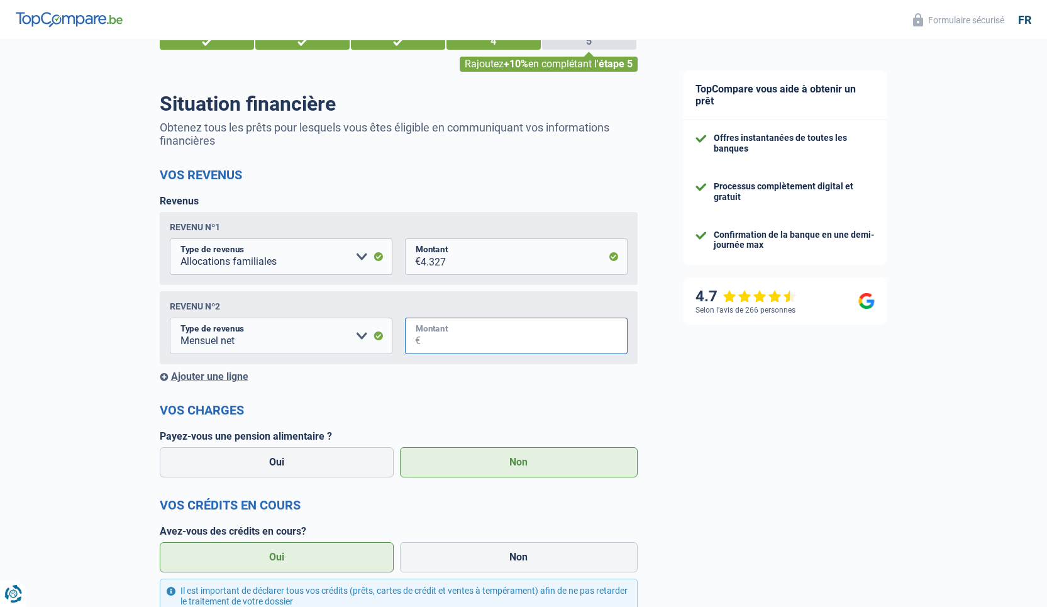
click at [465, 340] on input "Montant" at bounding box center [524, 336] width 207 height 36
type input "7"
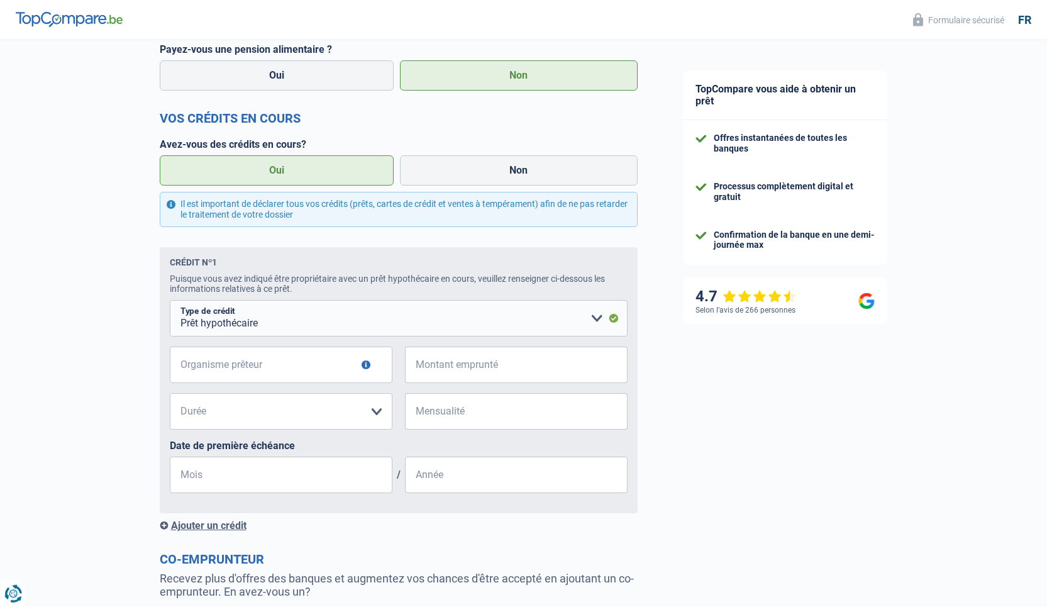
scroll to position [443, 0]
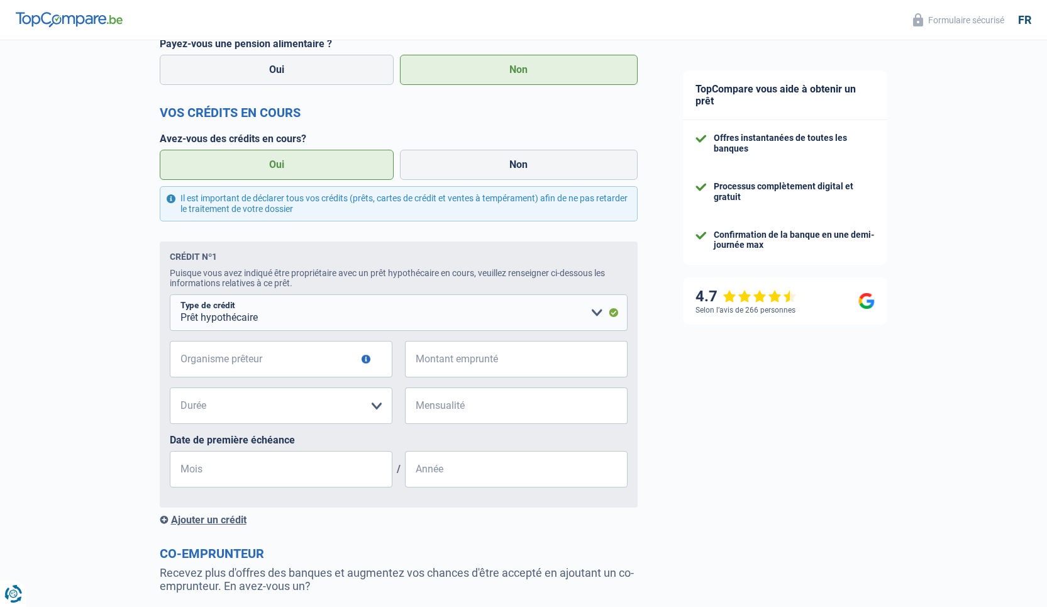
type input "84.000"
click at [308, 368] on input "Organisme prêteur" at bounding box center [281, 359] width 223 height 36
type input "CBC"
click at [447, 362] on input "Montant emprunté" at bounding box center [524, 359] width 207 height 36
type input "480.000"
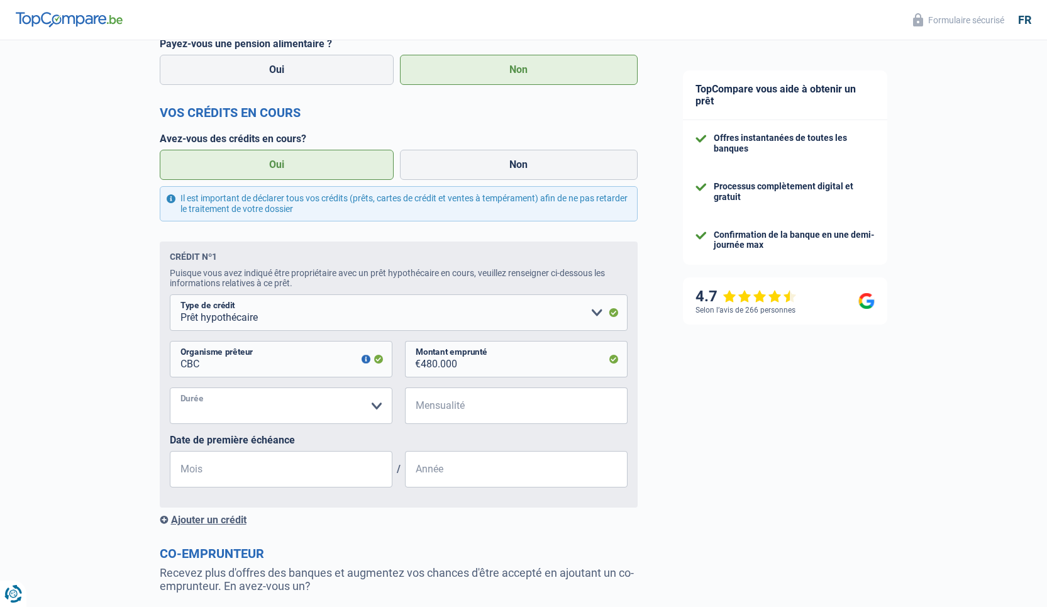
click at [170, 388] on select "120 mois 180 mois 240 mois 300 mois 360 mois 420 mois Veuillez sélectionner une…" at bounding box center [281, 406] width 223 height 36
select select "180"
click option "180 mois" at bounding box center [0, 0] width 0 height 0
click at [488, 410] on input "Mensualité" at bounding box center [524, 406] width 207 height 36
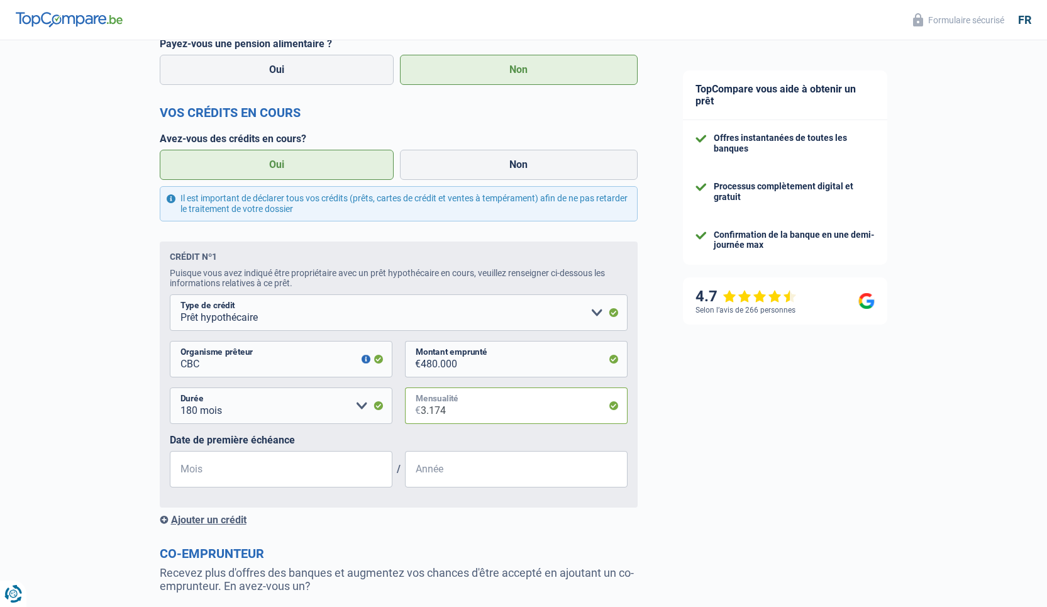
type input "3.174"
click at [283, 474] on input "Mois" at bounding box center [281, 469] width 223 height 36
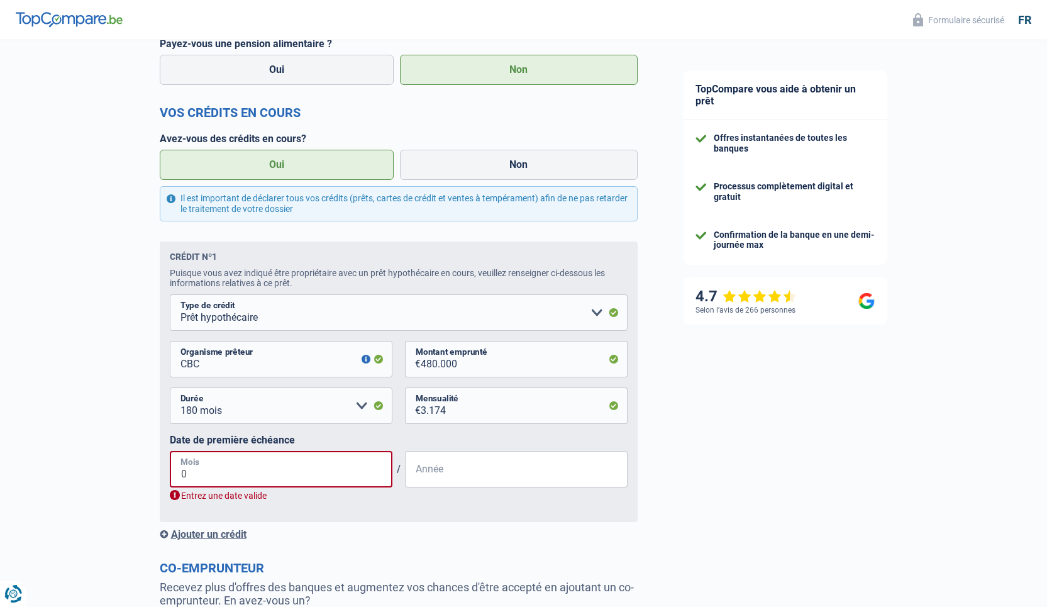
type input "07"
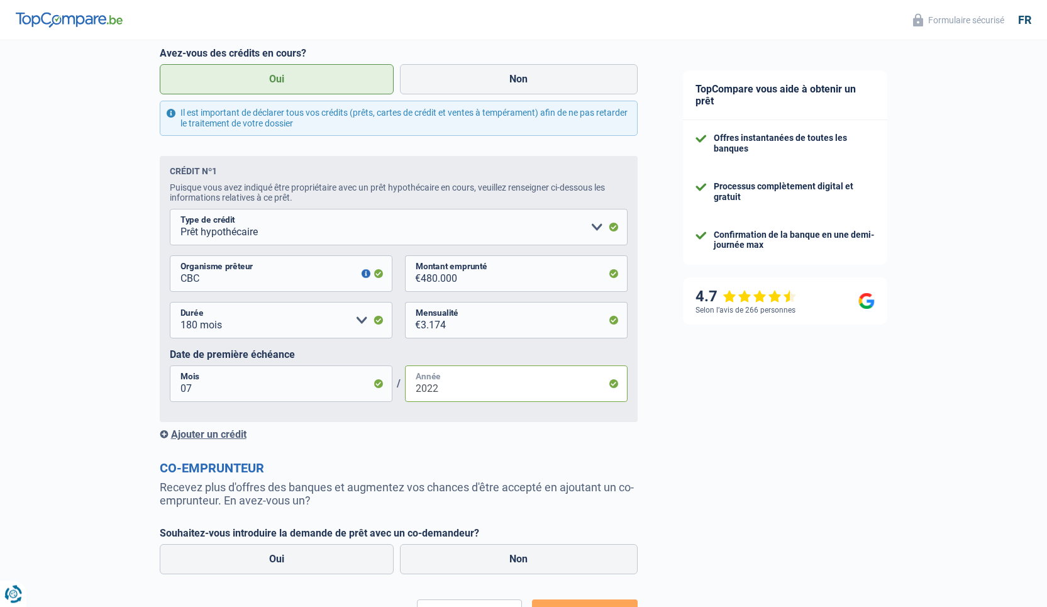
scroll to position [631, 0]
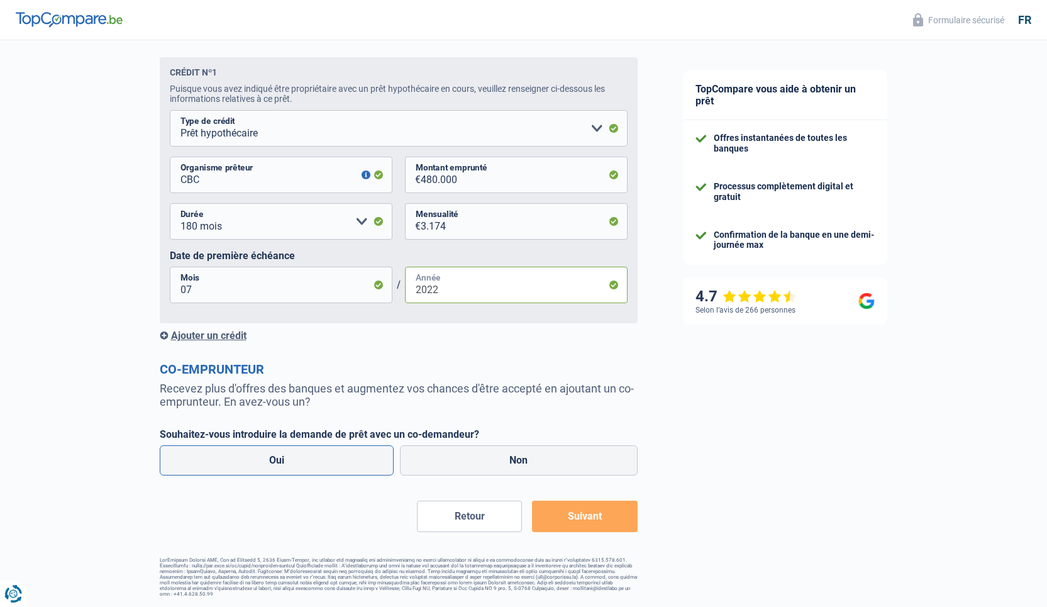
type input "2022"
click at [352, 459] on label "Oui" at bounding box center [277, 460] width 235 height 30
click at [352, 459] on input "Oui" at bounding box center [277, 460] width 235 height 30
radio input "true"
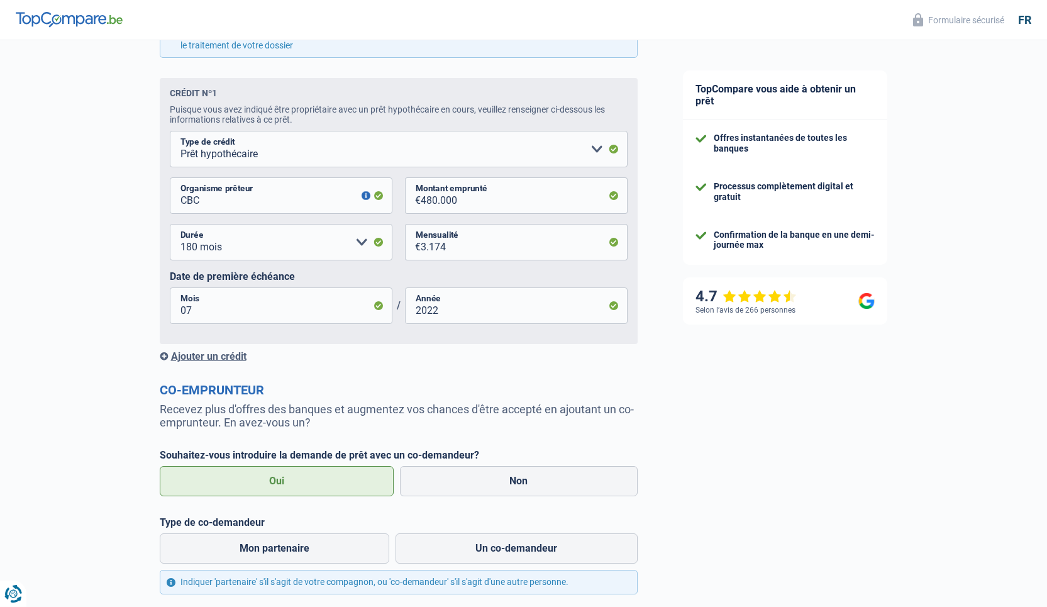
scroll to position [729, 0]
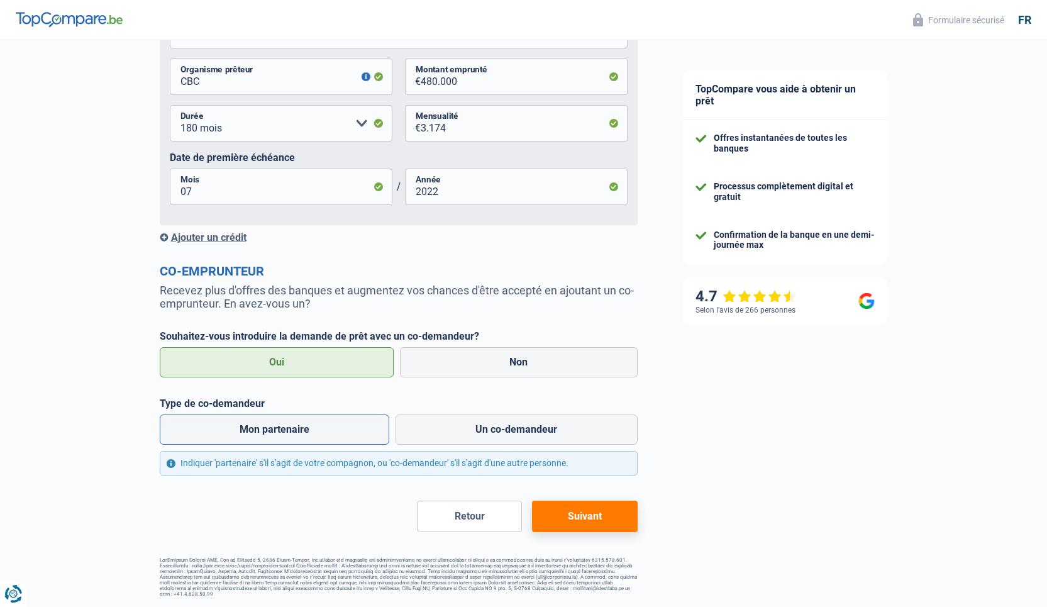
click at [315, 429] on label "Mon partenaire" at bounding box center [275, 430] width 230 height 30
click at [315, 429] on input "Mon partenaire" at bounding box center [275, 430] width 230 height 30
radio input "true"
click at [611, 516] on button "Suivant" at bounding box center [584, 516] width 105 height 31
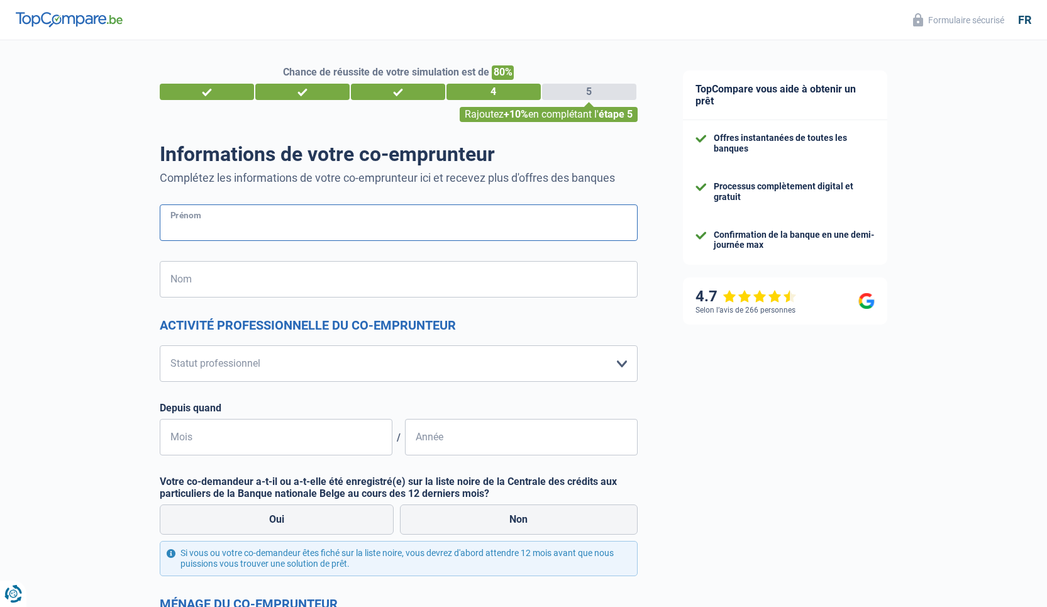
click at [327, 228] on input "Prénom" at bounding box center [399, 222] width 478 height 36
type input "[PERSON_NAME]"
click at [314, 291] on input "Nom" at bounding box center [399, 279] width 478 height 36
type input "Plantamura"
click at [160, 345] on select "Ouvrier Employé privé Employé public Invalide Indépendant Pensionné Chômeur Mut…" at bounding box center [399, 363] width 478 height 36
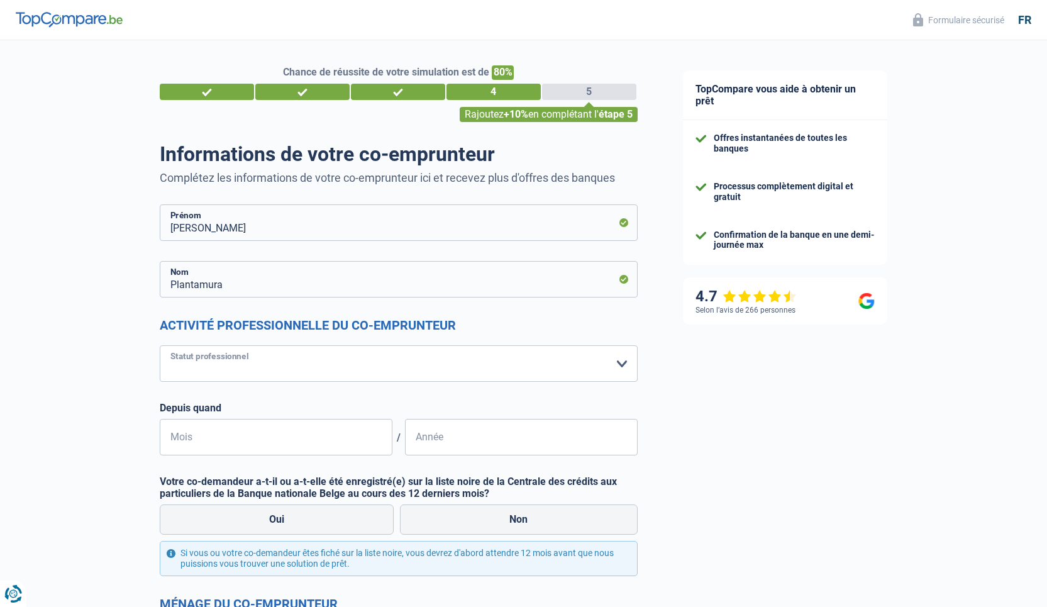
select select "independent"
click option "Indépendant" at bounding box center [0, 0] width 0 height 0
select select "netSalary"
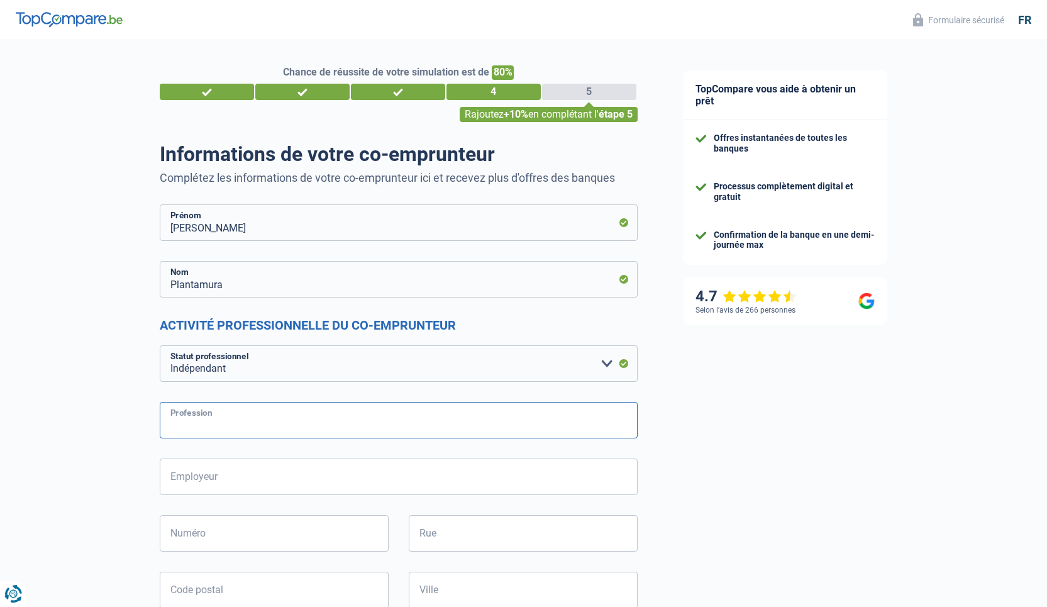
click at [264, 420] on input "Profession" at bounding box center [399, 420] width 478 height 36
type input "C"
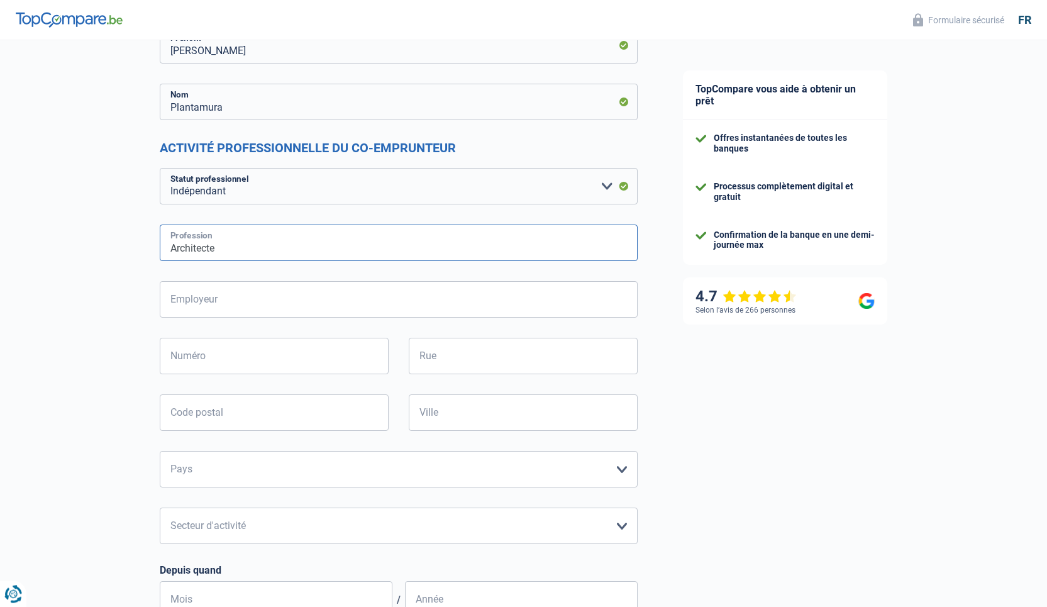
scroll to position [181, 0]
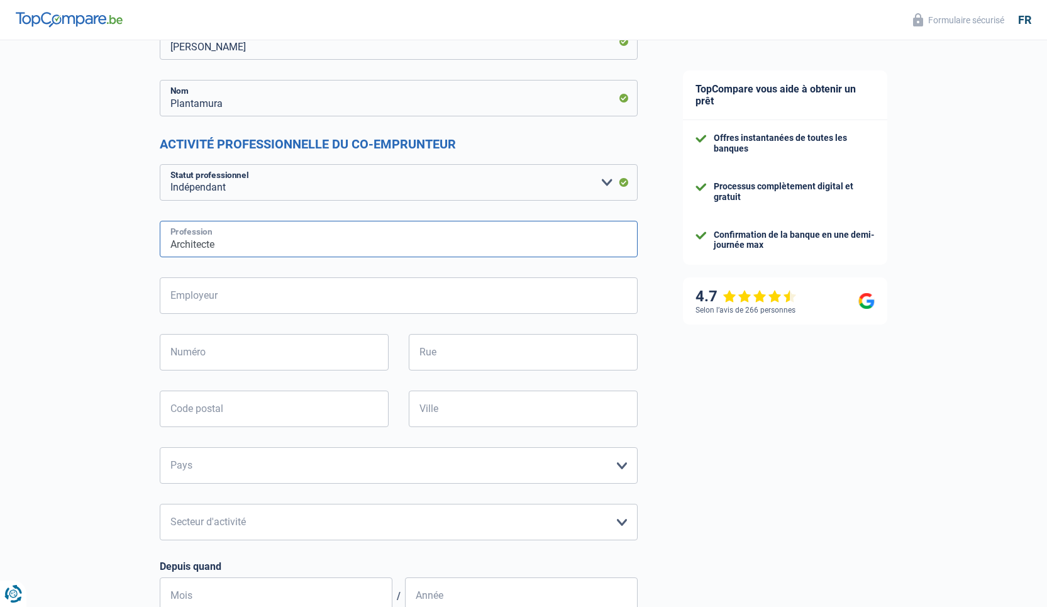
type input "Architecte"
drag, startPoint x: 89, startPoint y: 289, endPoint x: 94, endPoint y: 295, distance: 7.2
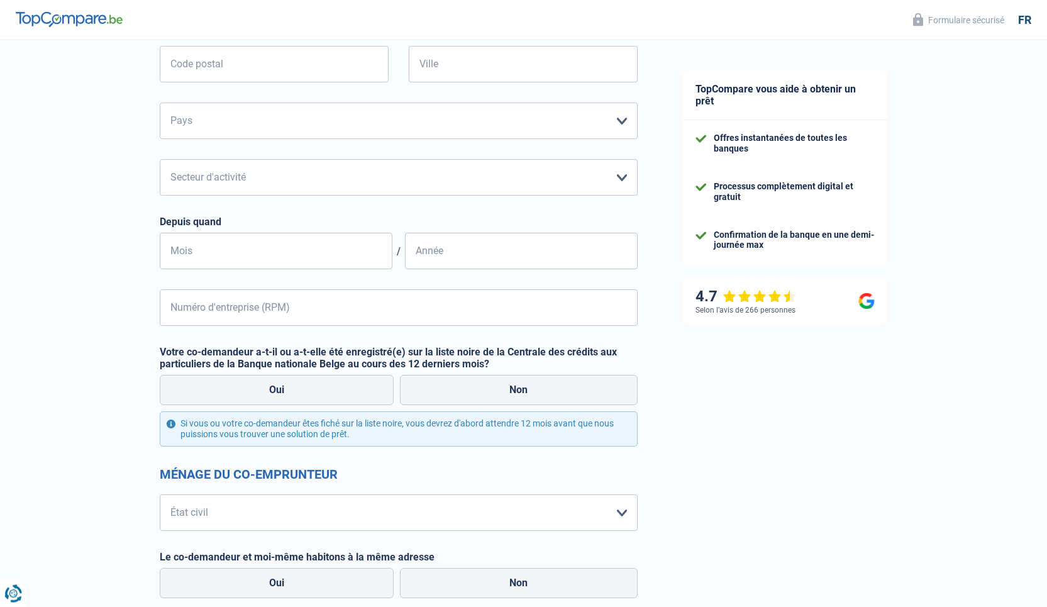
scroll to position [574, 0]
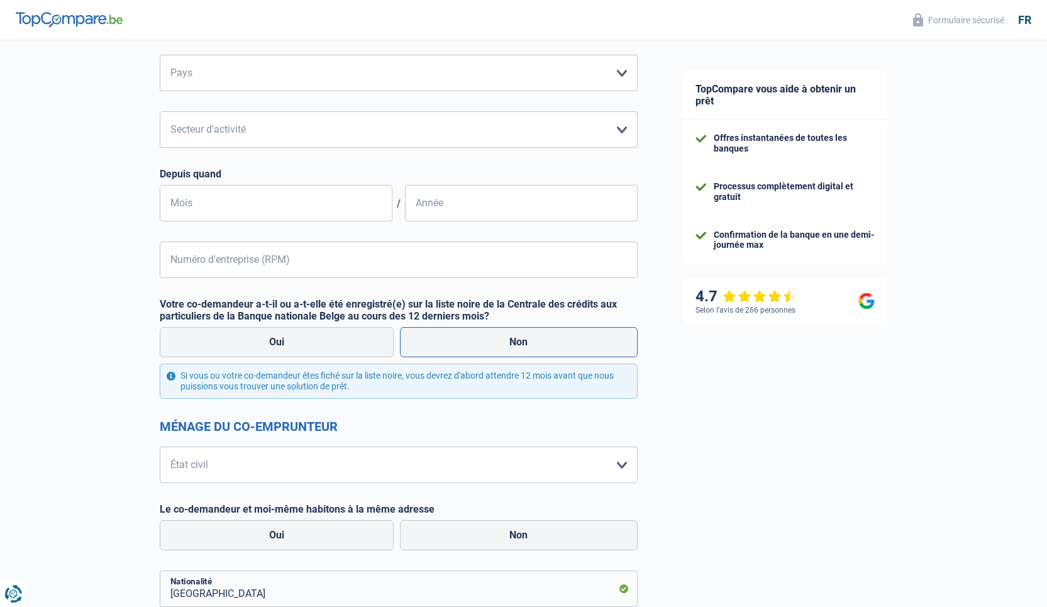
click at [494, 345] on label "Non" at bounding box center [519, 342] width 238 height 30
click at [494, 345] on input "Non" at bounding box center [519, 342] width 238 height 30
radio input "true"
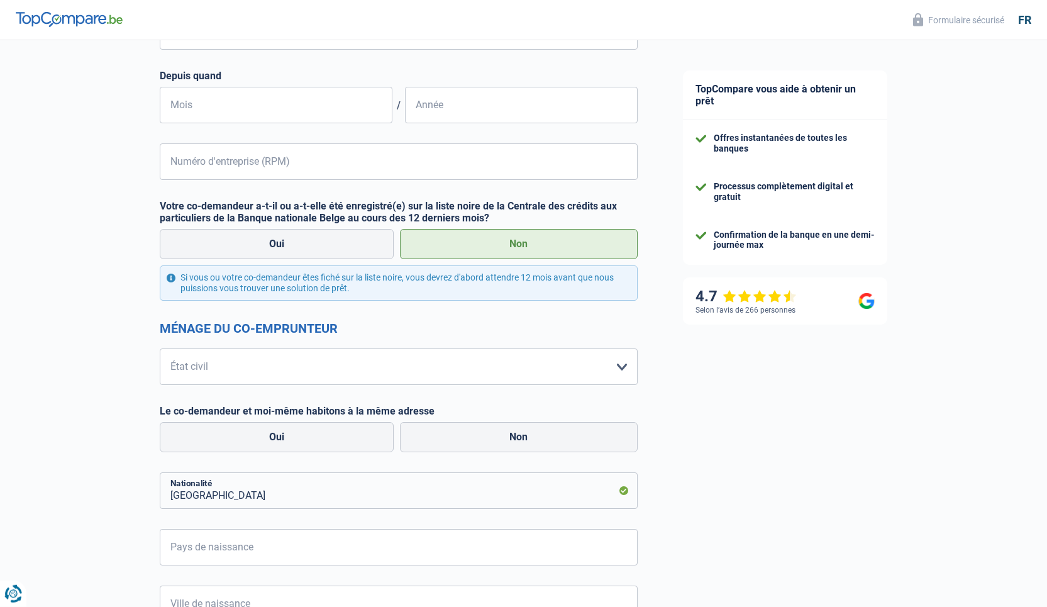
scroll to position [715, 0]
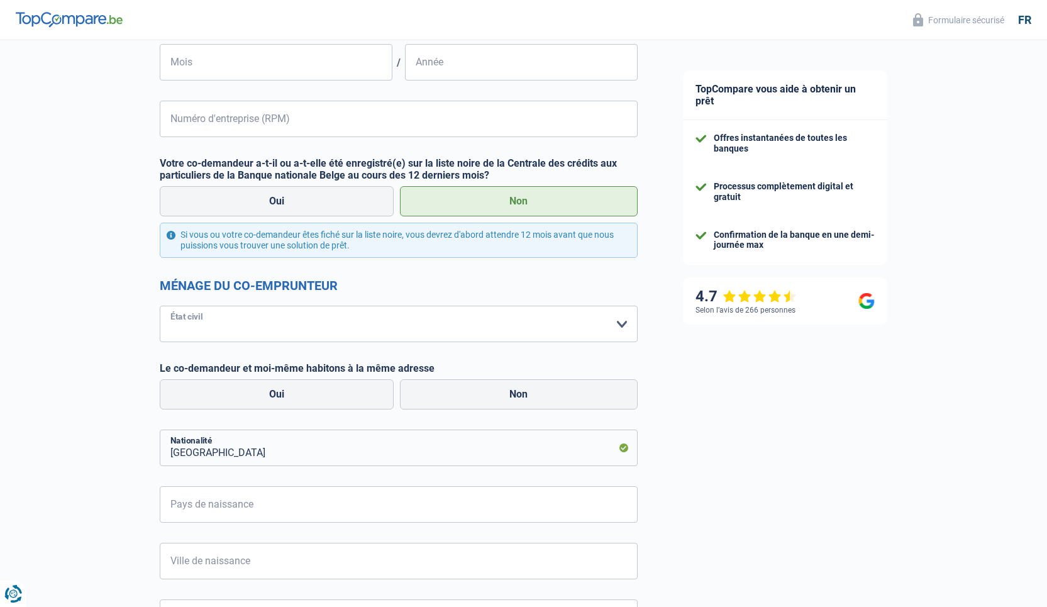
click at [160, 306] on select "[PERSON_NAME](e) Cohabitant(e) légal(e) Divorcé(e) Veuf(ve) Séparé (de fait) Ve…" at bounding box center [399, 324] width 478 height 36
select select "single"
click option "Célibataire" at bounding box center [0, 0] width 0 height 0
click at [347, 399] on label "Oui" at bounding box center [277, 394] width 235 height 30
click at [347, 399] on input "Oui" at bounding box center [277, 394] width 235 height 30
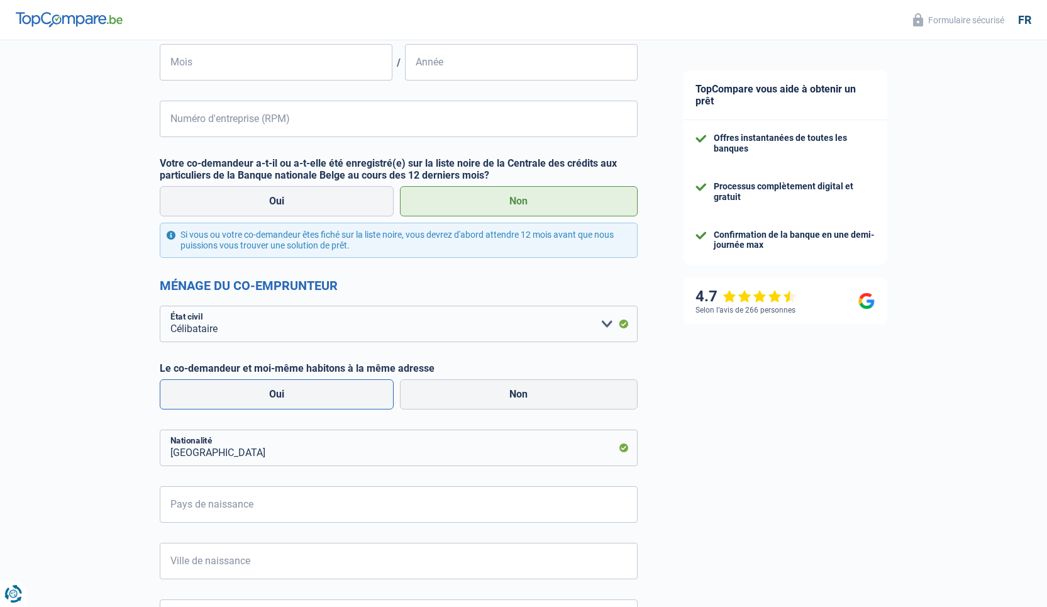
radio input "true"
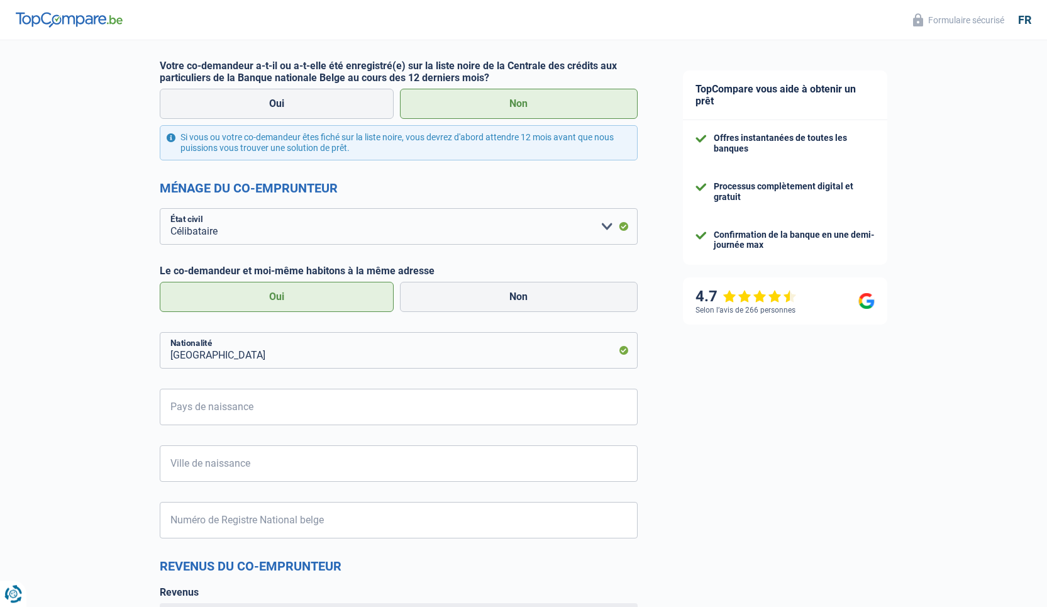
scroll to position [825, 0]
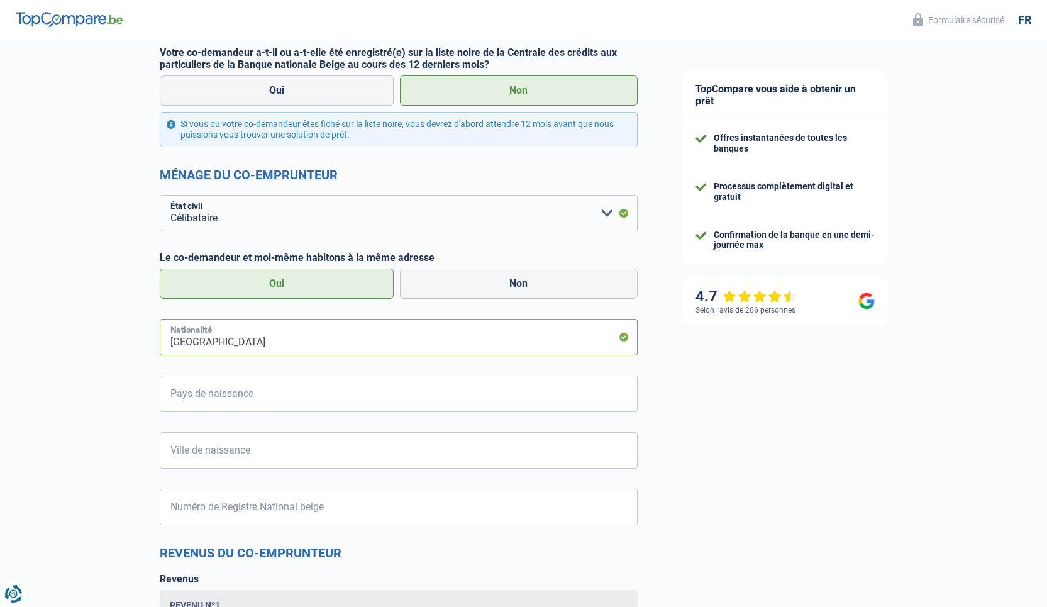
click at [302, 345] on input "[GEOGRAPHIC_DATA]" at bounding box center [399, 337] width 478 height 36
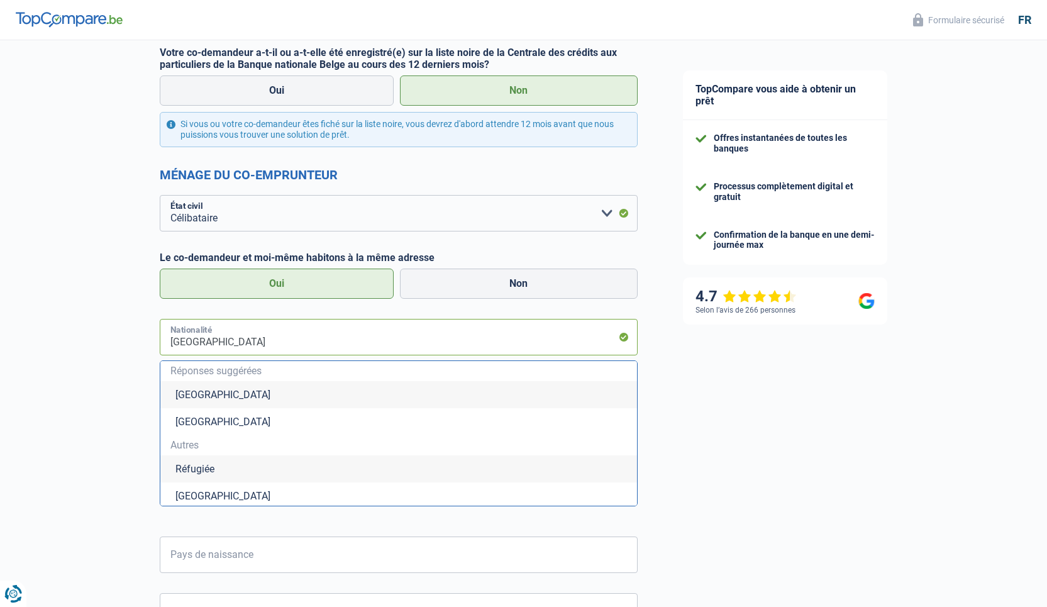
drag, startPoint x: 297, startPoint y: 345, endPoint x: 152, endPoint y: 339, distance: 144.8
click at [160, 339] on input "[GEOGRAPHIC_DATA]" at bounding box center [399, 337] width 478 height 36
type input "a"
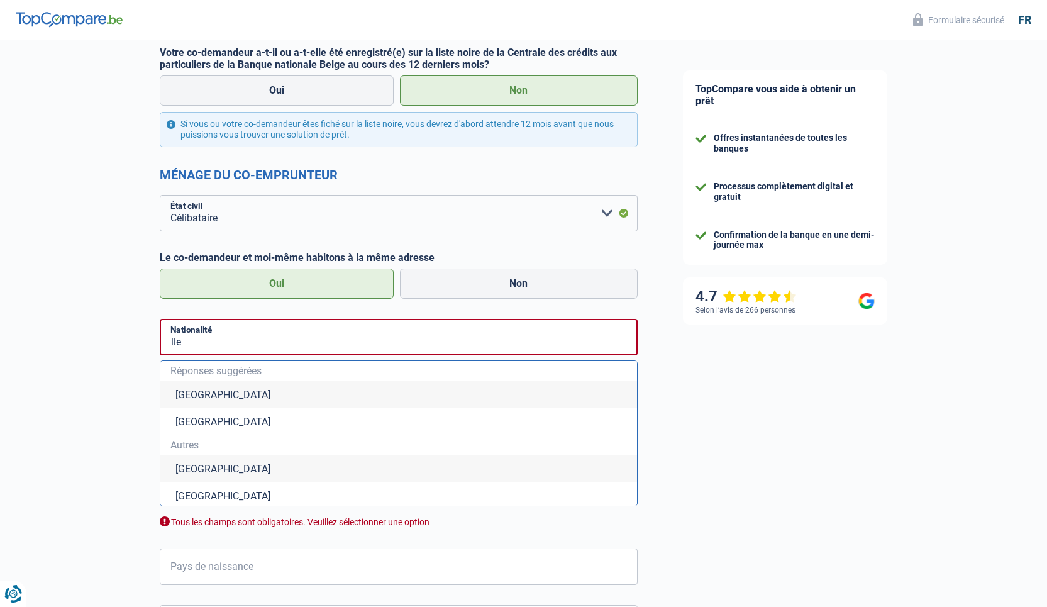
click at [212, 466] on li "[GEOGRAPHIC_DATA]" at bounding box center [398, 468] width 477 height 27
type input "[GEOGRAPHIC_DATA]"
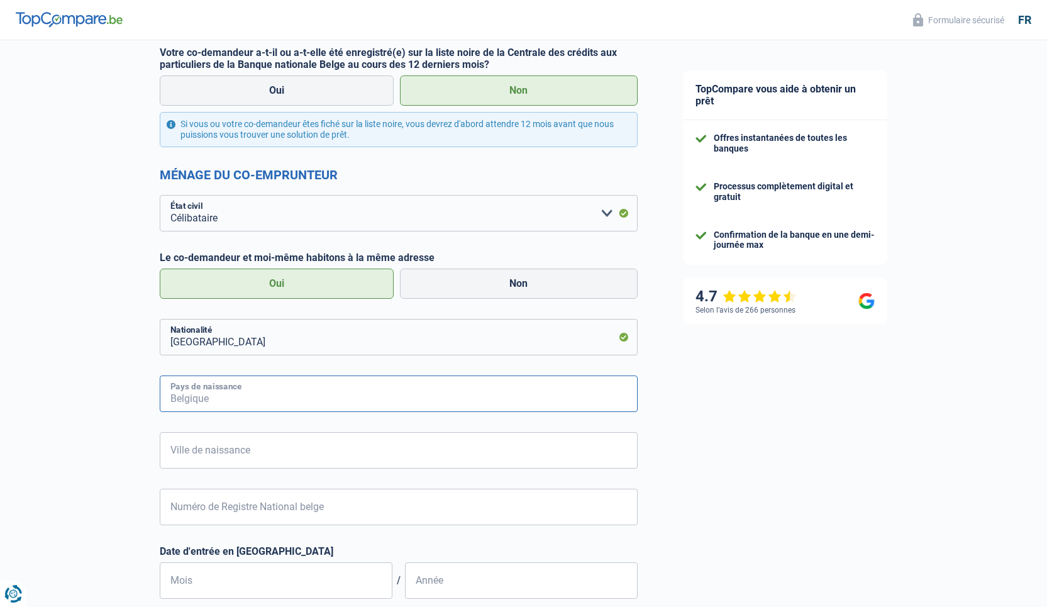
click at [218, 401] on input "Pays de naissance" at bounding box center [399, 394] width 478 height 36
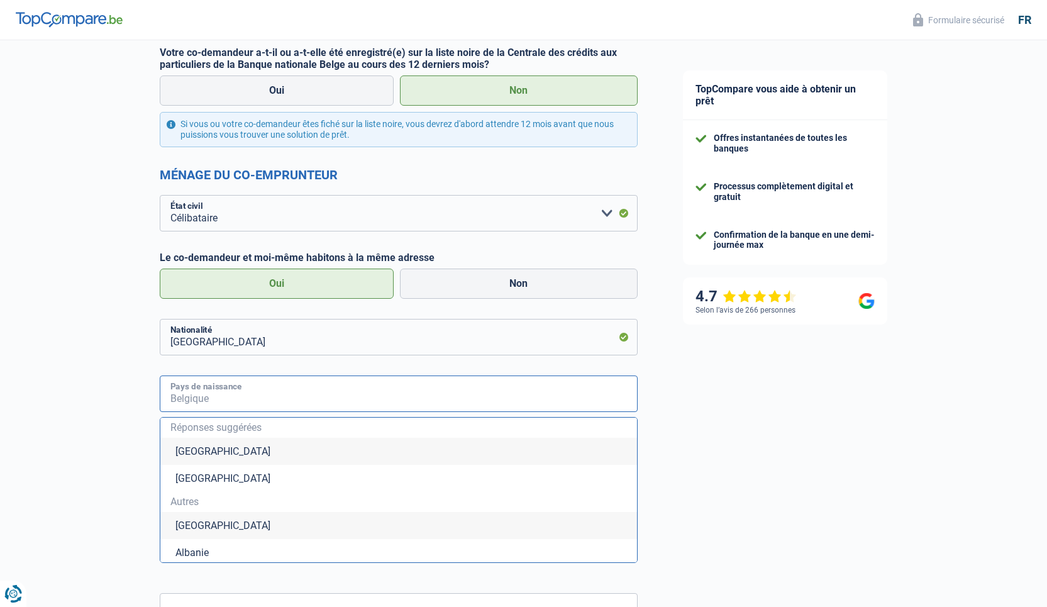
type input "A"
type input "l"
click at [221, 525] on li "[GEOGRAPHIC_DATA]" at bounding box center [398, 525] width 477 height 27
type input "[GEOGRAPHIC_DATA]"
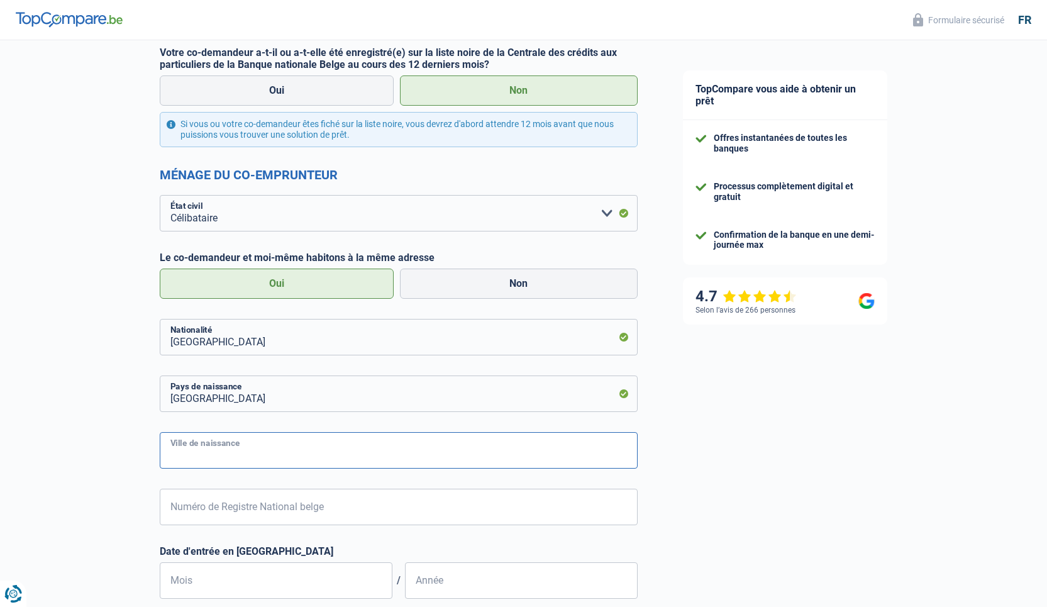
click at [245, 452] on input "Ville de naissance" at bounding box center [399, 450] width 478 height 36
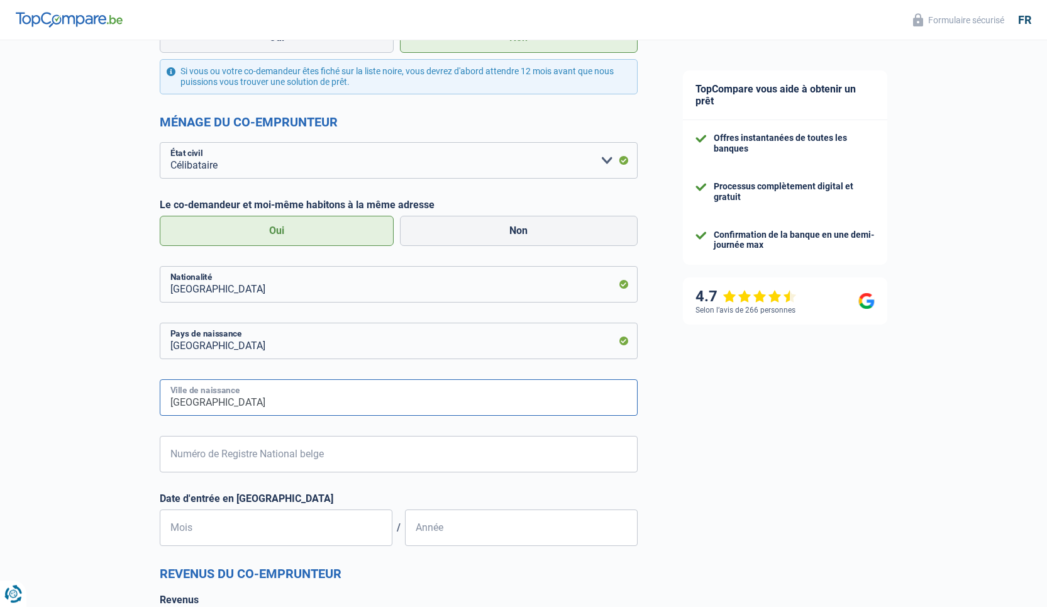
scroll to position [986, 0]
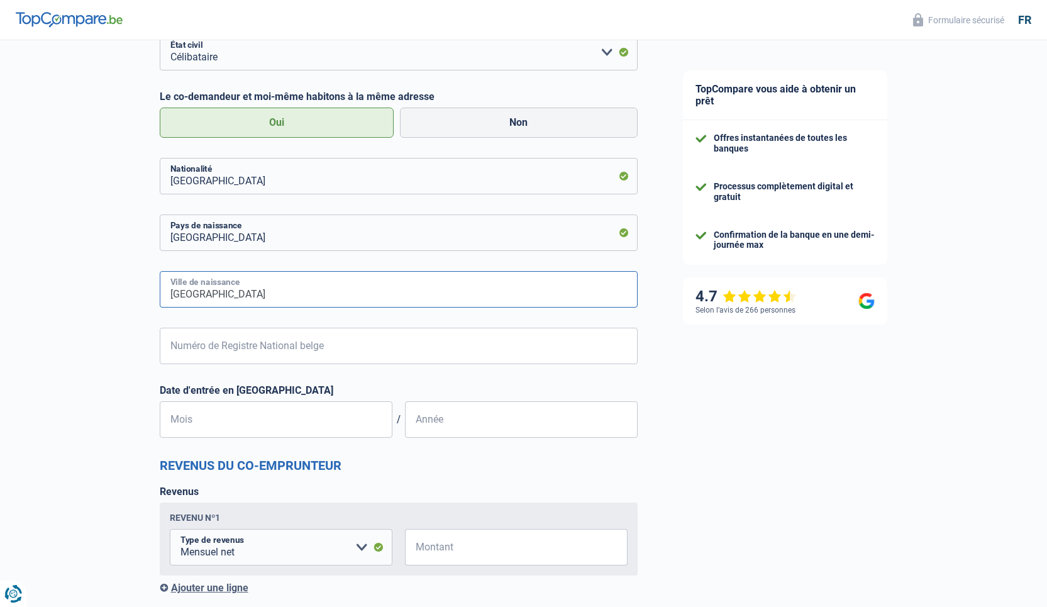
type input "[GEOGRAPHIC_DATA]"
click at [206, 343] on input "Numéro de Registre National belge" at bounding box center [399, 346] width 478 height 36
type input "76.09.18-548.86"
click at [244, 423] on input "Mois" at bounding box center [276, 419] width 233 height 36
type input "07"
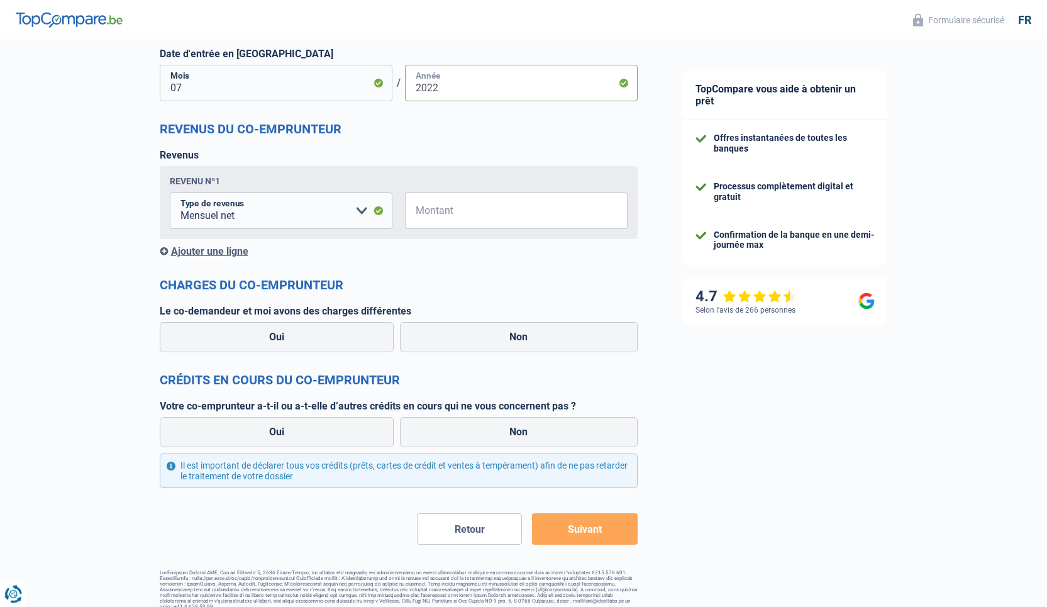
scroll to position [1335, 0]
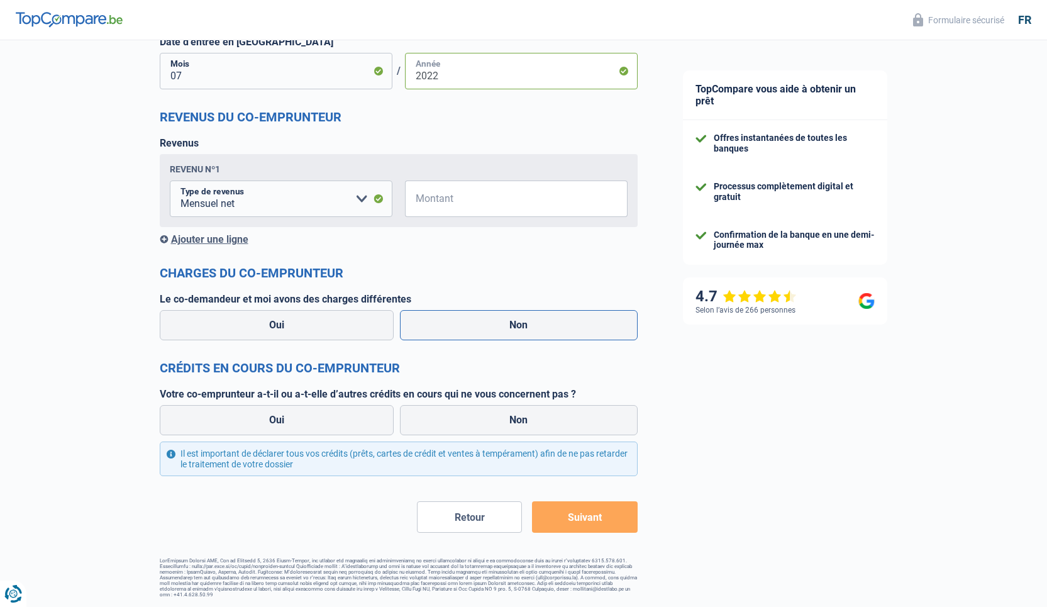
type input "2022"
click at [493, 326] on label "Non" at bounding box center [519, 325] width 238 height 30
click at [493, 326] on input "Non" at bounding box center [519, 325] width 238 height 30
radio input "true"
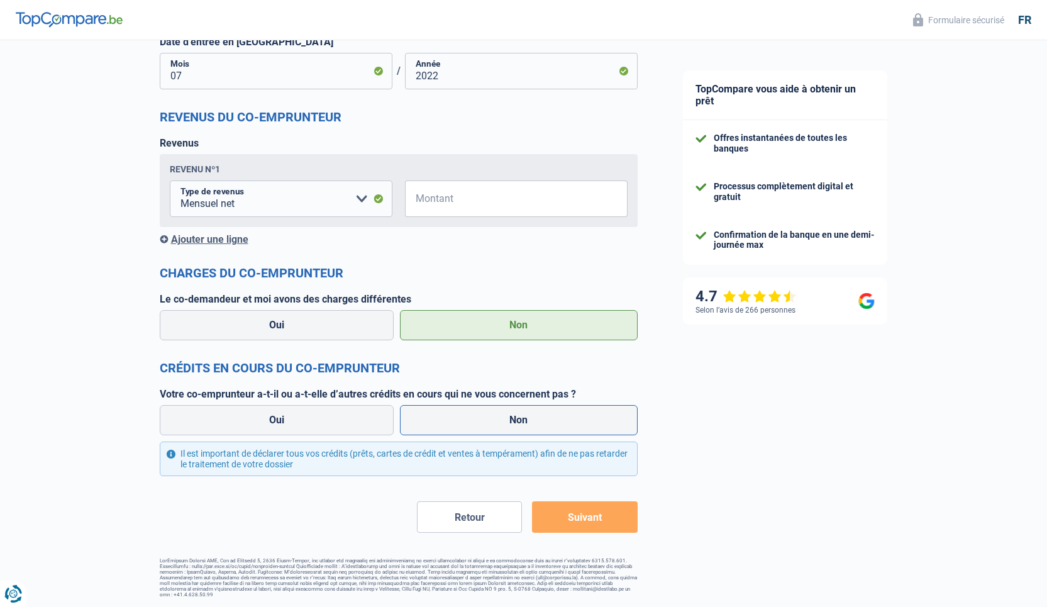
click at [499, 418] on label "Non" at bounding box center [519, 420] width 238 height 30
click at [499, 418] on input "Non" at bounding box center [519, 420] width 238 height 30
radio input "true"
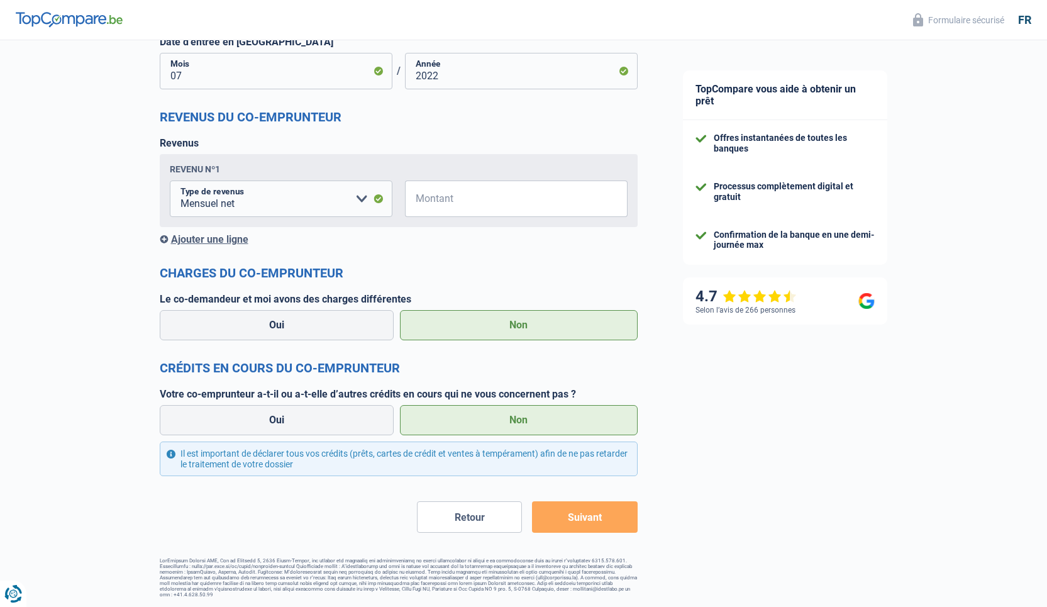
click at [609, 521] on button "Suivant" at bounding box center [584, 516] width 105 height 31
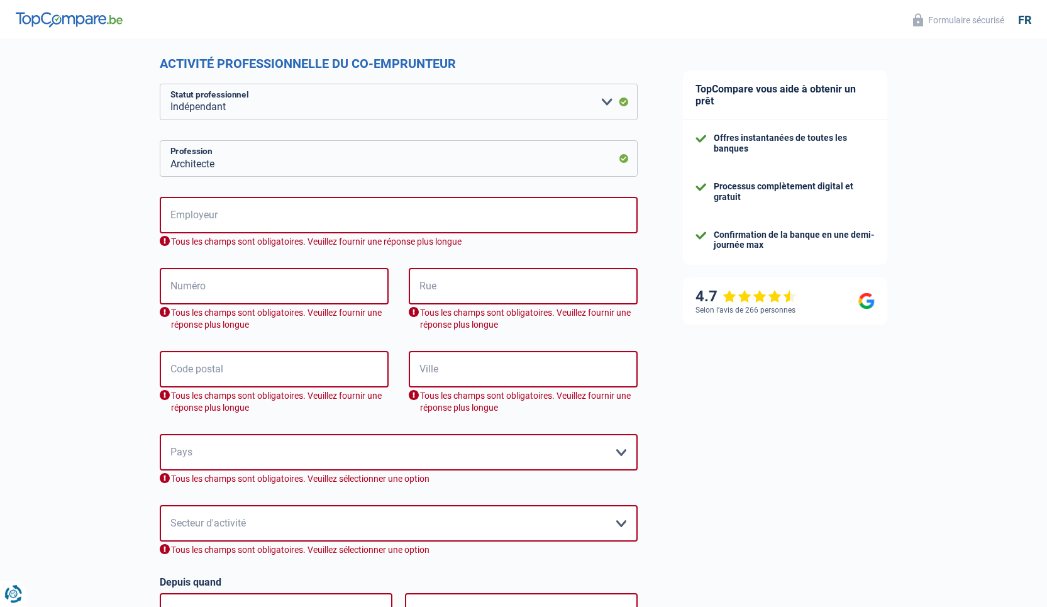
scroll to position [255, 0]
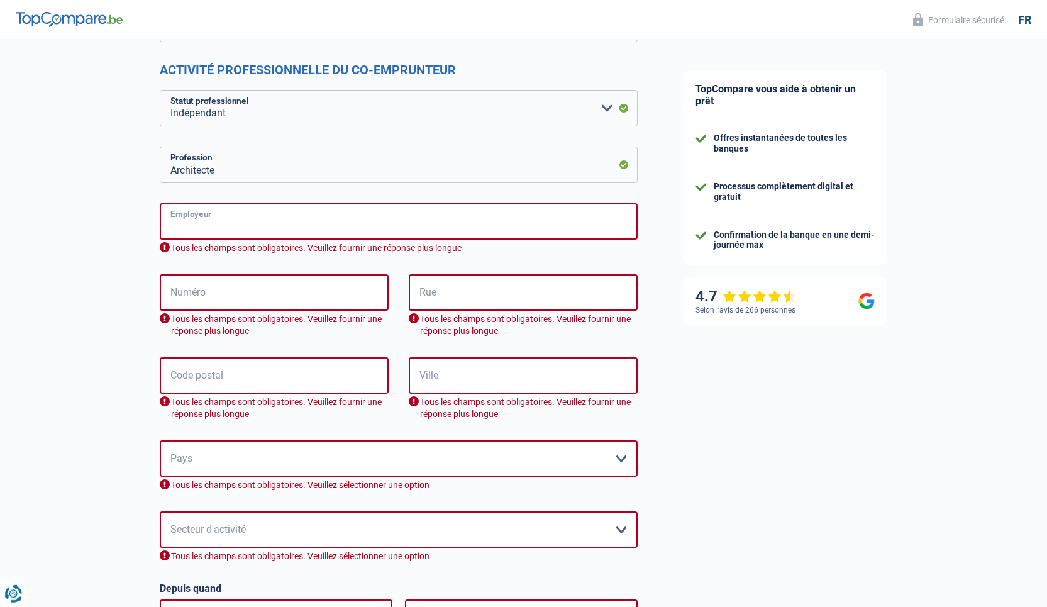
click at [297, 220] on input "Employeur" at bounding box center [399, 221] width 478 height 36
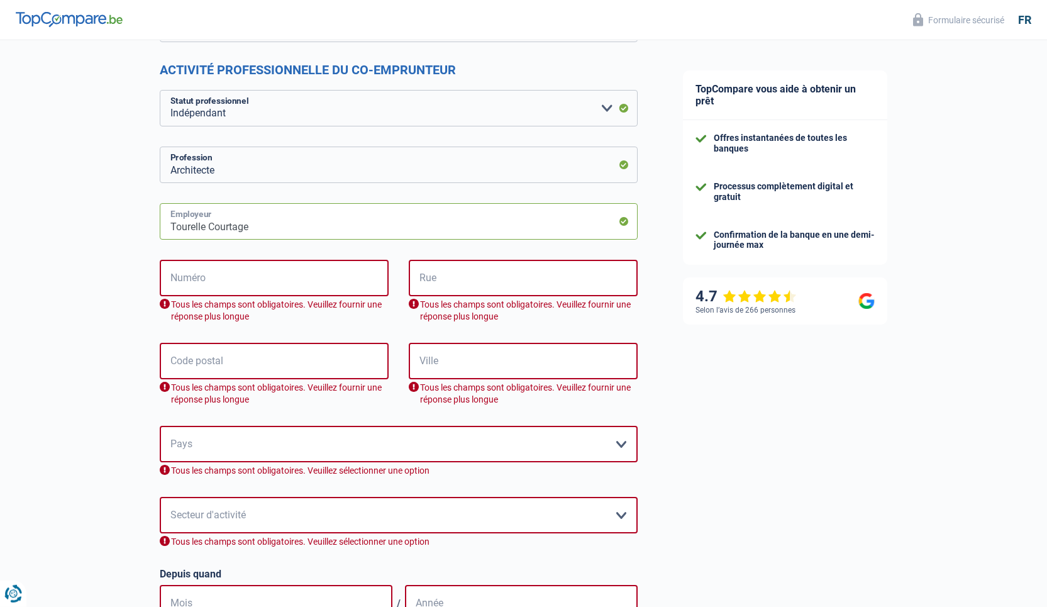
type input "Tourelle Courtage"
click at [262, 272] on input "Numéro" at bounding box center [274, 278] width 229 height 36
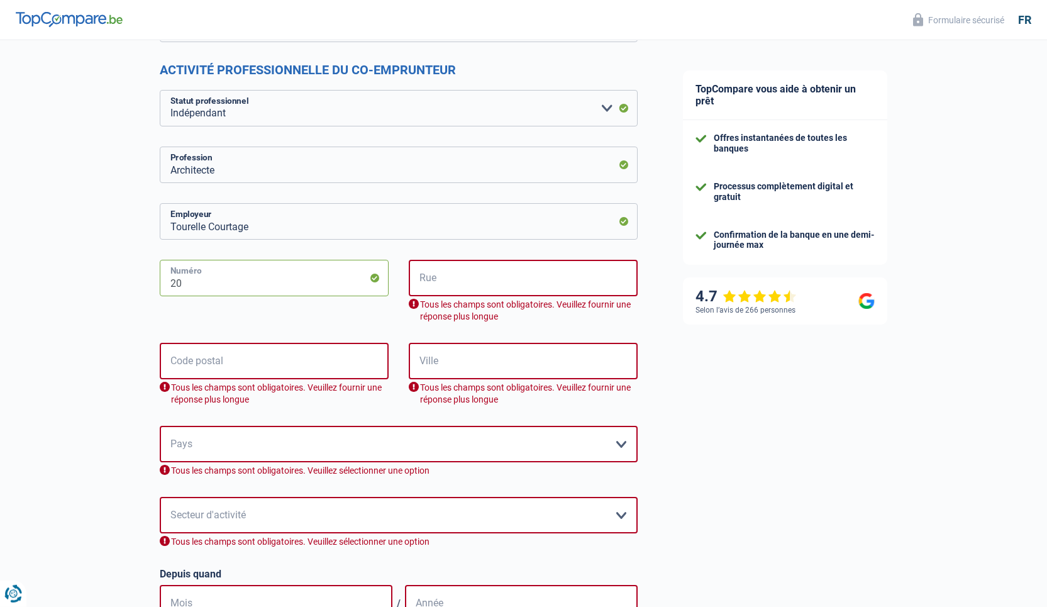
drag, startPoint x: 264, startPoint y: 280, endPoint x: 141, endPoint y: 282, distance: 122.7
click at [160, 282] on input "20" at bounding box center [274, 278] width 229 height 36
drag, startPoint x: 269, startPoint y: 276, endPoint x: 200, endPoint y: 284, distance: 69.7
click at [197, 286] on input "348" at bounding box center [274, 278] width 229 height 36
type input "20"
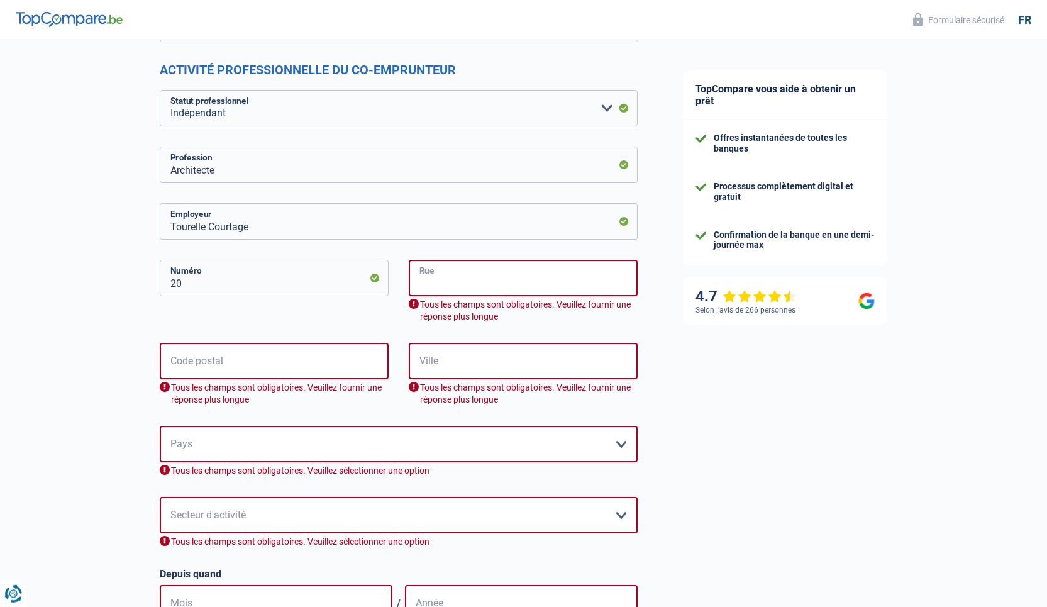
click at [440, 285] on input "Rue" at bounding box center [523, 278] width 229 height 36
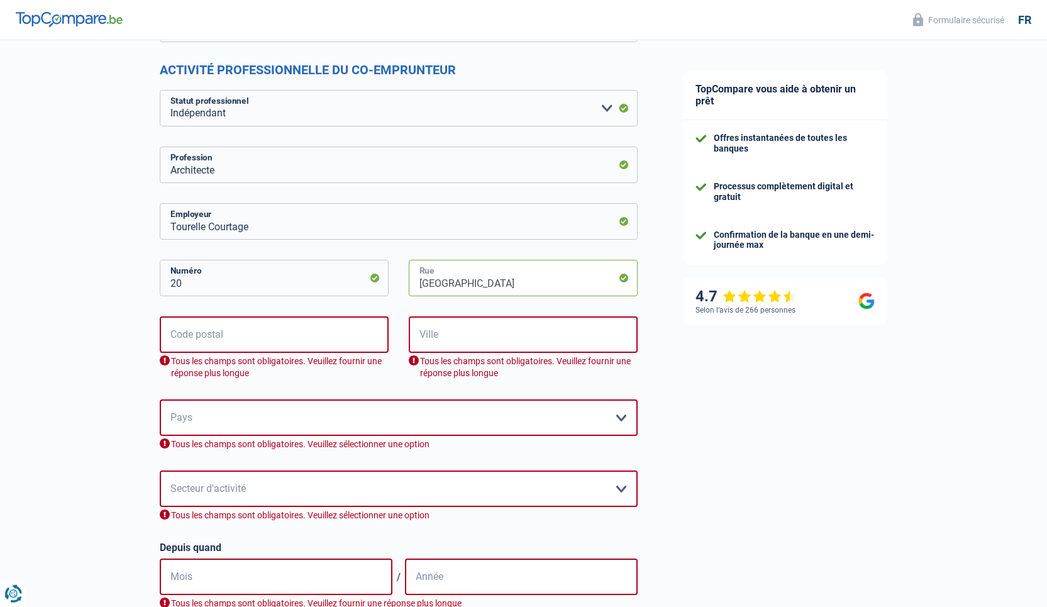
type input "[GEOGRAPHIC_DATA]"
click at [226, 341] on input "Code postal" at bounding box center [274, 334] width 229 height 36
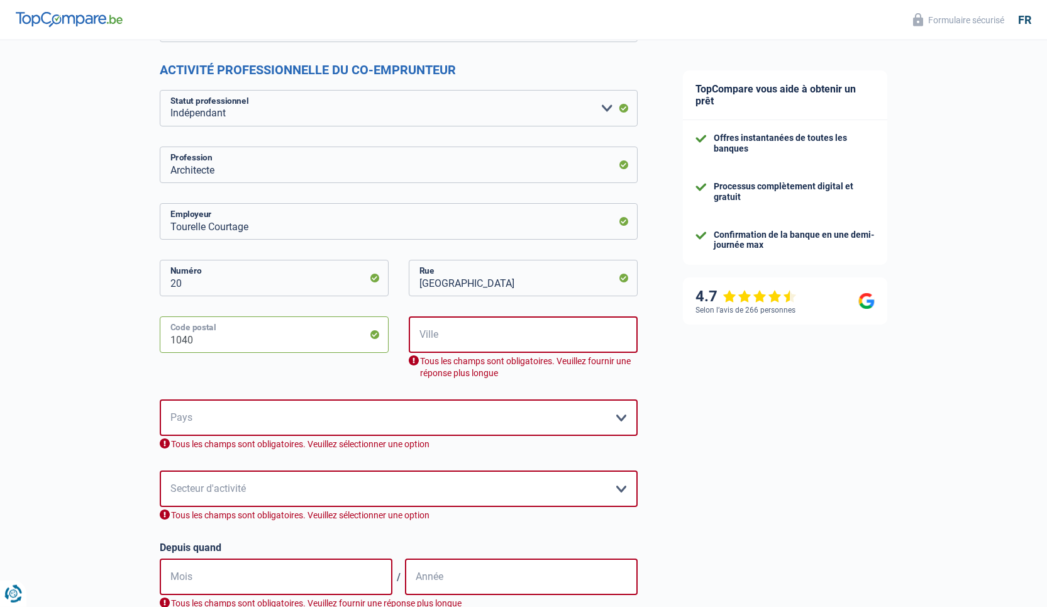
type input "1040"
click at [442, 339] on input "Ville" at bounding box center [523, 334] width 229 height 36
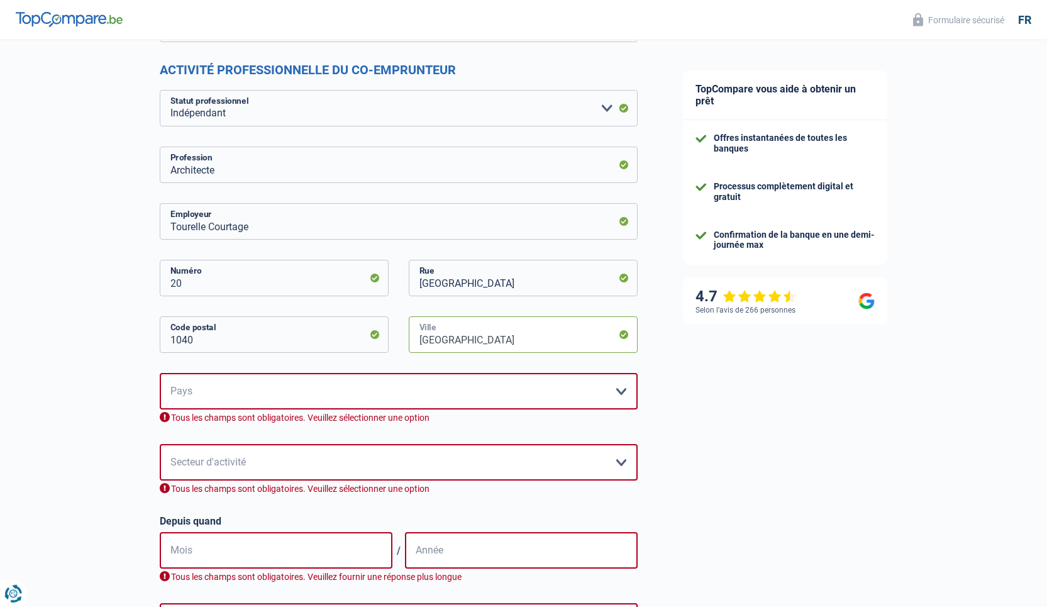
type input "[GEOGRAPHIC_DATA]"
click at [160, 373] on select "Belgique Luxembourg Veuillez sélectionner une option" at bounding box center [399, 391] width 478 height 36
select select "BE"
click option "[GEOGRAPHIC_DATA]" at bounding box center [0, 0] width 0 height 0
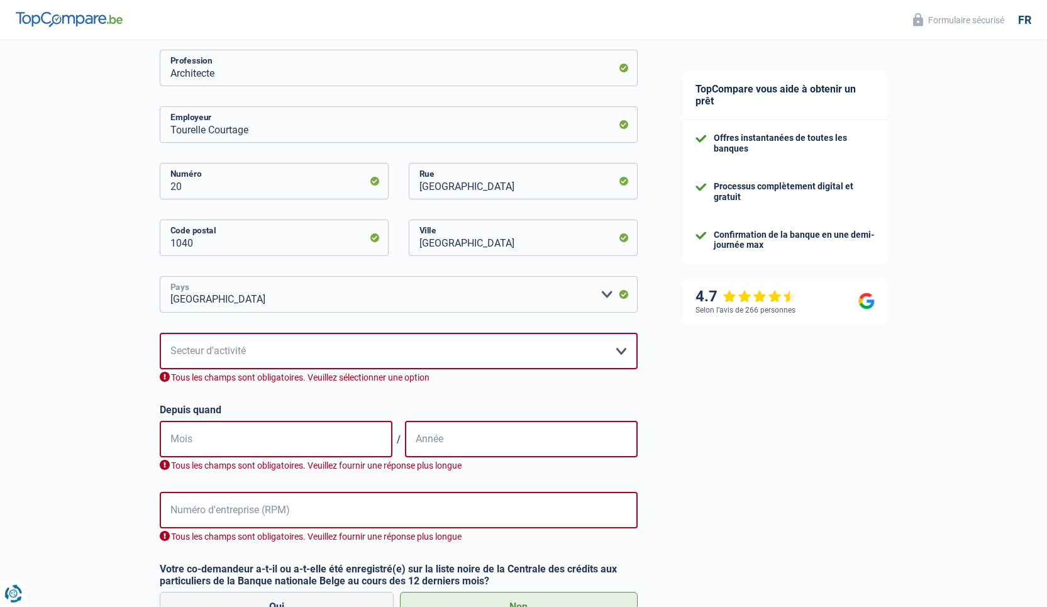
scroll to position [416, 0]
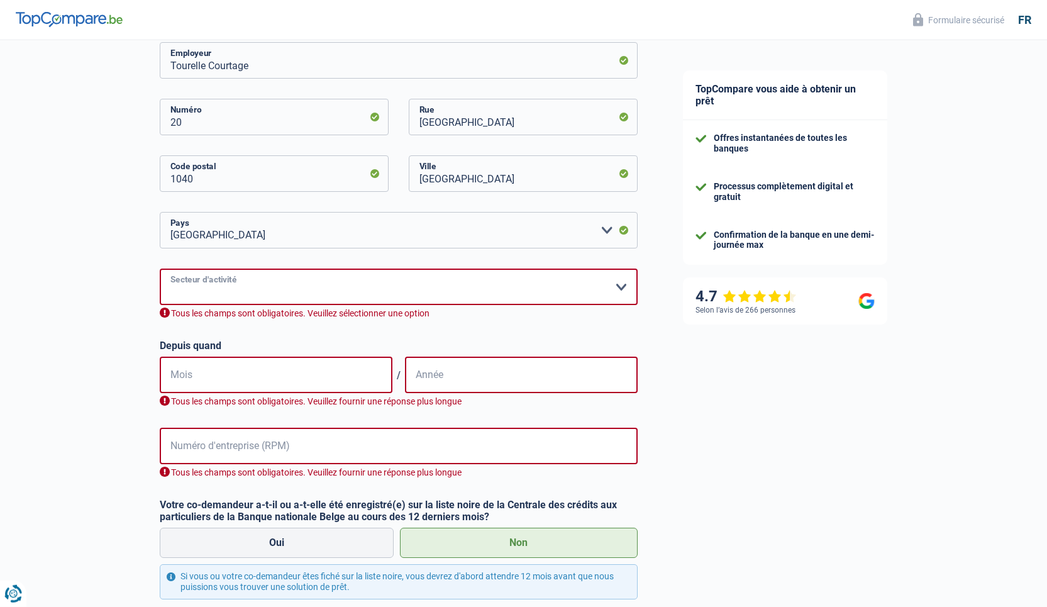
click at [160, 269] on select "Agriculture/Pêche Industrie Horeca Courier/Fitness/Taxi Construction Banques/As…" at bounding box center [399, 287] width 478 height 36
select select "smallCompanies"
click option "Petites entreprises (-50pers)" at bounding box center [0, 0] width 0 height 0
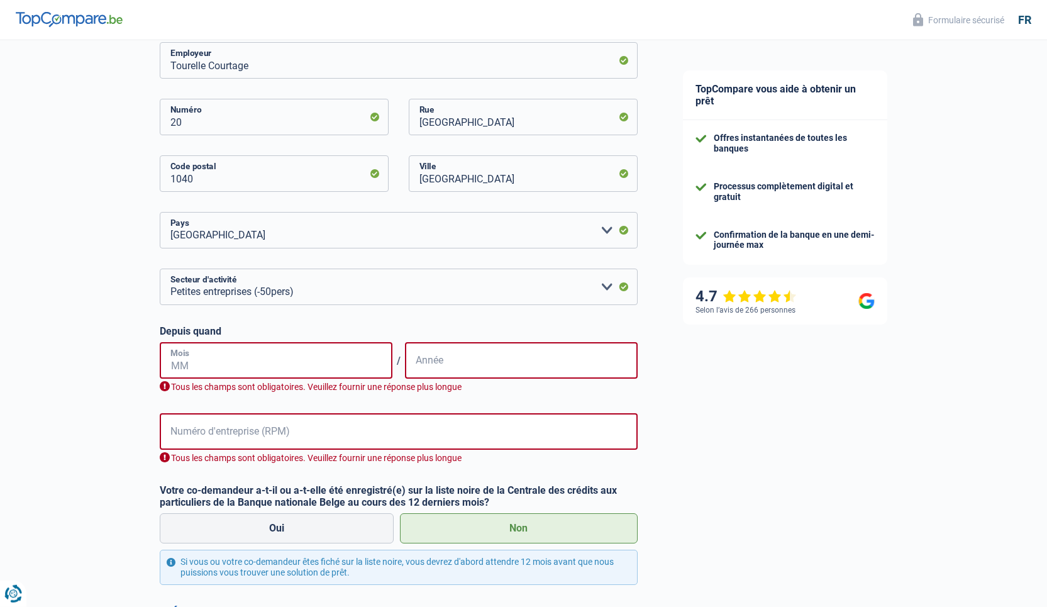
click at [239, 362] on input "Mois" at bounding box center [276, 360] width 233 height 36
type input "06"
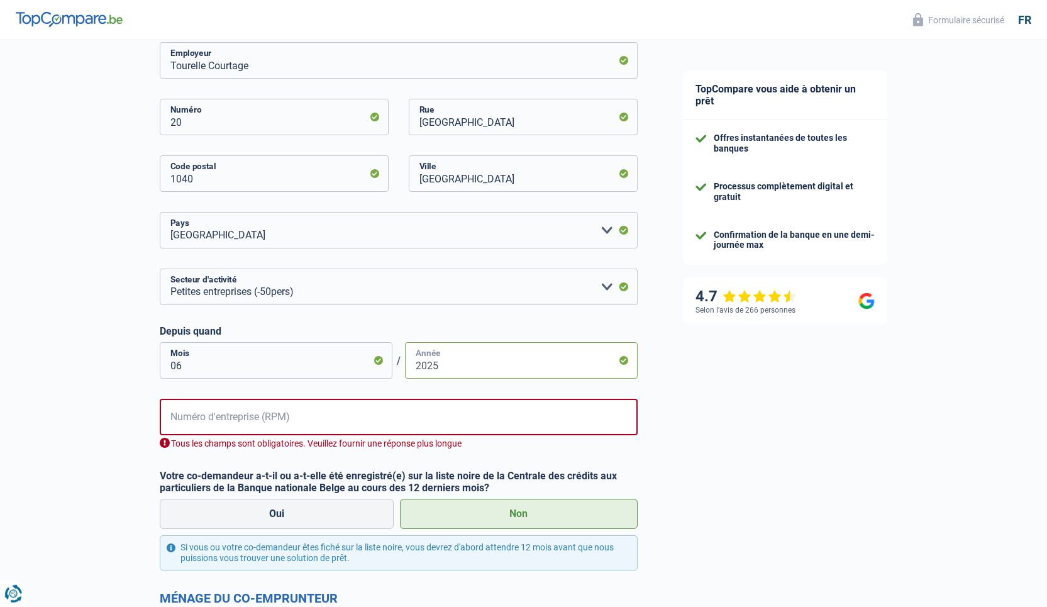
type input "2025"
click at [432, 419] on input "Numéro d'entreprise (RPM)" at bounding box center [399, 417] width 478 height 36
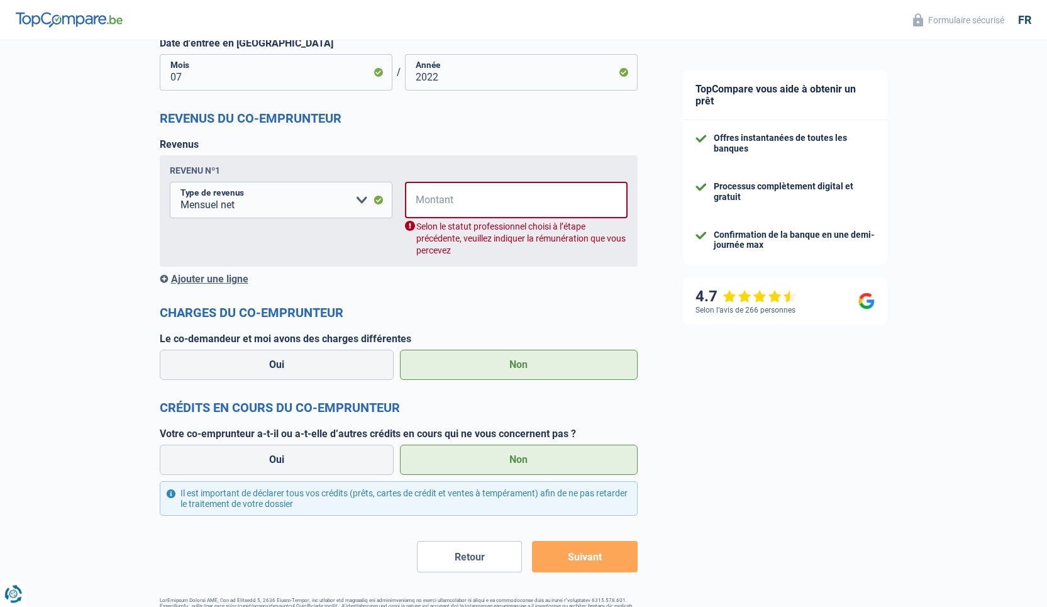
scroll to position [1342, 0]
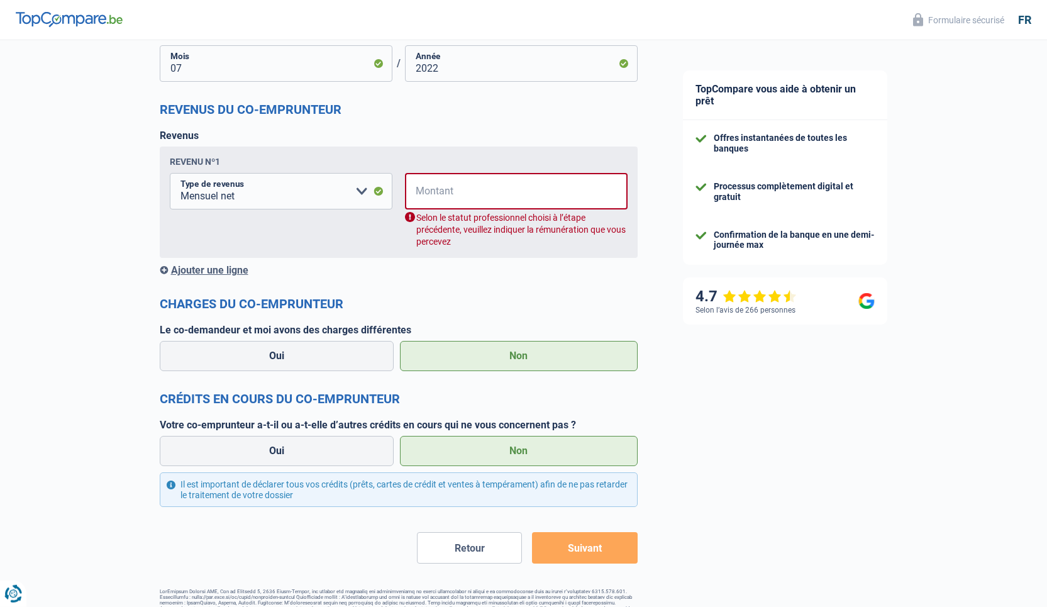
type input "1019863740"
click at [503, 194] on input "Montant" at bounding box center [524, 191] width 206 height 36
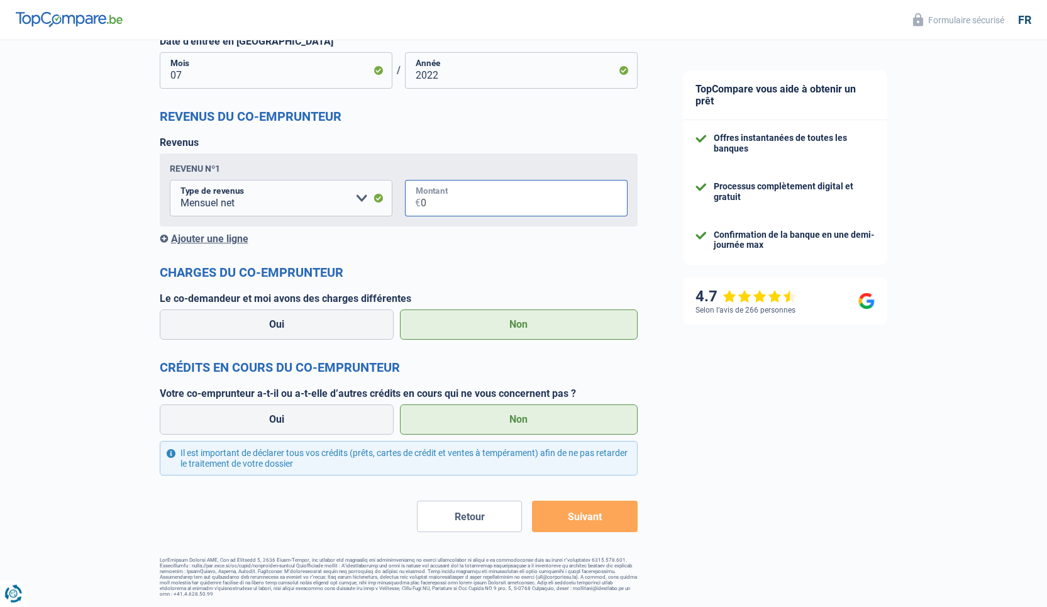
scroll to position [1335, 0]
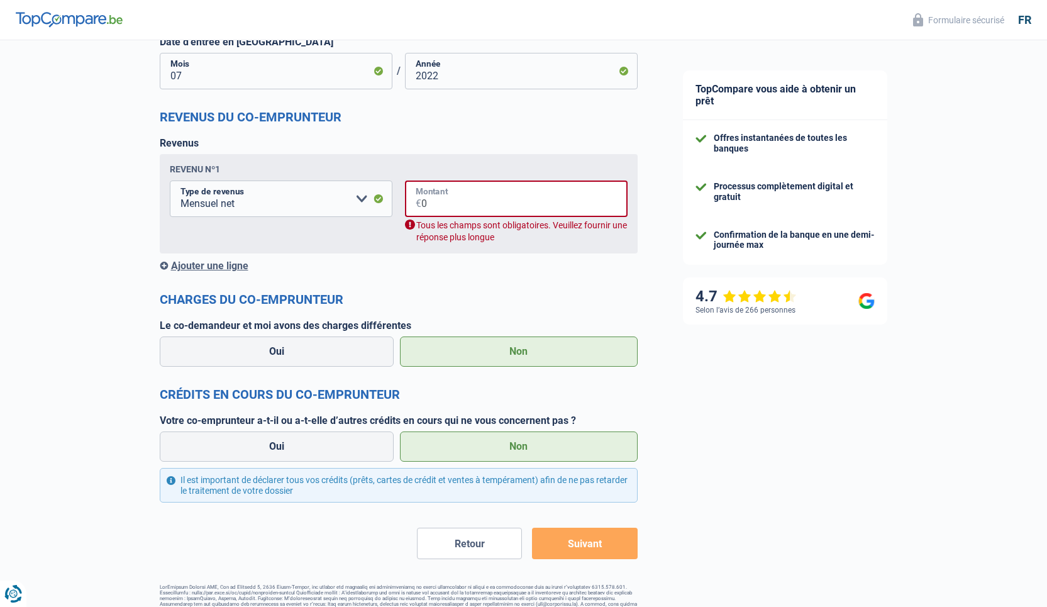
type input "0"
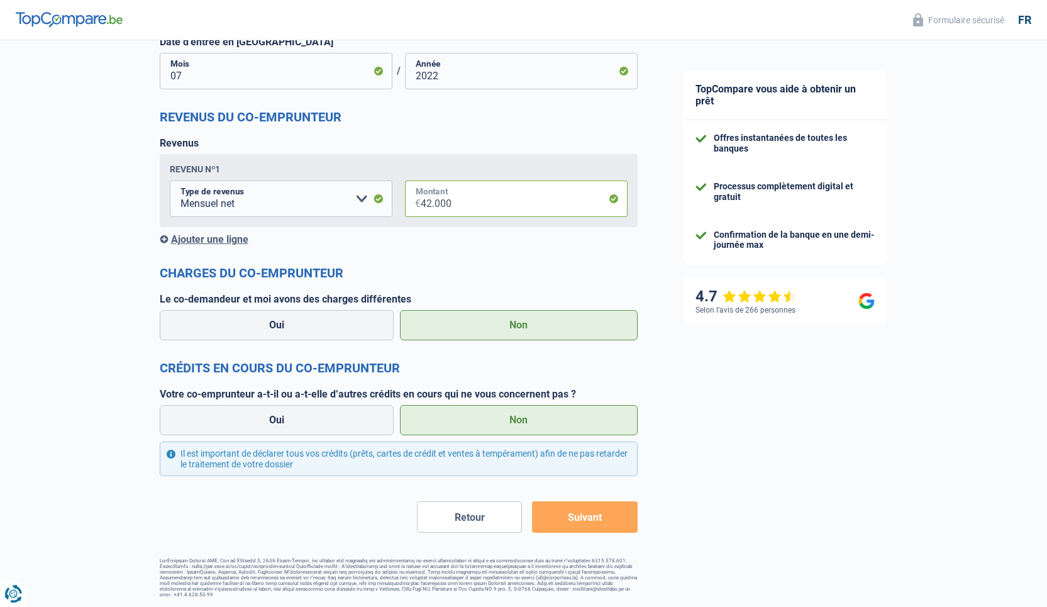
type input "42.000"
click at [572, 517] on button "Suivant" at bounding box center [584, 516] width 105 height 31
click at [571, 521] on button "Suivant" at bounding box center [584, 516] width 105 height 31
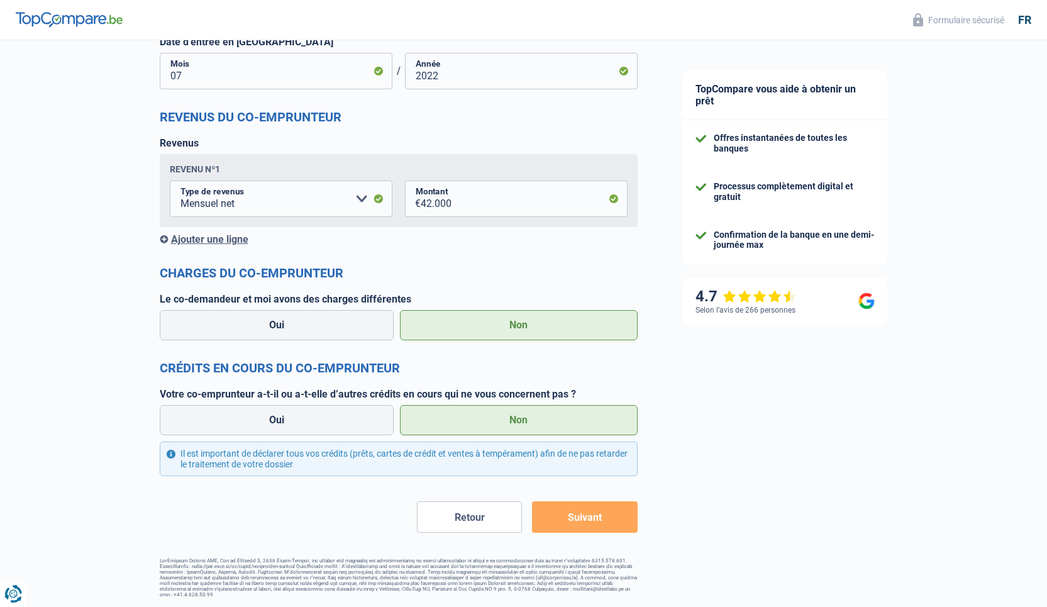
click at [466, 516] on button "Retour" at bounding box center [469, 516] width 105 height 31
select select "familyAllowances"
select select "netSalary"
select select "mortgage"
select select "180"
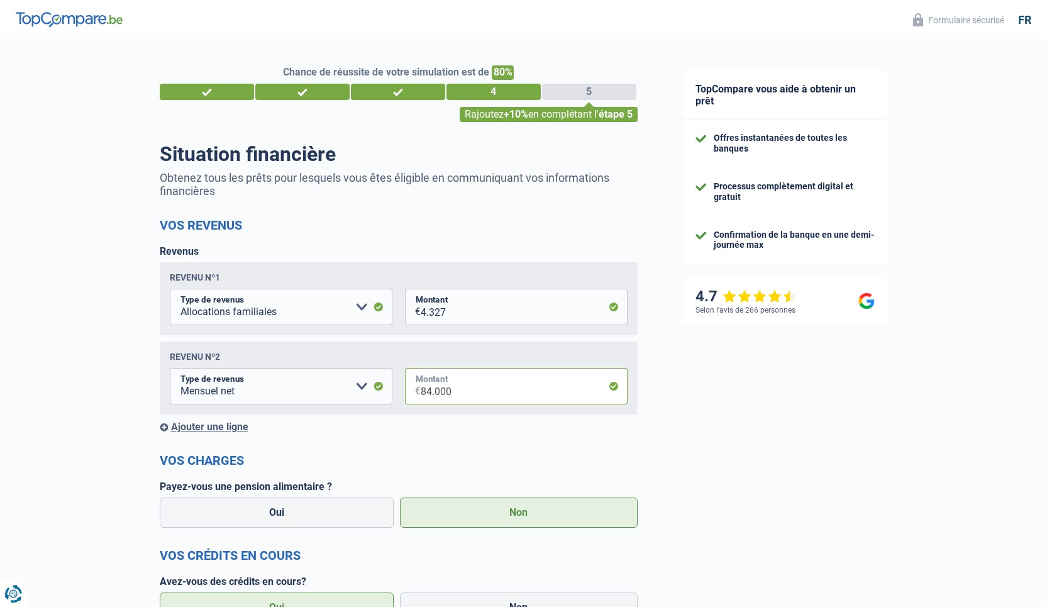
drag, startPoint x: 494, startPoint y: 393, endPoint x: 418, endPoint y: 391, distance: 76.1
click at [421, 391] on input "84.000" at bounding box center [524, 386] width 207 height 36
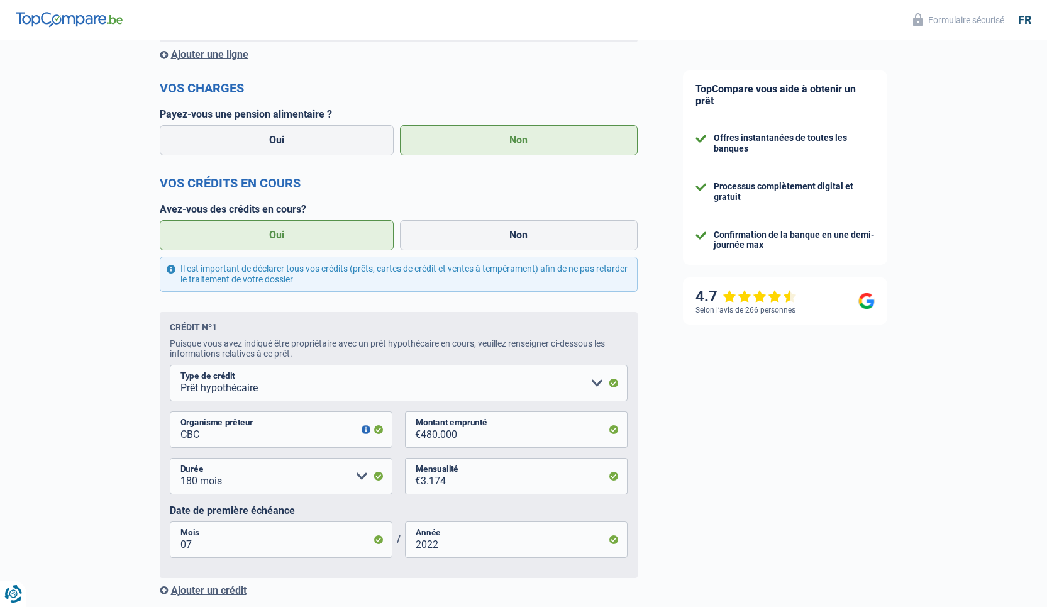
scroll to position [729, 0]
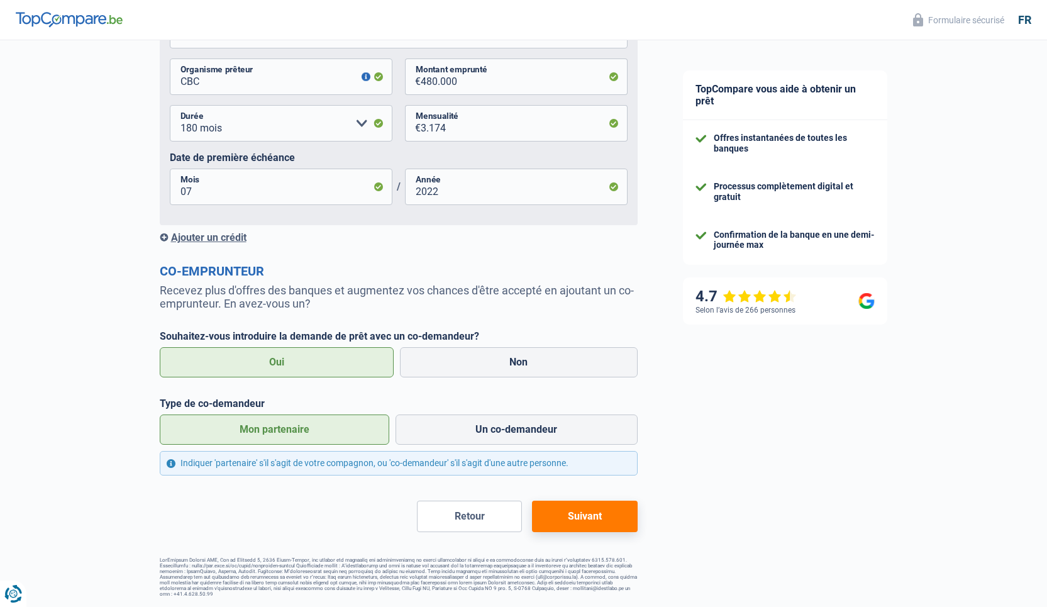
type input "42.000"
click at [601, 521] on button "Suivant" at bounding box center [584, 516] width 105 height 31
select select "independent"
select select "BE"
select select "smallCompanies"
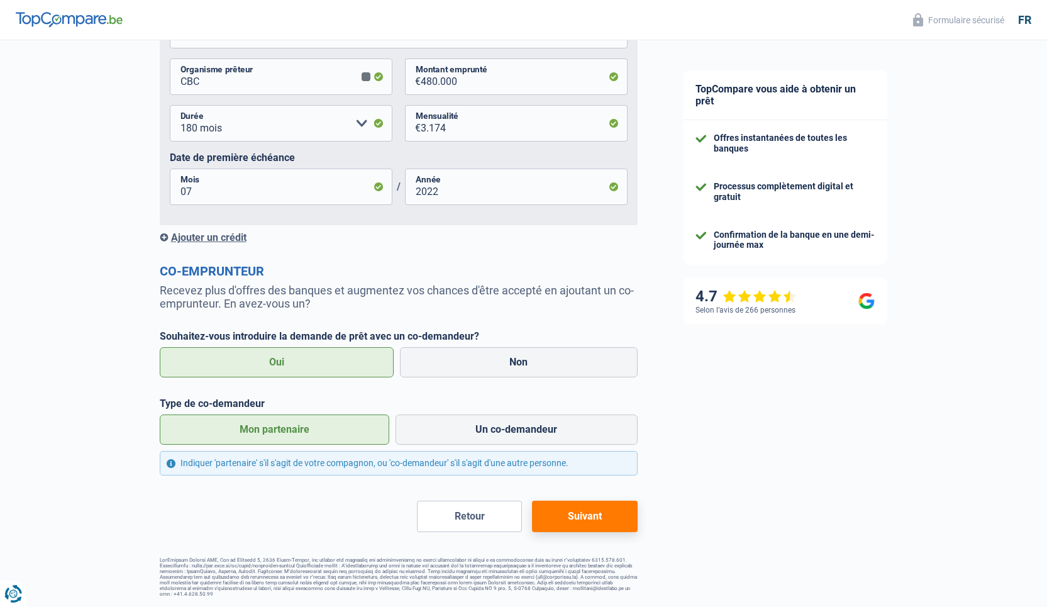
select select "single"
select select "netSalary"
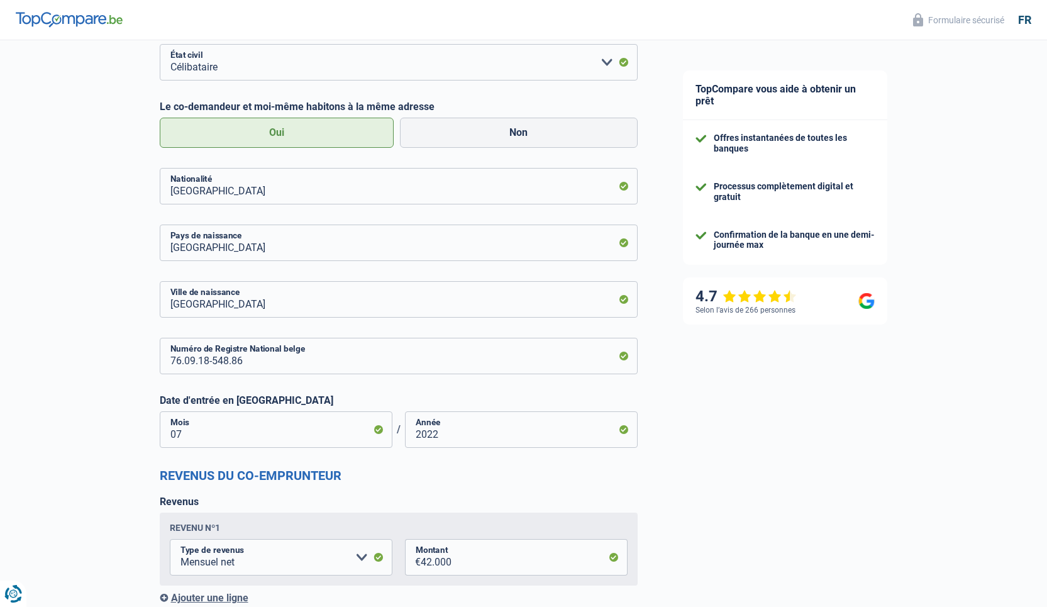
scroll to position [1335, 0]
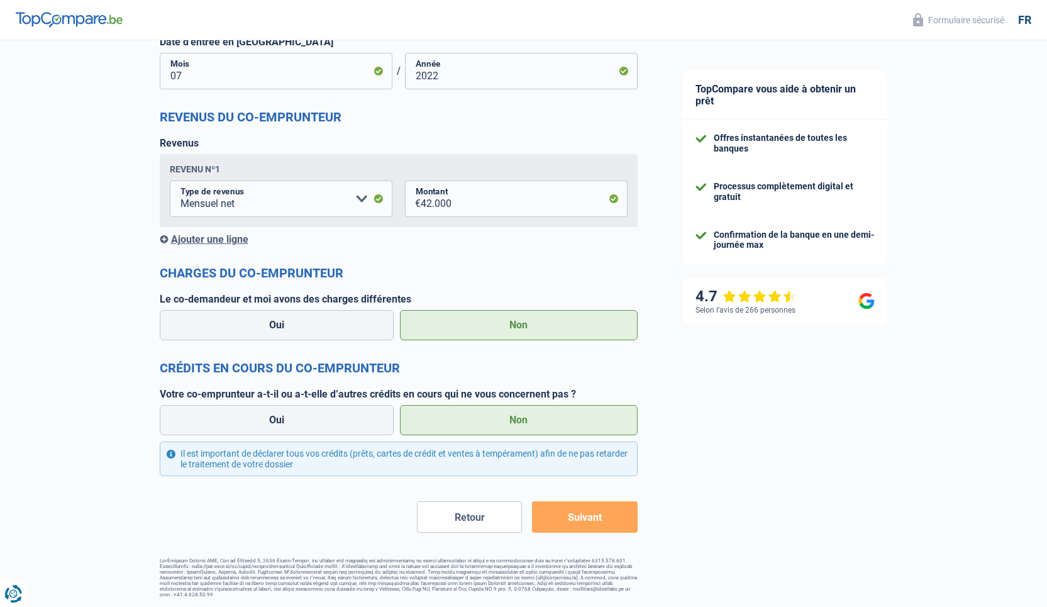
click at [566, 525] on button "Suivant" at bounding box center [584, 516] width 105 height 31
drag, startPoint x: 270, startPoint y: 323, endPoint x: 307, endPoint y: 316, distance: 37.8
click at [274, 323] on label "Oui" at bounding box center [277, 325] width 235 height 30
click at [550, 329] on label "Non" at bounding box center [519, 325] width 238 height 30
click at [550, 329] on input "Non" at bounding box center [519, 325] width 238 height 30
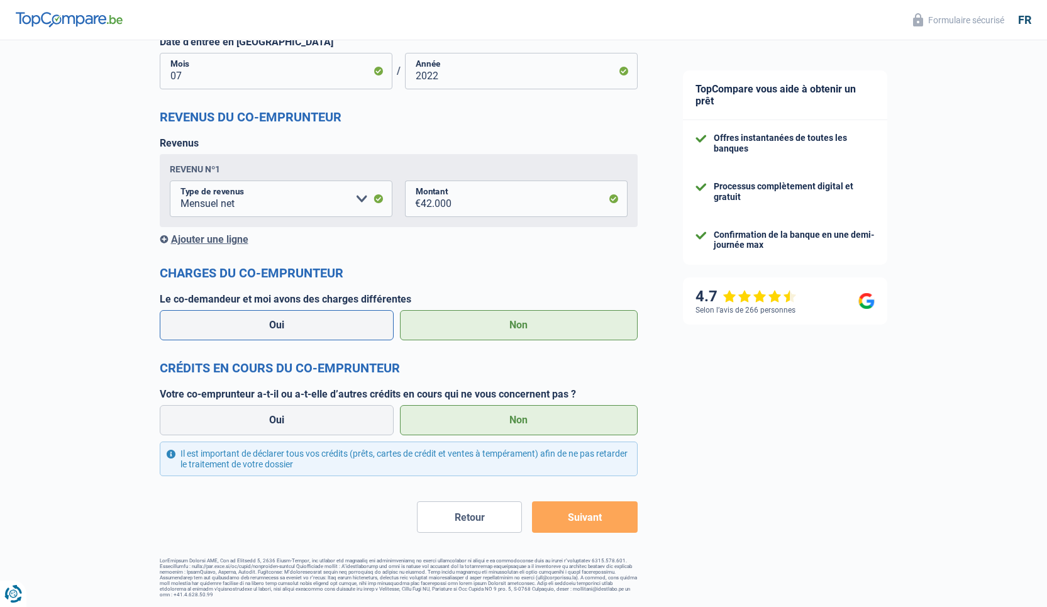
click at [346, 330] on label "Oui" at bounding box center [277, 325] width 235 height 30
click at [346, 330] on input "Oui" at bounding box center [277, 325] width 235 height 30
radio input "true"
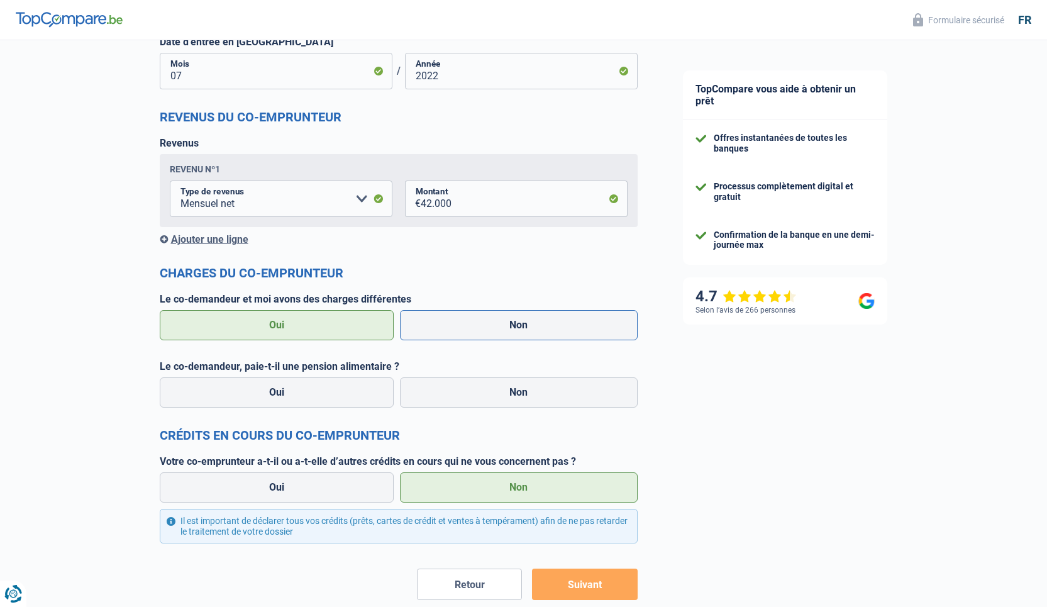
click at [503, 329] on label "Non" at bounding box center [519, 325] width 238 height 30
click at [503, 329] on input "Non" at bounding box center [519, 325] width 238 height 30
radio input "true"
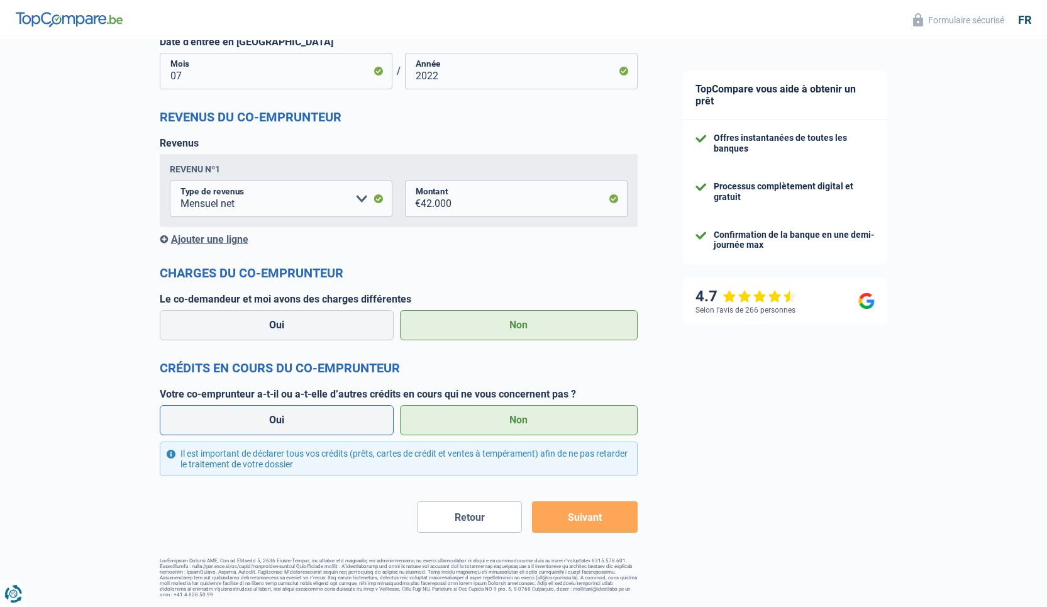
drag, startPoint x: 242, startPoint y: 420, endPoint x: 257, endPoint y: 417, distance: 15.4
click at [242, 420] on label "Oui" at bounding box center [277, 420] width 235 height 30
click at [242, 420] on input "Oui" at bounding box center [277, 420] width 235 height 30
radio input "true"
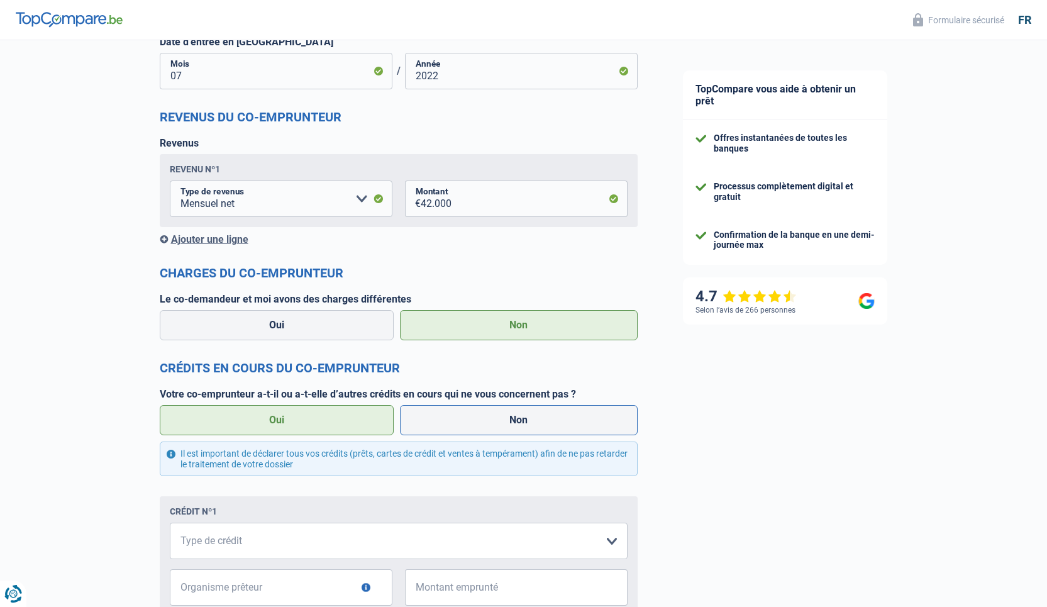
click at [480, 420] on label "Non" at bounding box center [519, 420] width 238 height 30
click at [480, 420] on input "Non" at bounding box center [519, 420] width 238 height 30
radio input "true"
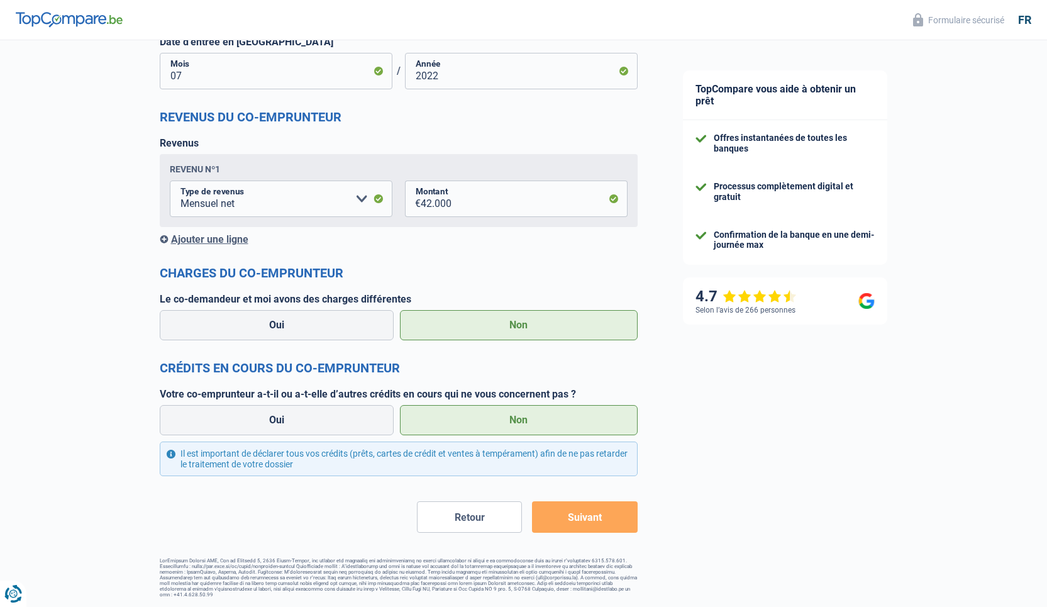
click at [586, 519] on button "Suivant" at bounding box center [584, 516] width 105 height 31
click at [579, 516] on button "Suivant" at bounding box center [584, 516] width 105 height 31
click at [576, 514] on button "Suivant" at bounding box center [584, 516] width 105 height 31
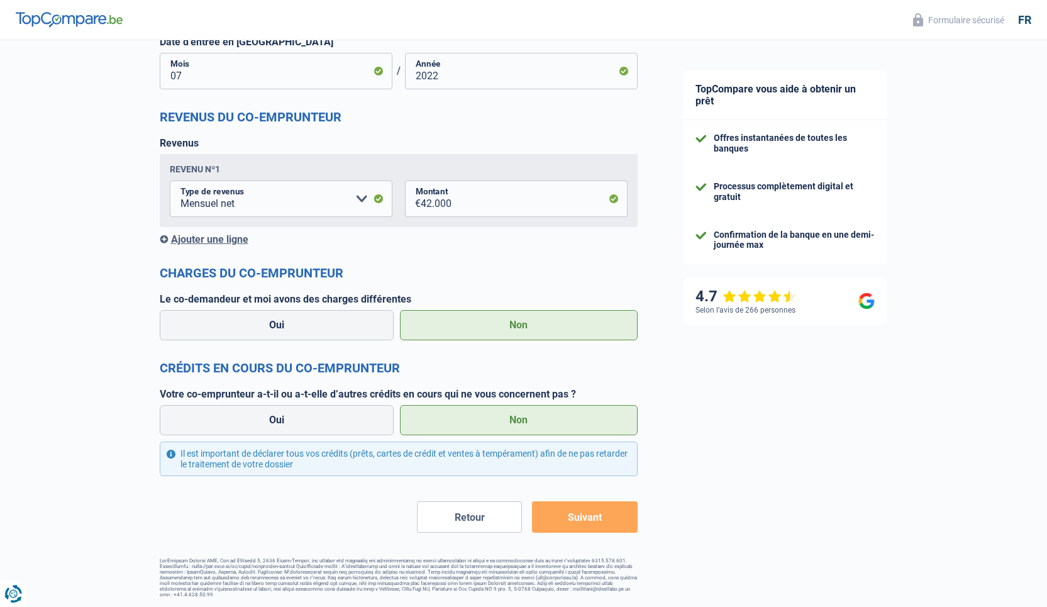
click at [576, 514] on button "Suivant" at bounding box center [584, 516] width 105 height 31
click at [576, 513] on button "Suivant" at bounding box center [584, 516] width 105 height 31
click at [170, 458] on div "Il est important de déclarer tous vos crédits (prêts, cartes de crédit et vente…" at bounding box center [399, 459] width 478 height 35
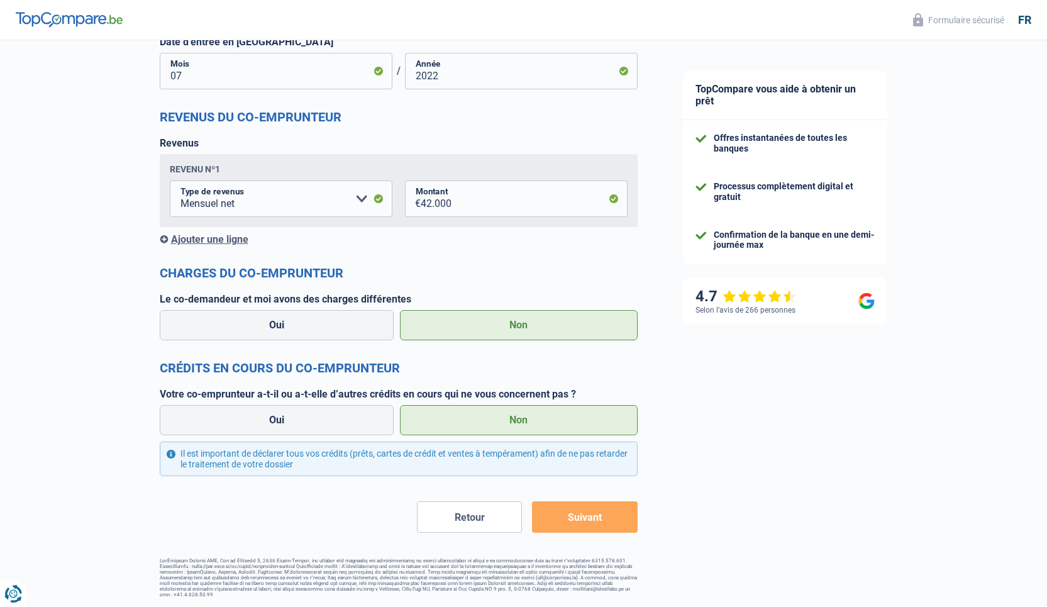
click at [210, 505] on div "Retour Suivant" at bounding box center [399, 516] width 478 height 31
click at [17, 593] on icon "Renew consent" at bounding box center [13, 593] width 8 height 8
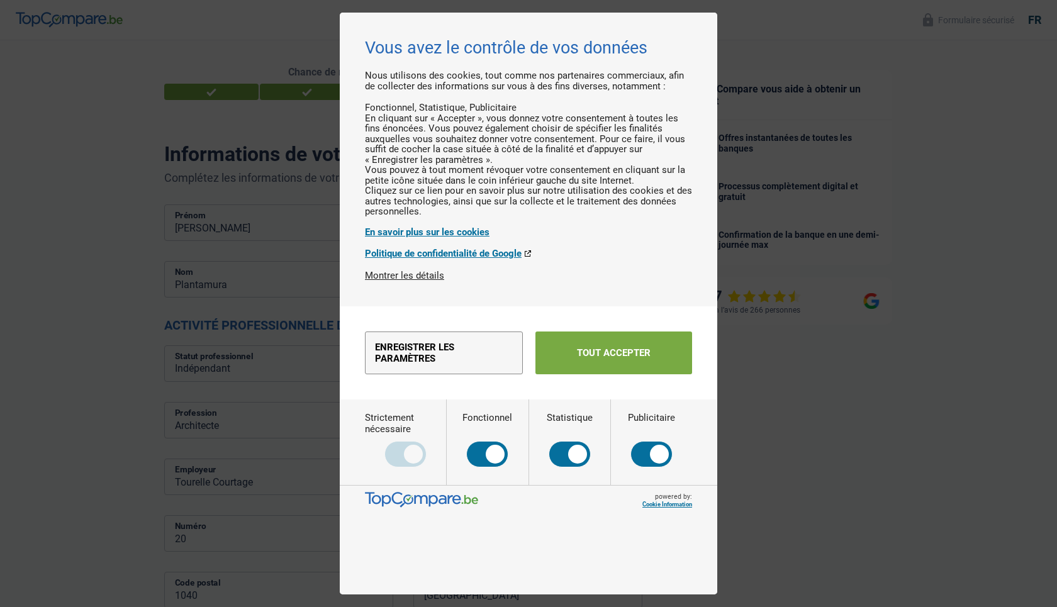
click at [581, 374] on button "Tout accepter" at bounding box center [613, 353] width 157 height 43
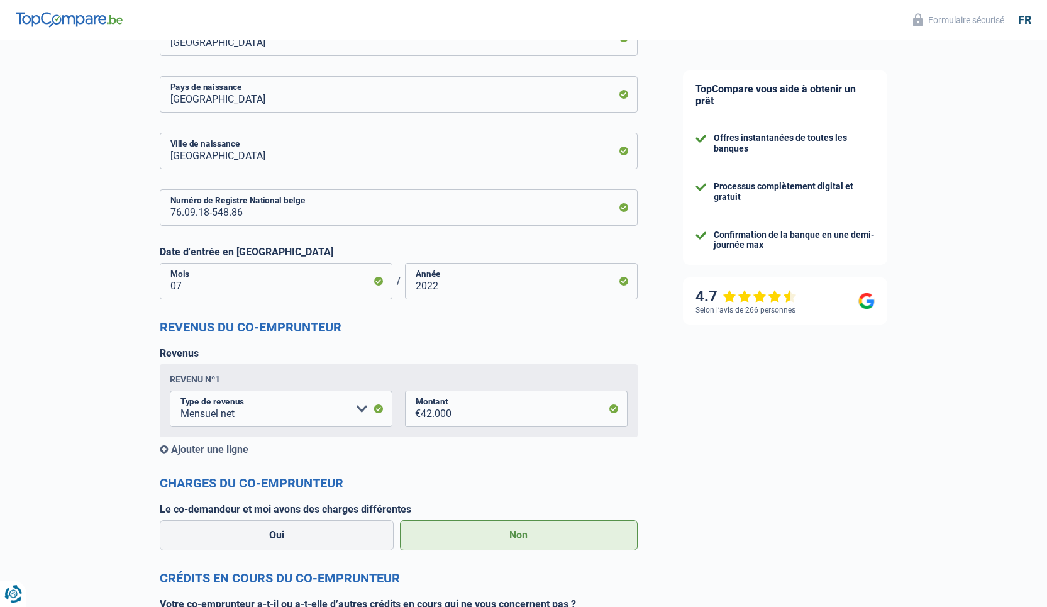
scroll to position [1335, 0]
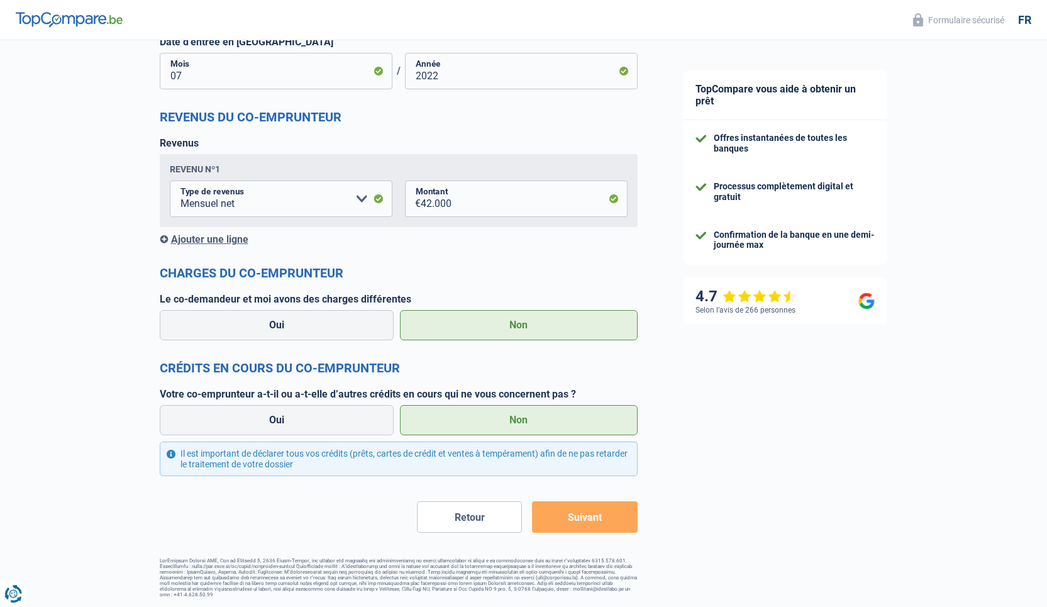
click at [593, 518] on button "Suivant" at bounding box center [584, 516] width 105 height 31
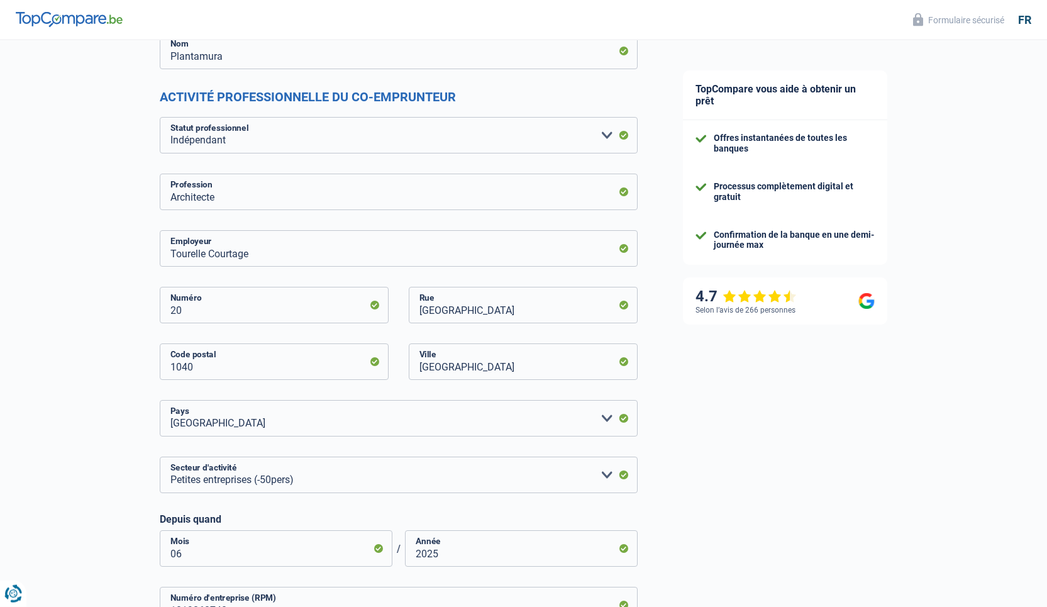
scroll to position [0, 0]
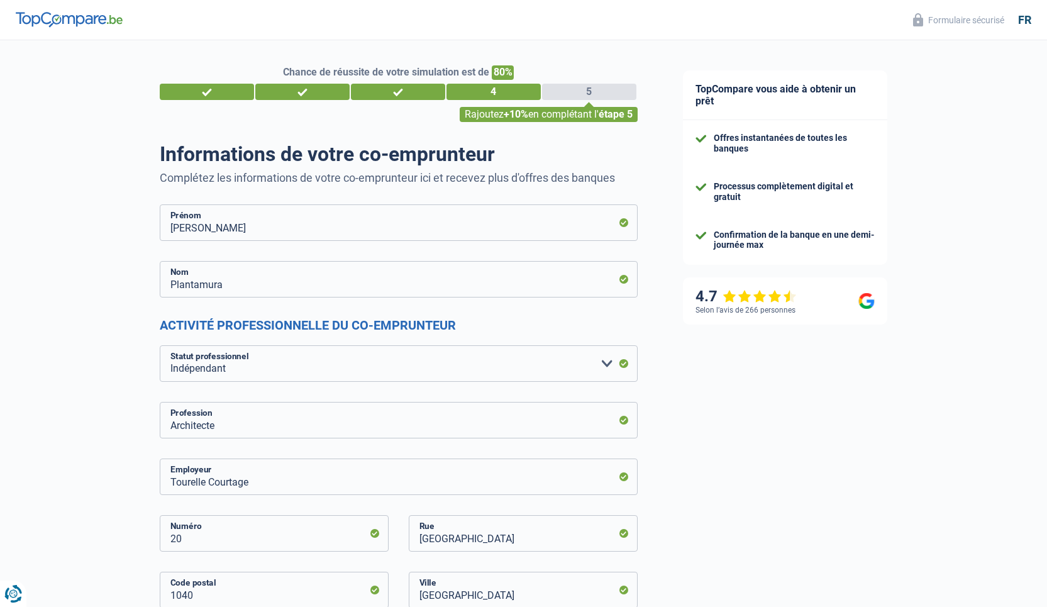
click at [600, 91] on div "5" at bounding box center [589, 92] width 94 height 16
click at [590, 91] on div "5" at bounding box center [589, 92] width 94 height 16
click at [584, 114] on div "Rajoutez +10% en complétant l' étape 5" at bounding box center [549, 114] width 178 height 15
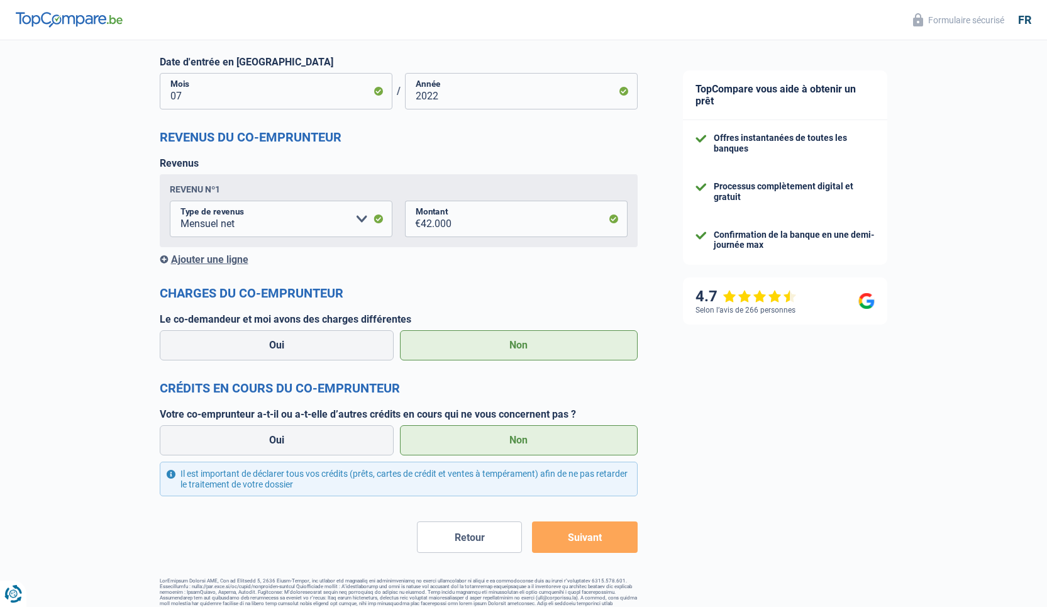
scroll to position [1335, 0]
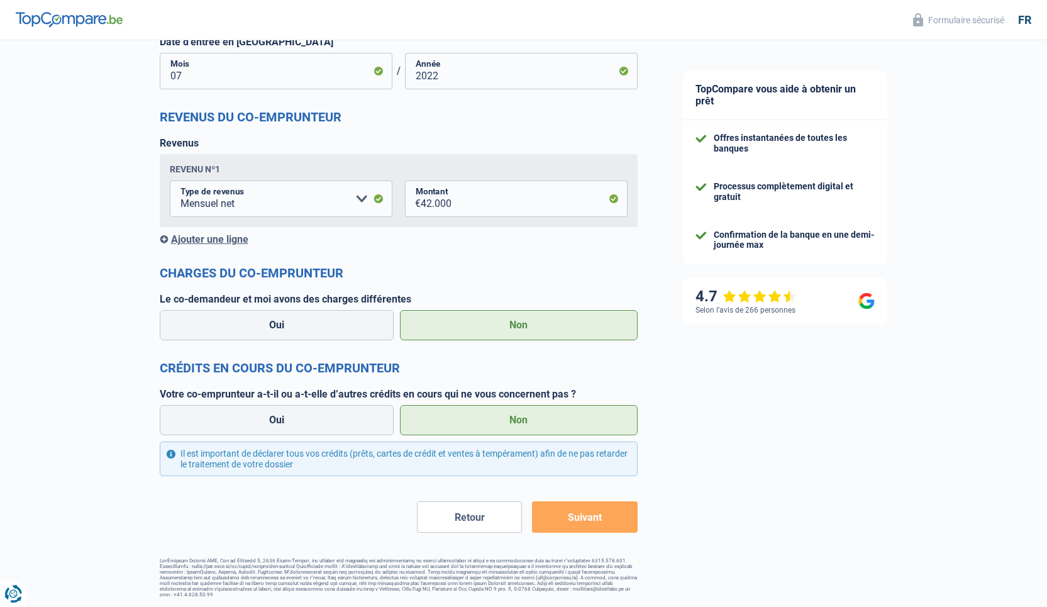
click at [479, 520] on button "Retour" at bounding box center [469, 516] width 105 height 31
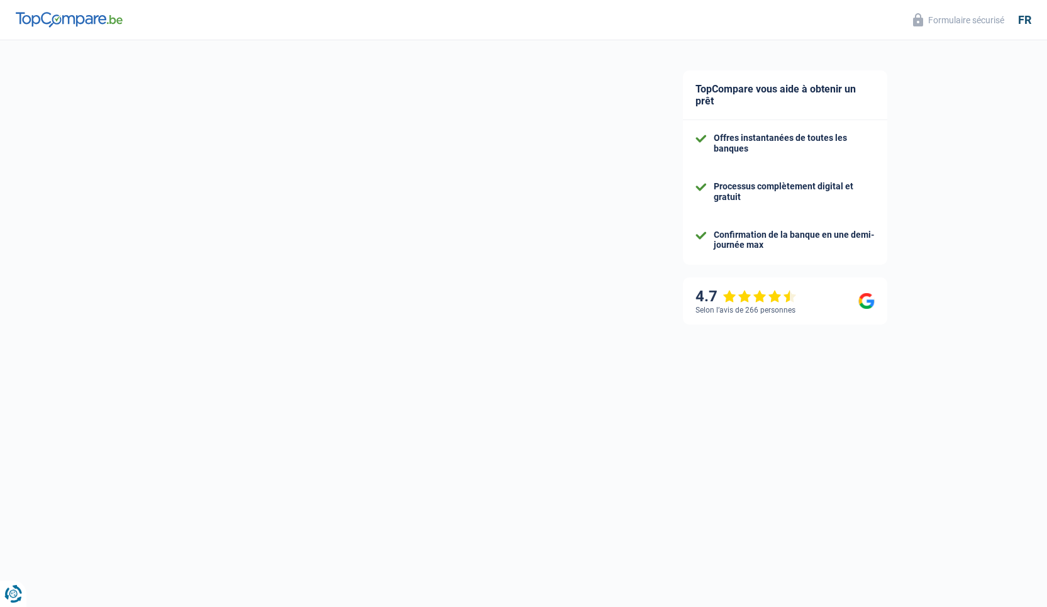
select select "familyAllowances"
select select "netSalary"
select select "mortgage"
select select "180"
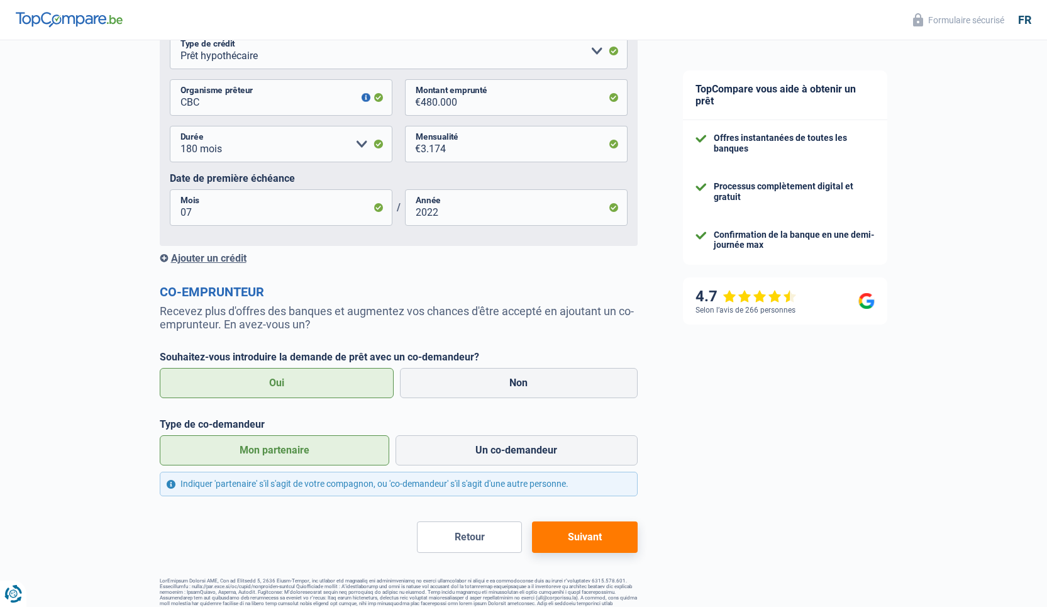
scroll to position [729, 0]
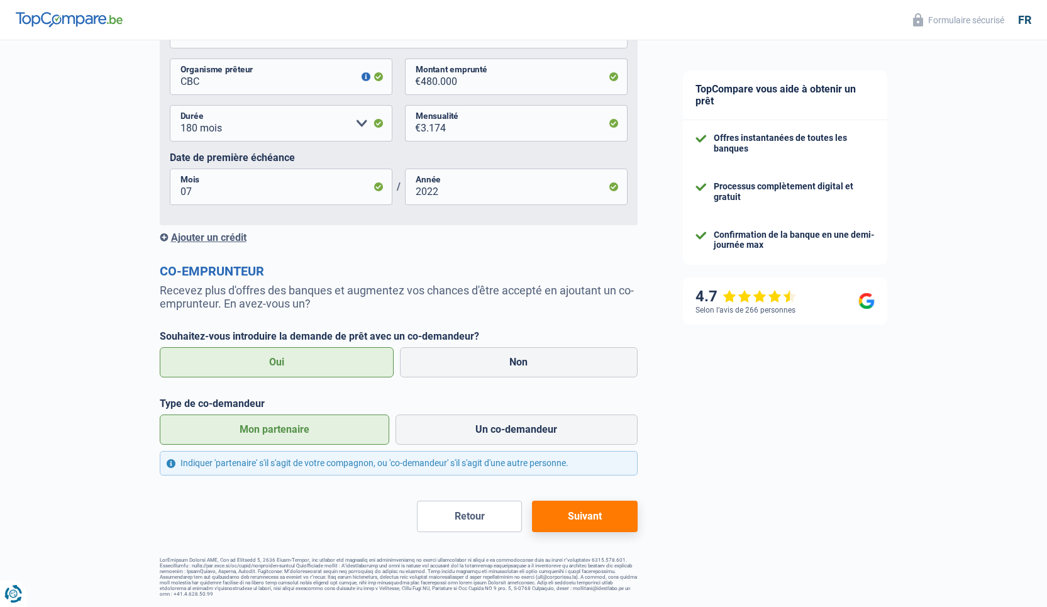
click at [601, 523] on button "Suivant" at bounding box center [584, 516] width 105 height 31
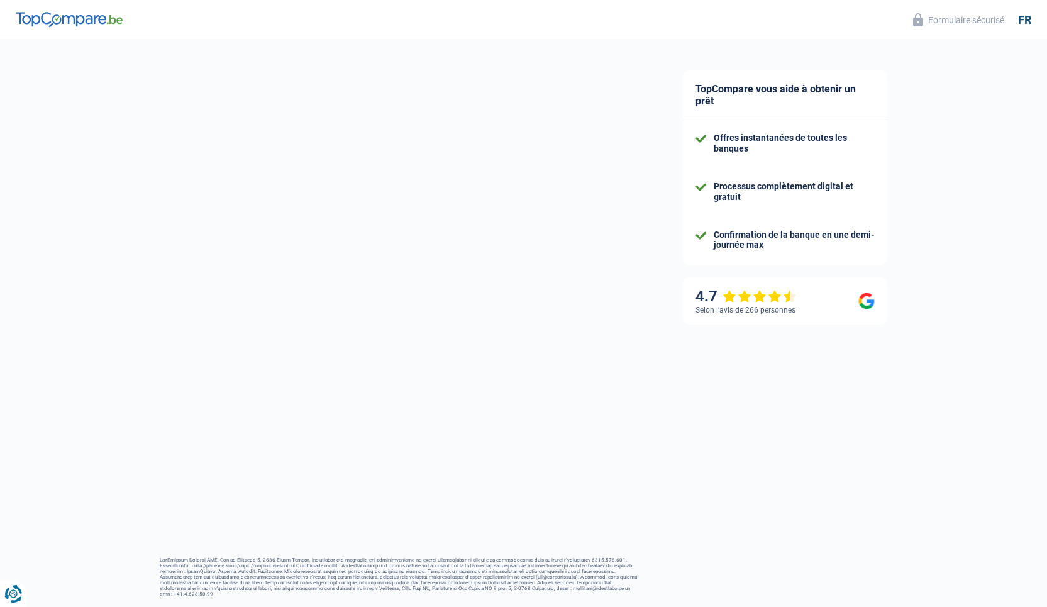
select select "independent"
select select "BE"
select select "smallCompanies"
select select "single"
select select "netSalary"
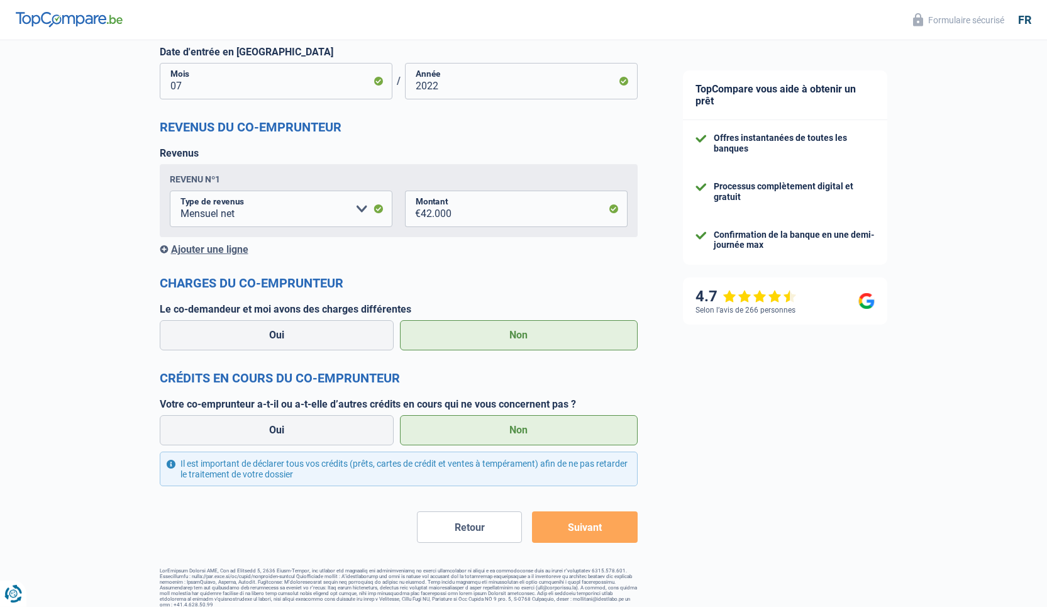
scroll to position [1335, 0]
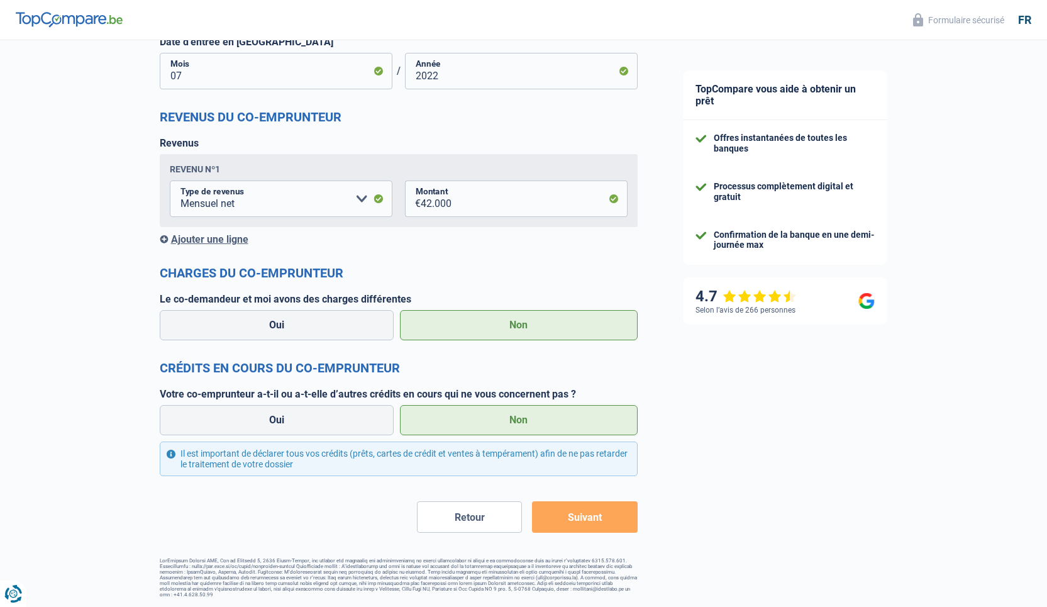
click at [588, 511] on button "Suivant" at bounding box center [584, 516] width 105 height 31
click at [561, 525] on button "Suivant" at bounding box center [584, 516] width 105 height 31
drag, startPoint x: 563, startPoint y: 525, endPoint x: 572, endPoint y: 520, distance: 10.1
click at [564, 525] on button "Suivant" at bounding box center [584, 516] width 105 height 31
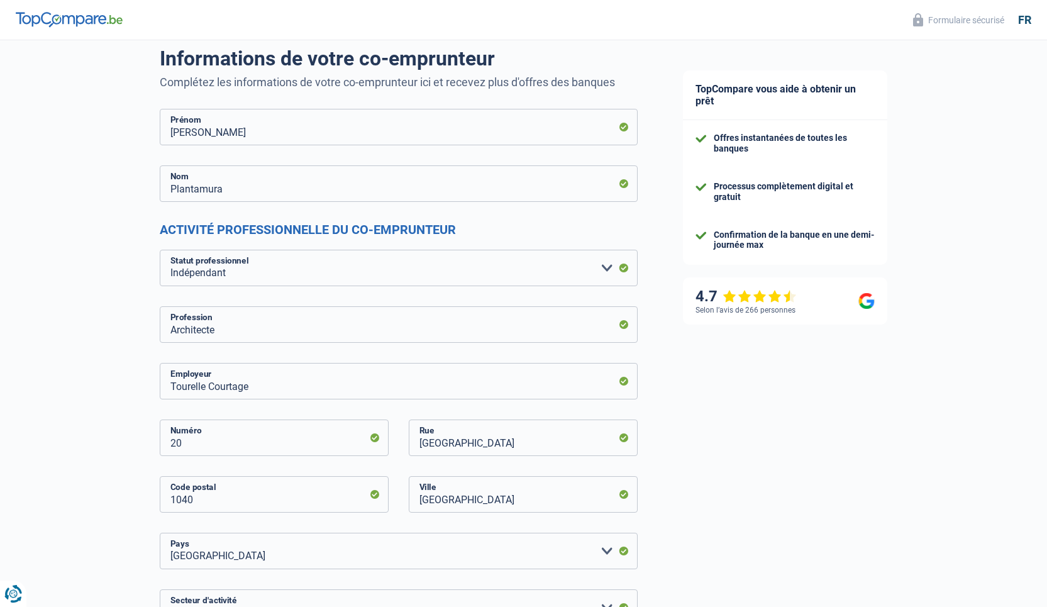
scroll to position [50, 0]
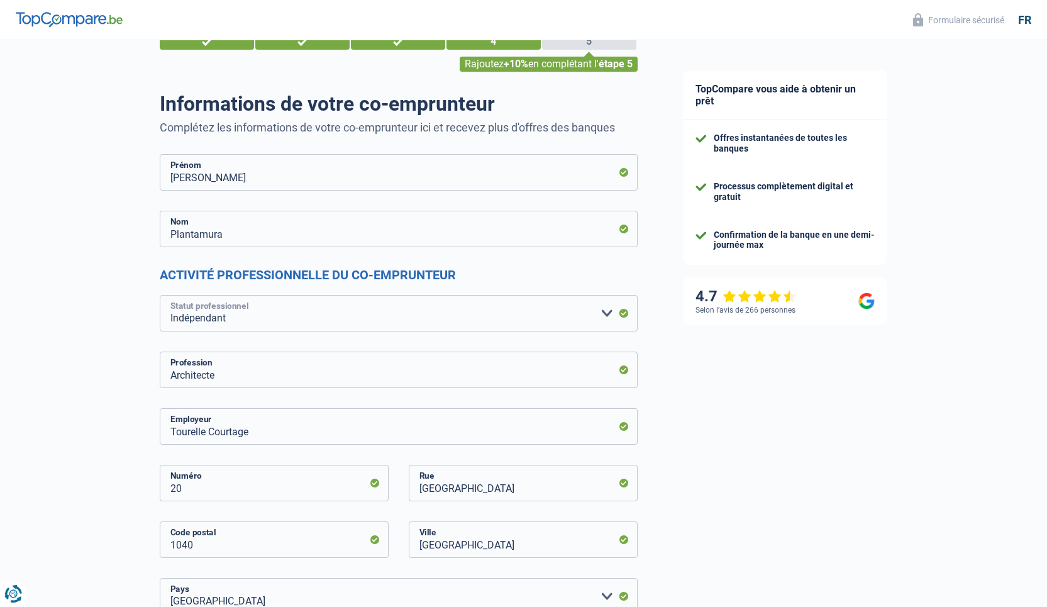
click option "Indépendant" at bounding box center [0, 0] width 0 height 0
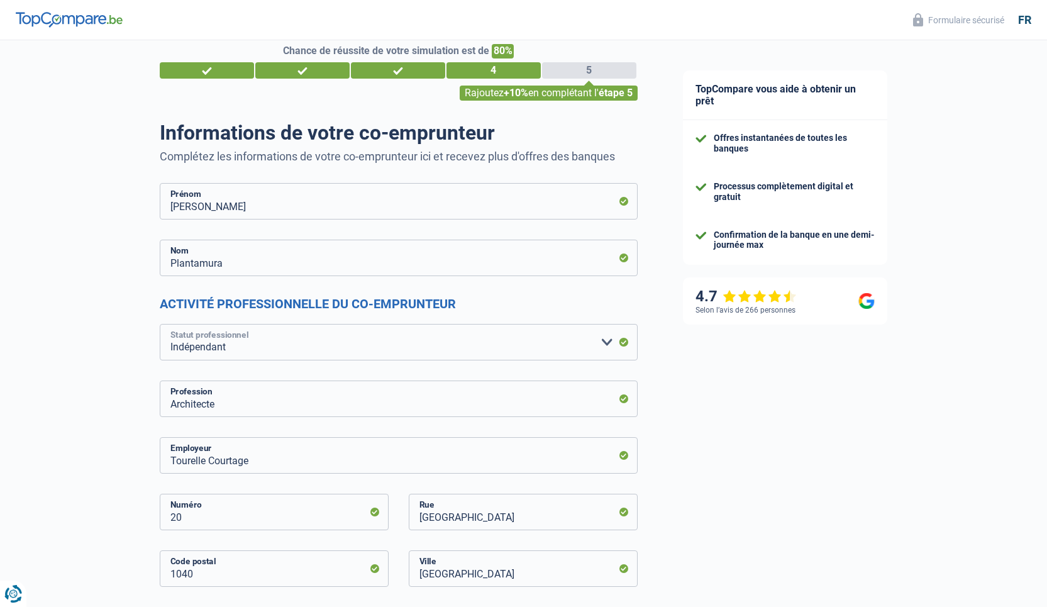
scroll to position [0, 0]
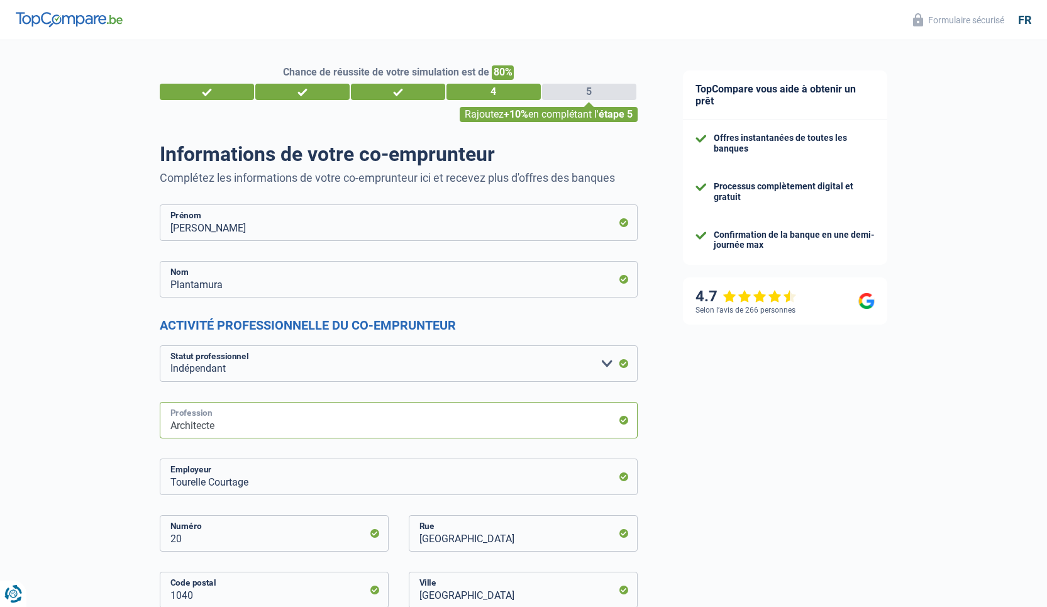
click at [352, 423] on input "Architecte" at bounding box center [399, 420] width 478 height 36
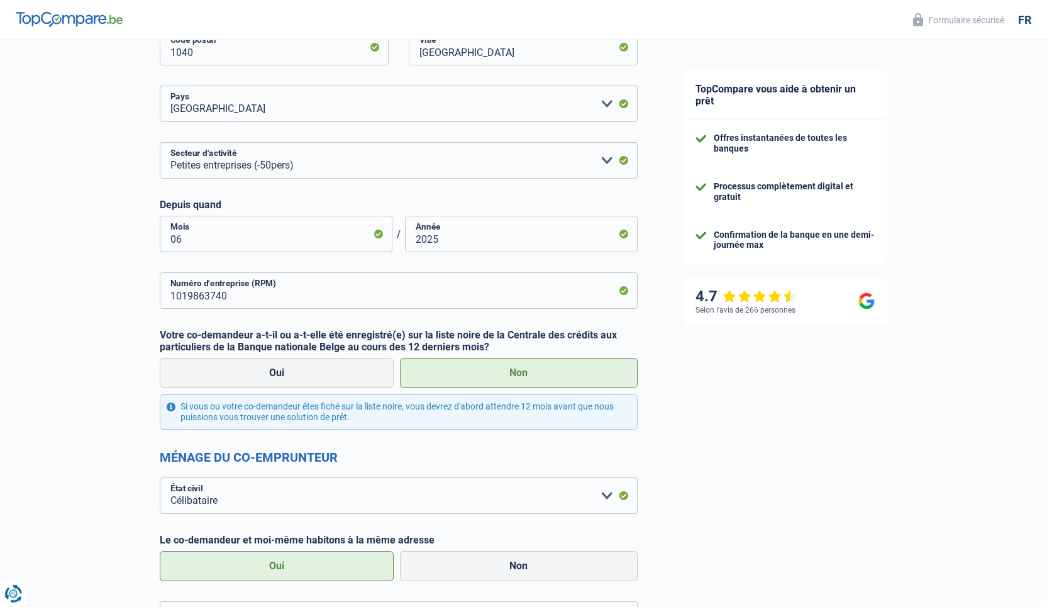
scroll to position [554, 0]
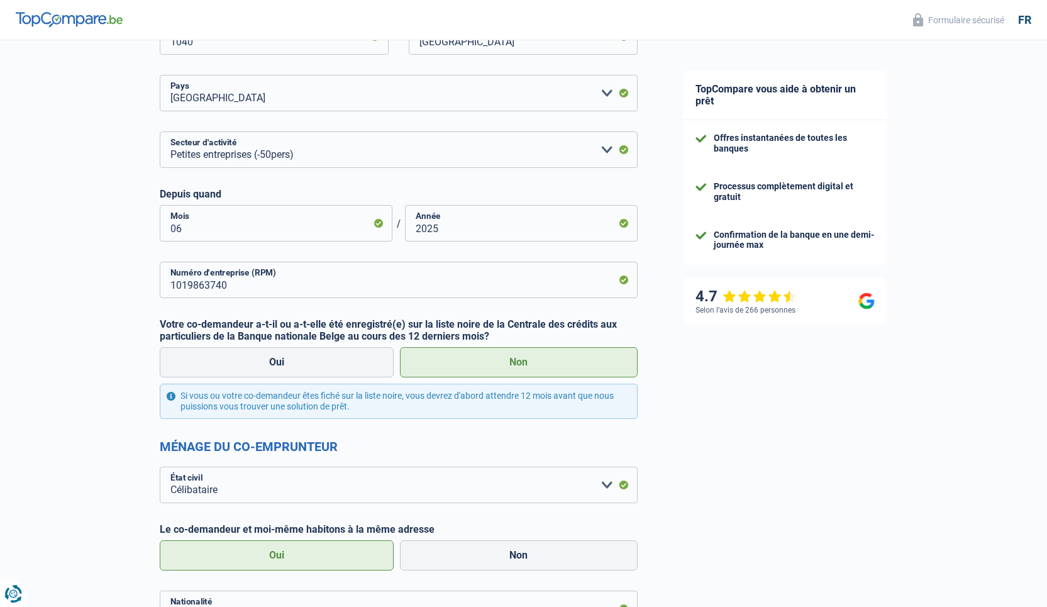
type input "Architecte / Agent immobilier"
click at [208, 230] on input "06" at bounding box center [276, 223] width 233 height 36
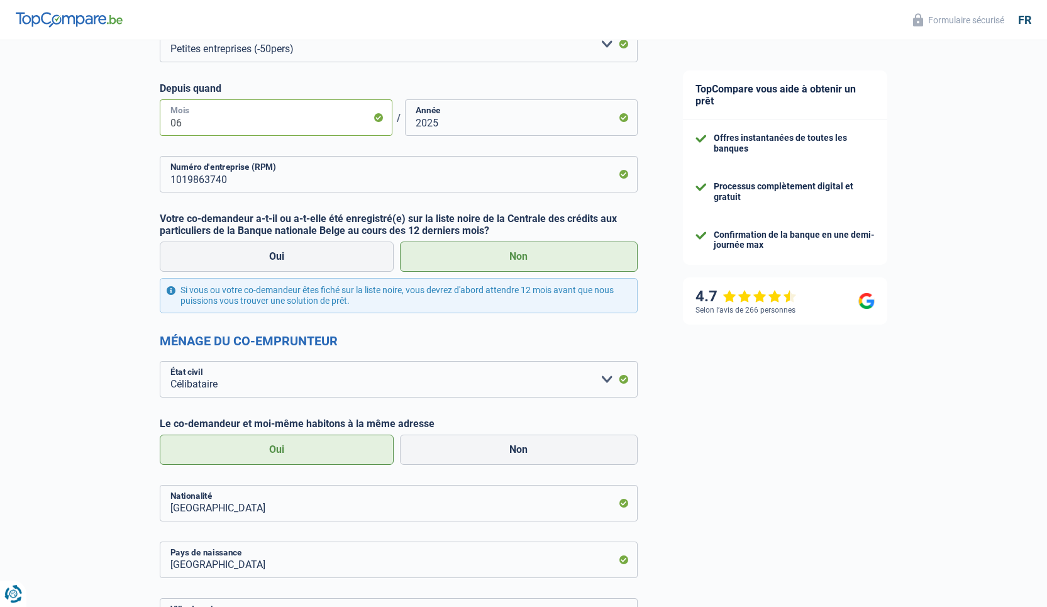
scroll to position [664, 0]
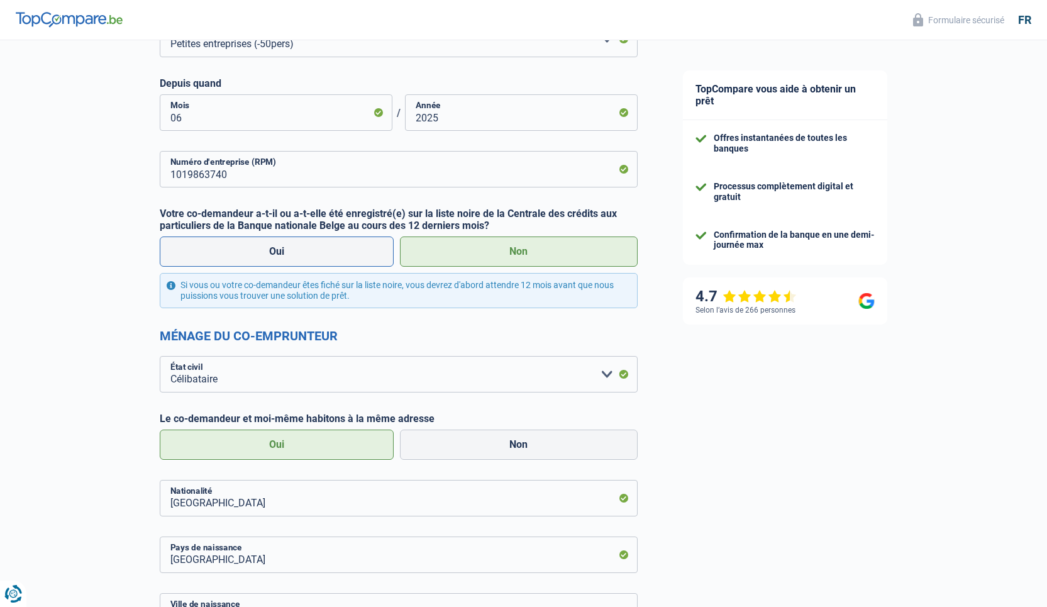
click at [304, 246] on label "Oui" at bounding box center [277, 252] width 235 height 30
click at [304, 246] on input "Oui" at bounding box center [277, 252] width 235 height 30
radio input "true"
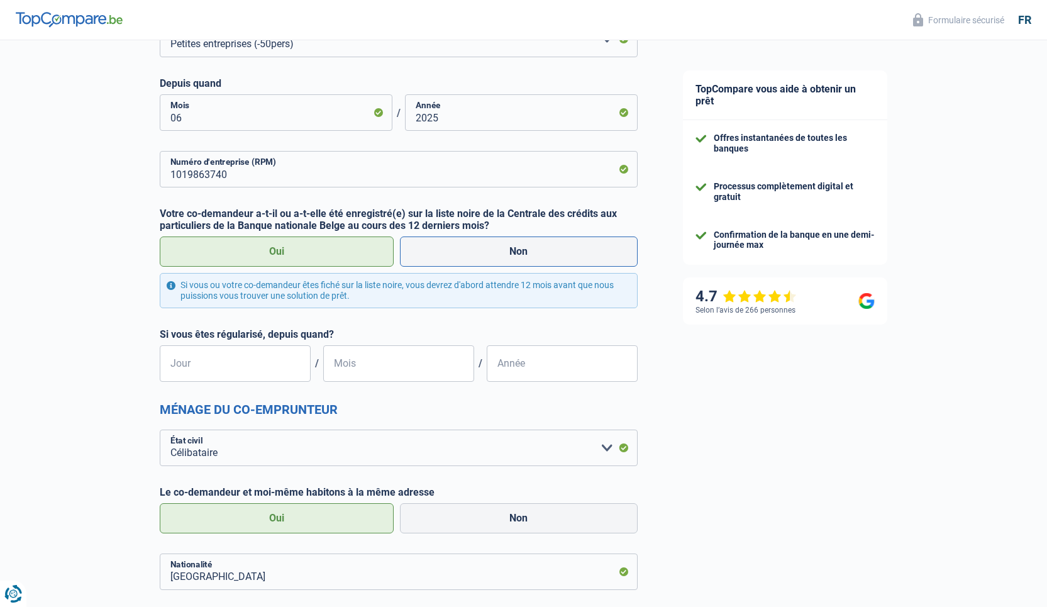
click at [456, 252] on label "Non" at bounding box center [519, 252] width 238 height 30
click at [456, 252] on input "Non" at bounding box center [519, 252] width 238 height 30
radio input "true"
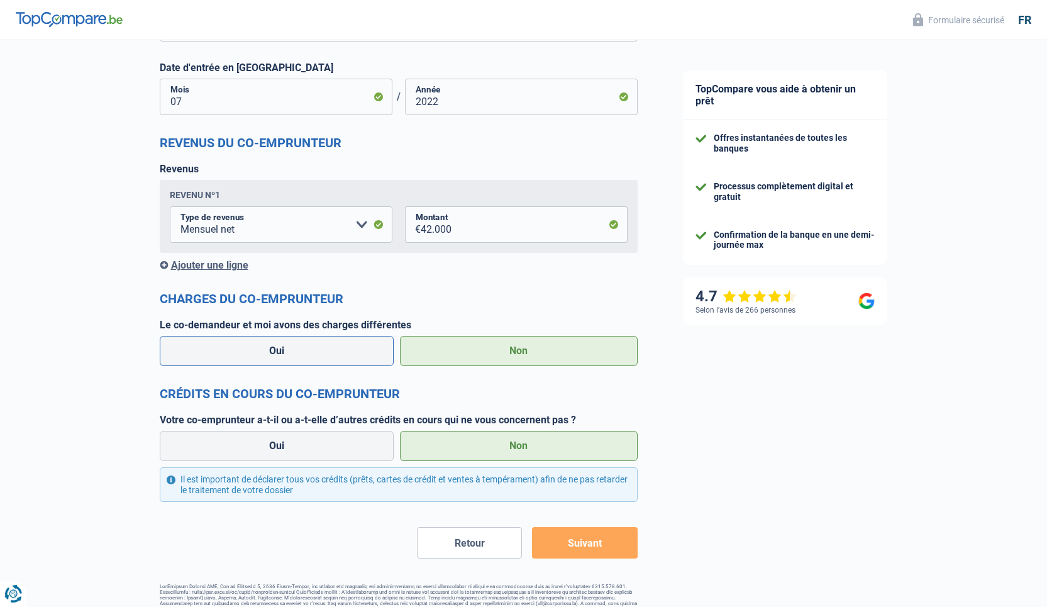
scroll to position [1335, 0]
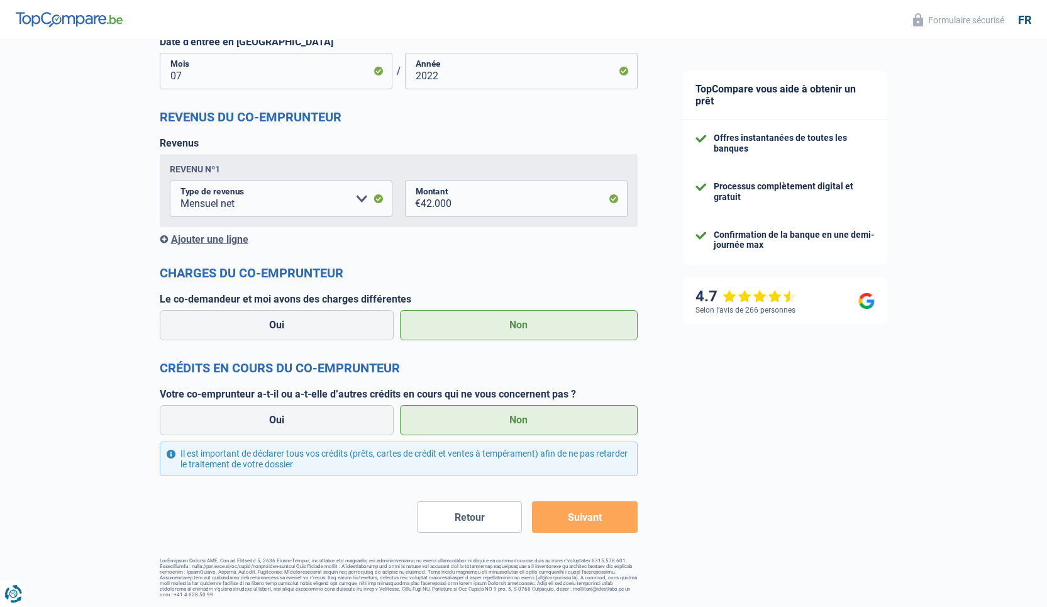
click at [598, 521] on button "Suivant" at bounding box center [584, 516] width 105 height 31
click at [595, 521] on button "Suivant" at bounding box center [584, 516] width 105 height 31
click at [594, 521] on button "Suivant" at bounding box center [584, 516] width 105 height 31
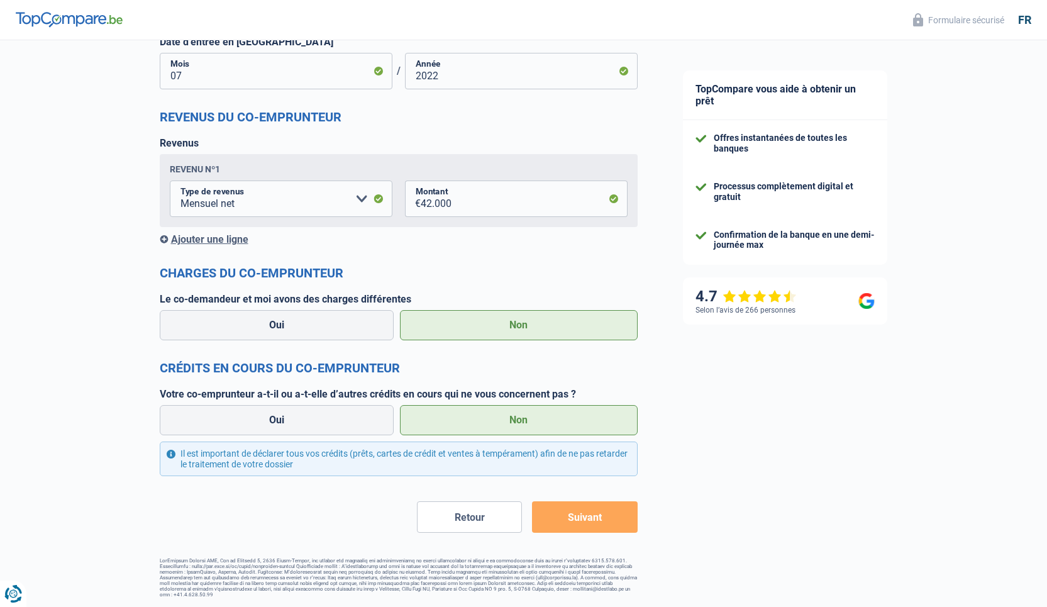
click at [594, 521] on button "Suivant" at bounding box center [584, 516] width 105 height 31
click at [593, 521] on button "Suivant" at bounding box center [584, 516] width 105 height 31
click at [594, 521] on button "Suivant" at bounding box center [584, 516] width 105 height 31
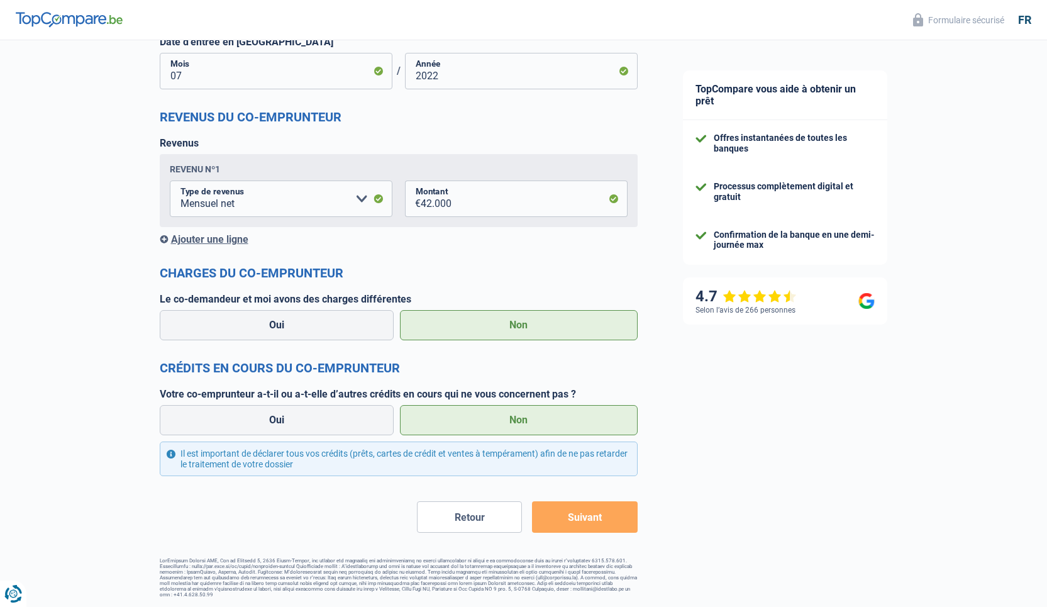
click at [594, 521] on button "Suivant" at bounding box center [584, 516] width 105 height 31
click at [595, 518] on button "Suivant" at bounding box center [584, 516] width 105 height 31
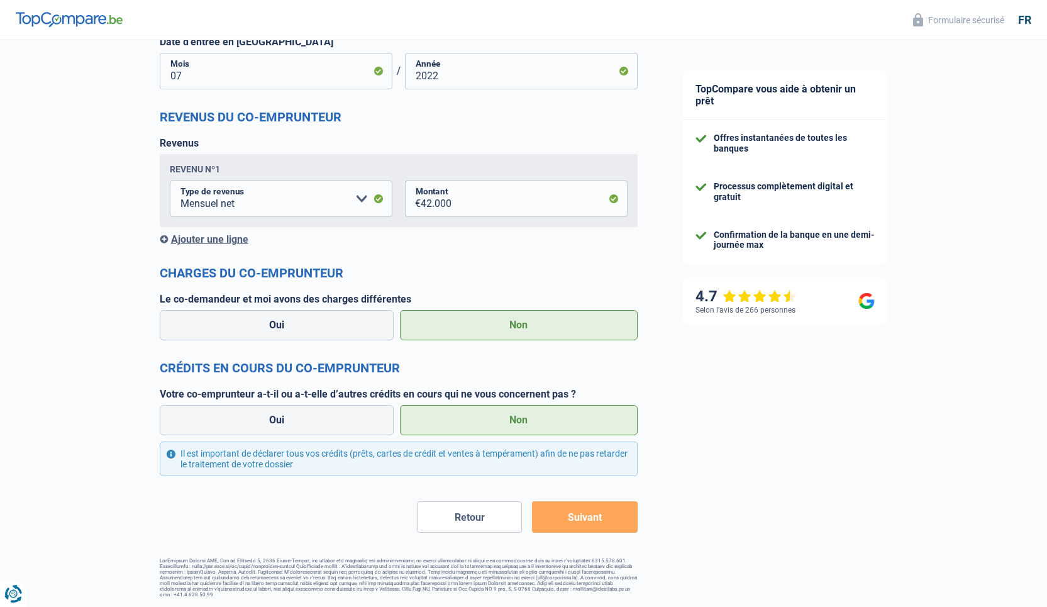
click at [595, 518] on button "Suivant" at bounding box center [584, 516] width 105 height 31
click at [572, 521] on button "Suivant" at bounding box center [584, 516] width 105 height 31
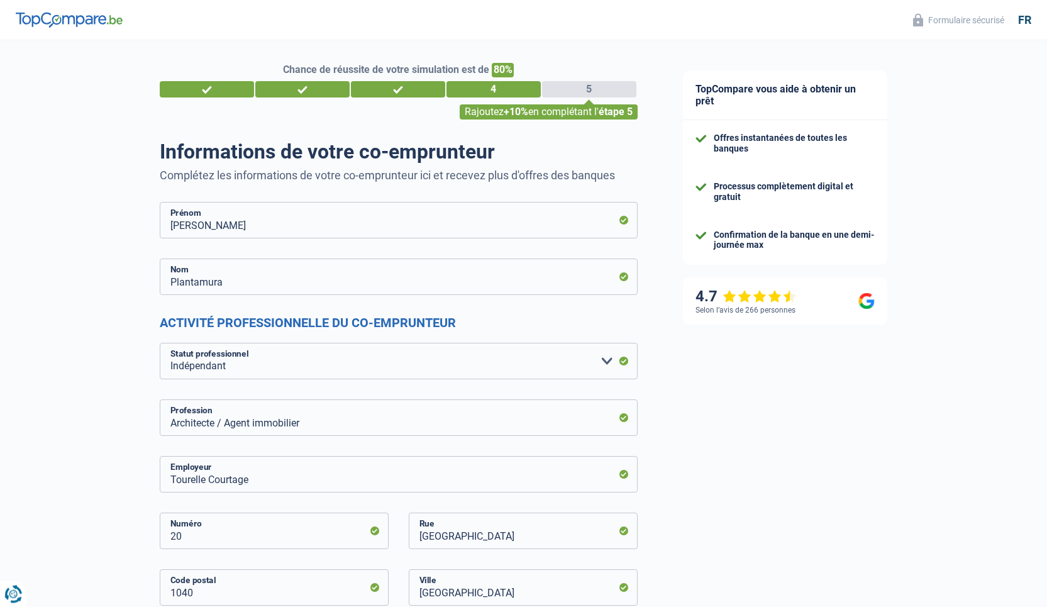
scroll to position [0, 0]
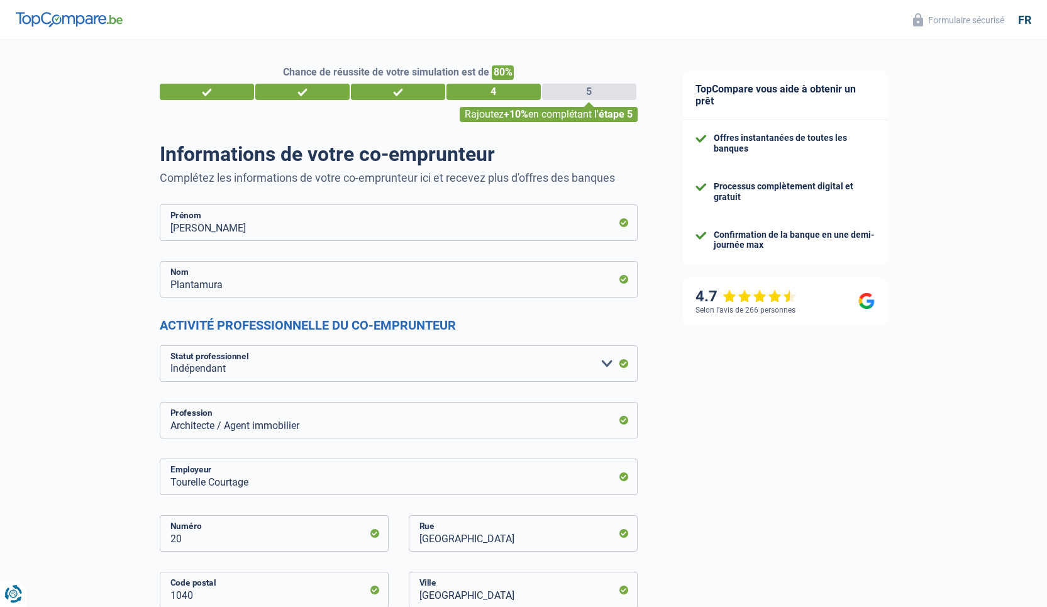
click at [596, 93] on div "5" at bounding box center [589, 92] width 94 height 16
click at [575, 118] on div "Rajoutez +10% en complétant l' étape 5" at bounding box center [549, 114] width 178 height 15
click at [462, 92] on div "4" at bounding box center [494, 92] width 94 height 16
drag, startPoint x: 498, startPoint y: 74, endPoint x: 576, endPoint y: 160, distance: 115.8
click at [498, 74] on span "80%" at bounding box center [503, 72] width 22 height 14
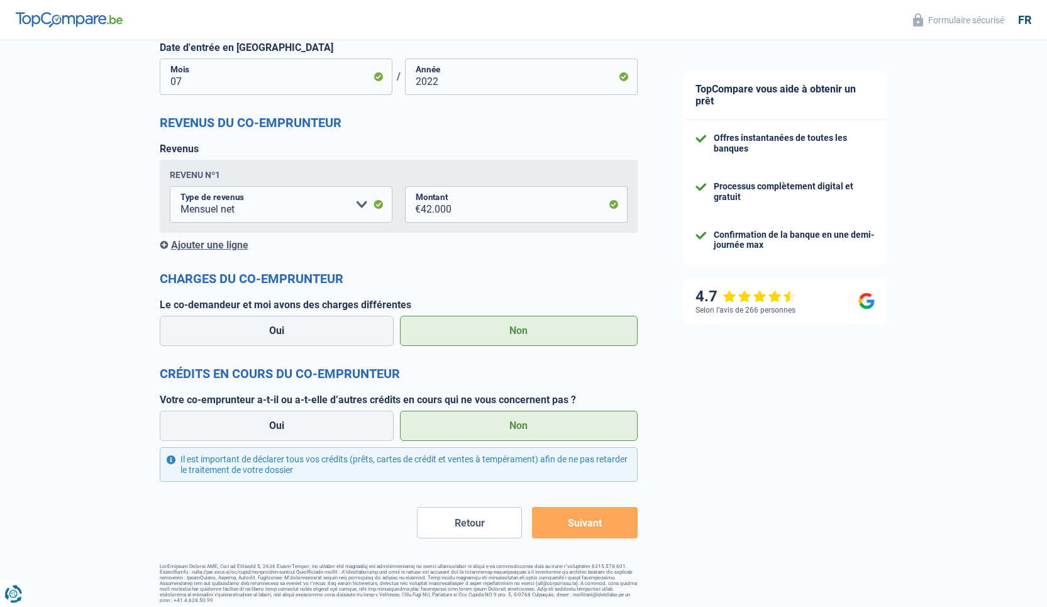
scroll to position [1335, 0]
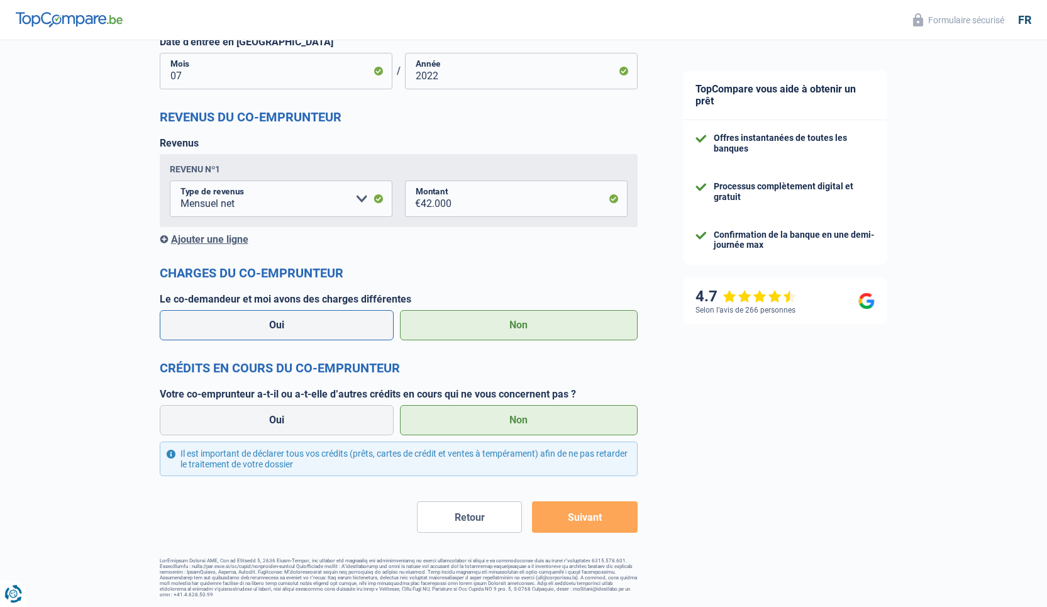
click at [331, 321] on label "Oui" at bounding box center [277, 325] width 235 height 30
click at [331, 321] on input "Oui" at bounding box center [277, 325] width 235 height 30
radio input "true"
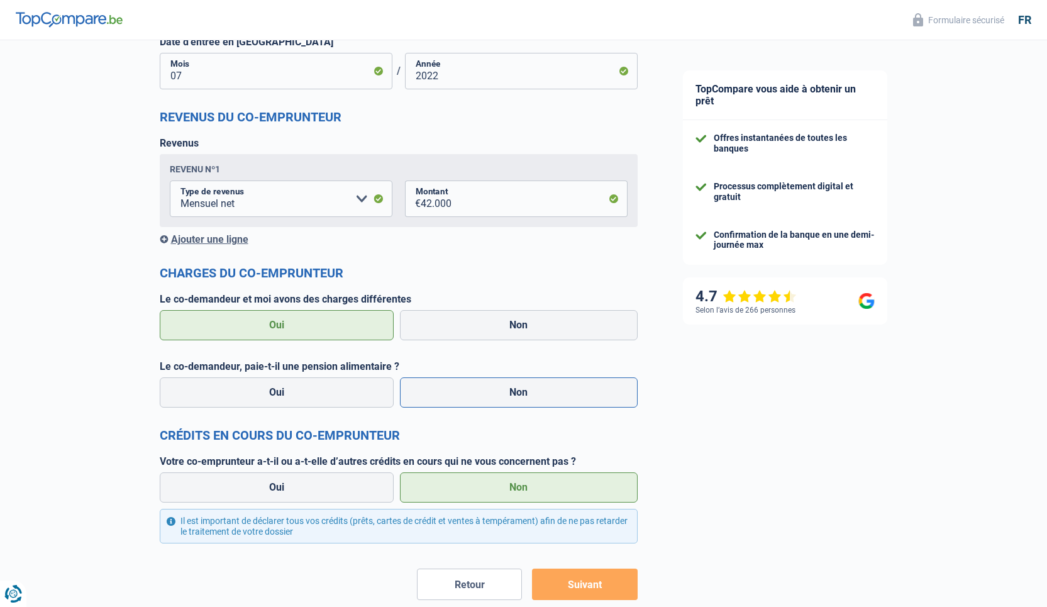
click at [494, 398] on label "Non" at bounding box center [519, 392] width 238 height 30
click at [494, 398] on input "Non" at bounding box center [519, 392] width 238 height 30
radio input "true"
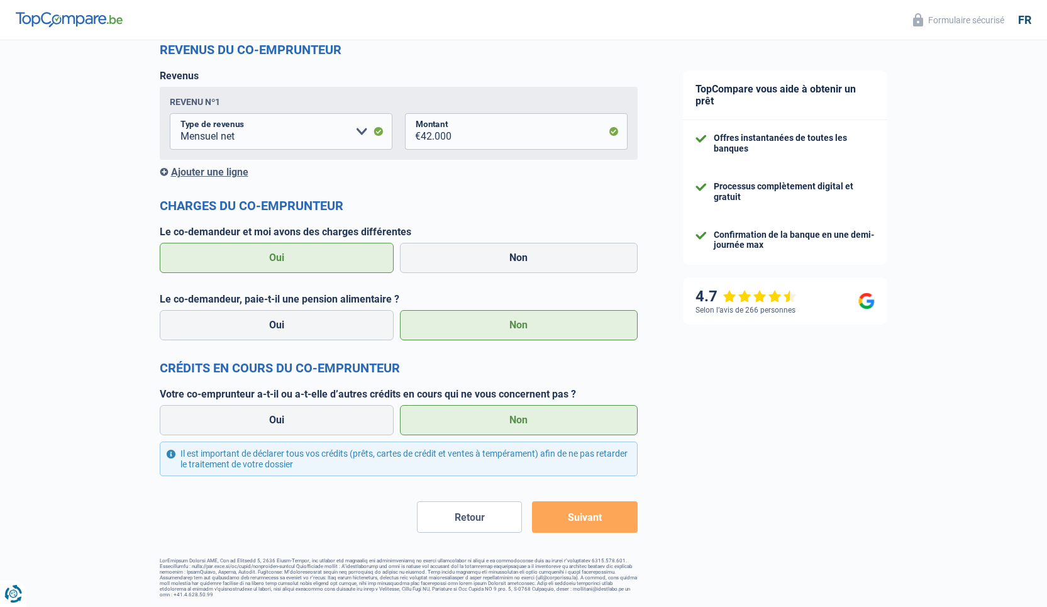
click at [566, 520] on button "Suivant" at bounding box center [584, 516] width 105 height 31
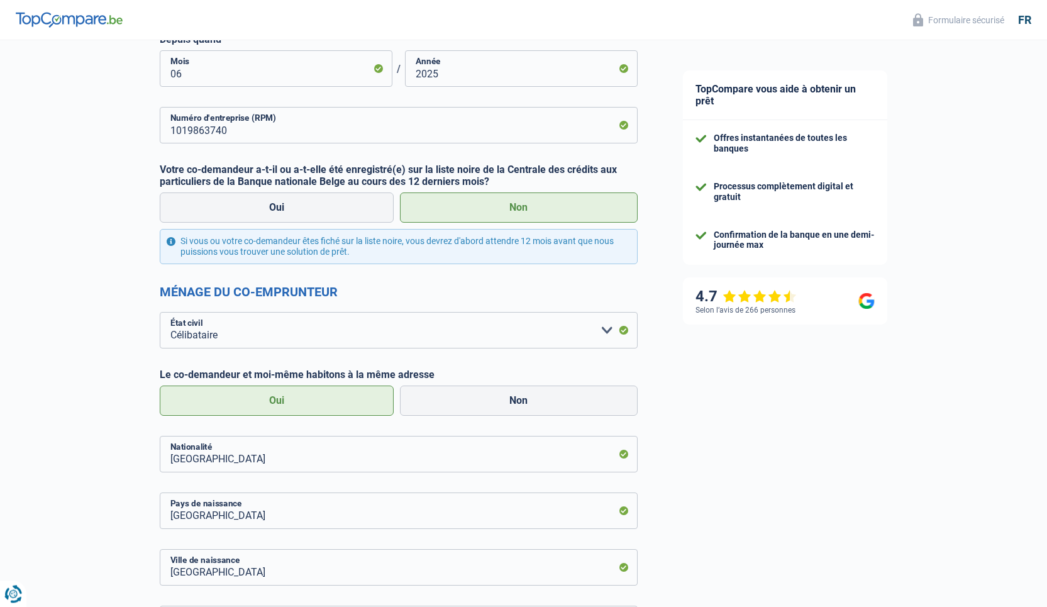
scroll to position [708, 0]
click at [350, 407] on label "Oui" at bounding box center [277, 401] width 235 height 30
click at [350, 407] on input "Oui" at bounding box center [277, 401] width 235 height 30
click option "Célibataire" at bounding box center [0, 0] width 0 height 0
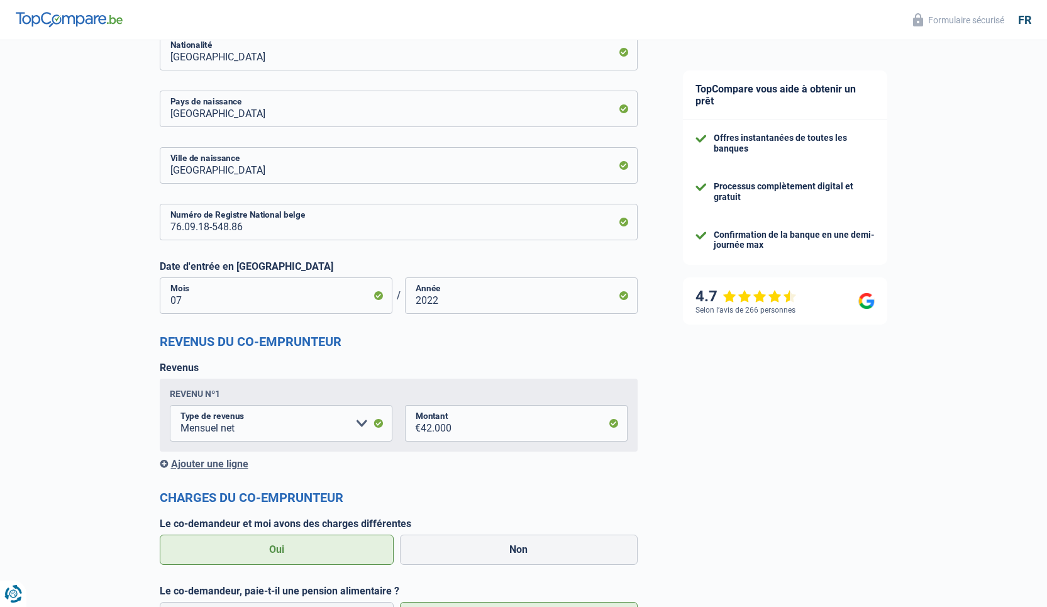
scroll to position [1402, 0]
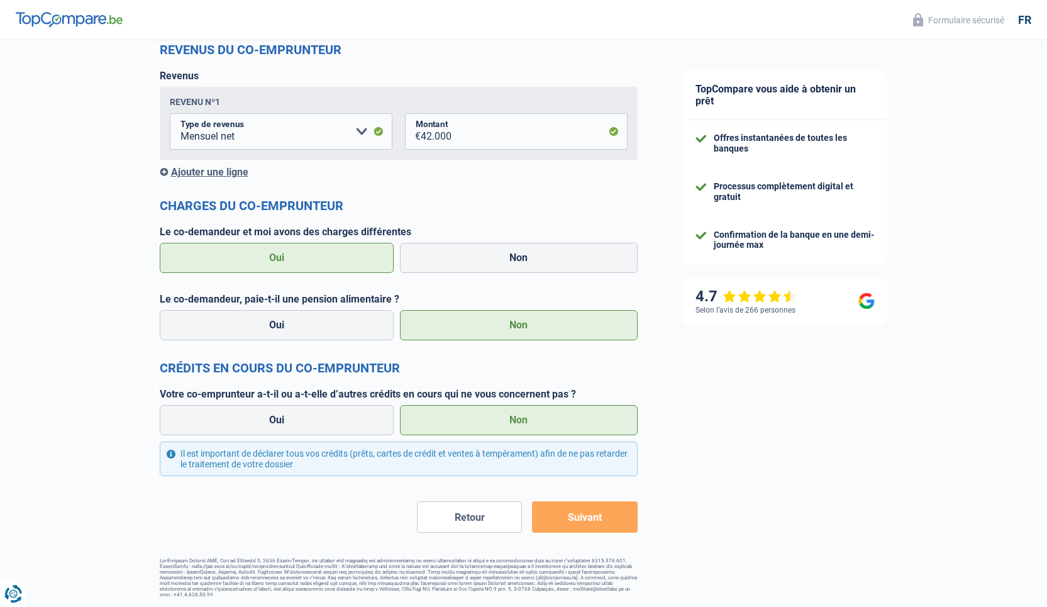
click at [564, 524] on button "Suivant" at bounding box center [584, 516] width 105 height 31
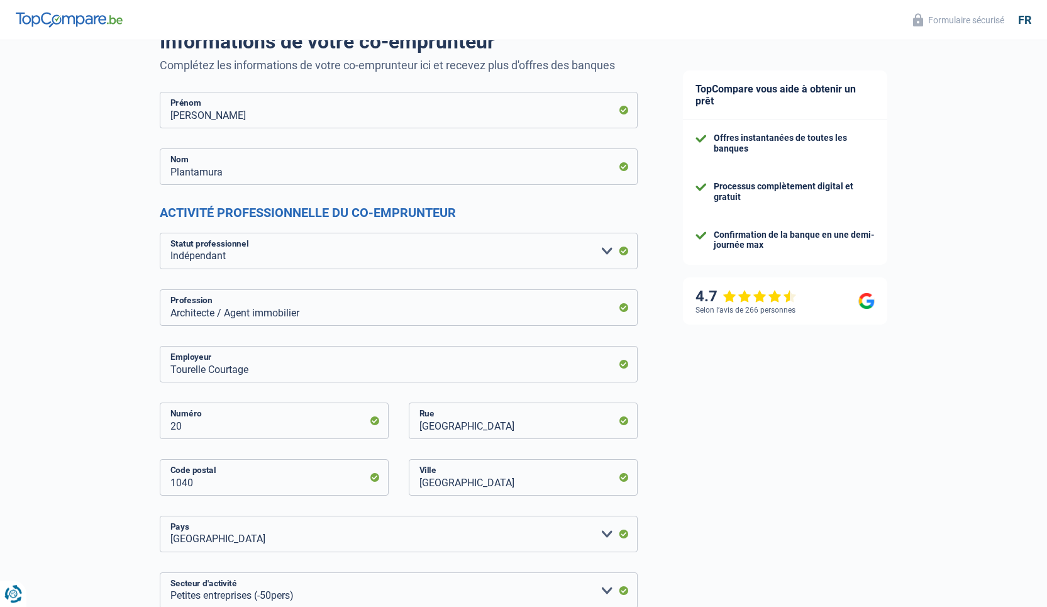
scroll to position [0, 0]
